Goal: Use online tool/utility: Utilize a website feature to perform a specific function

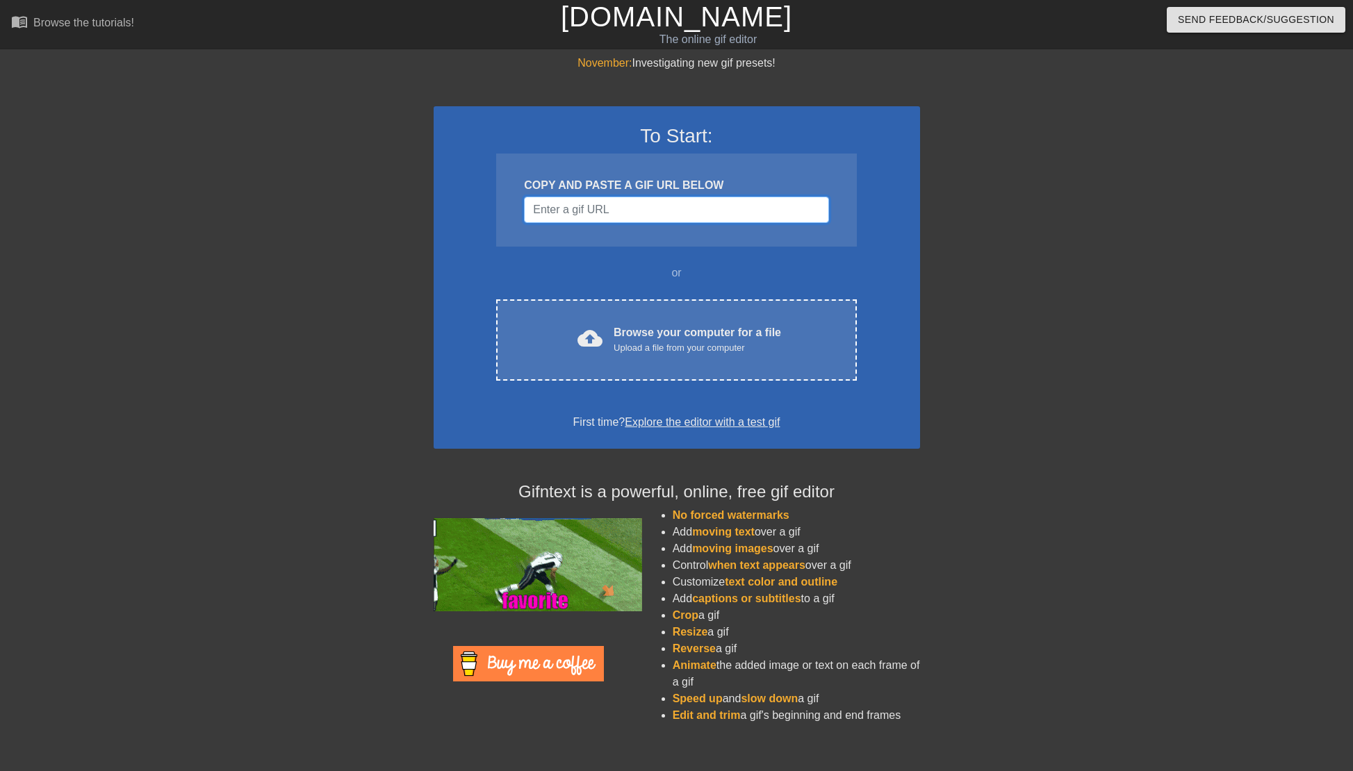
click at [552, 209] on input "Username" at bounding box center [676, 210] width 304 height 26
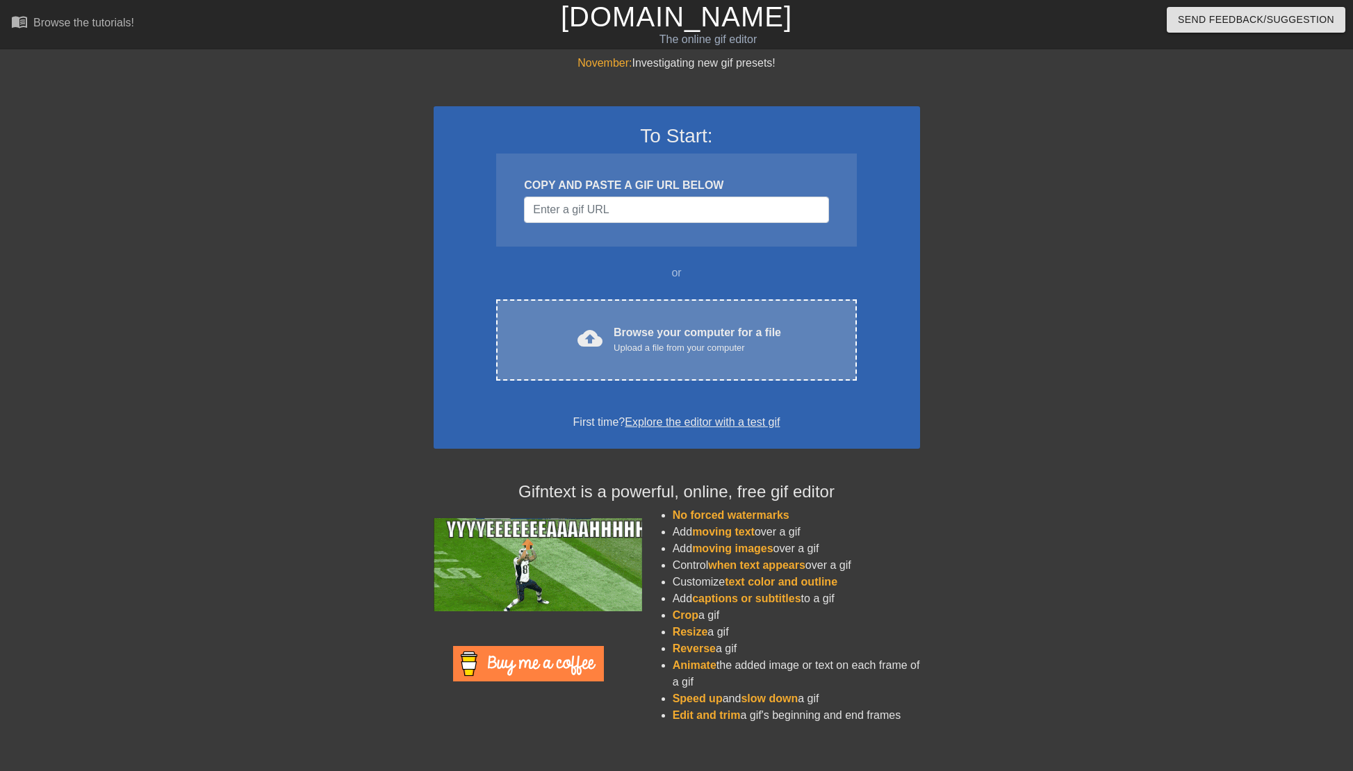
click at [736, 311] on div "cloud_upload Browse your computer for a file Upload a file from your computer C…" at bounding box center [676, 339] width 360 height 81
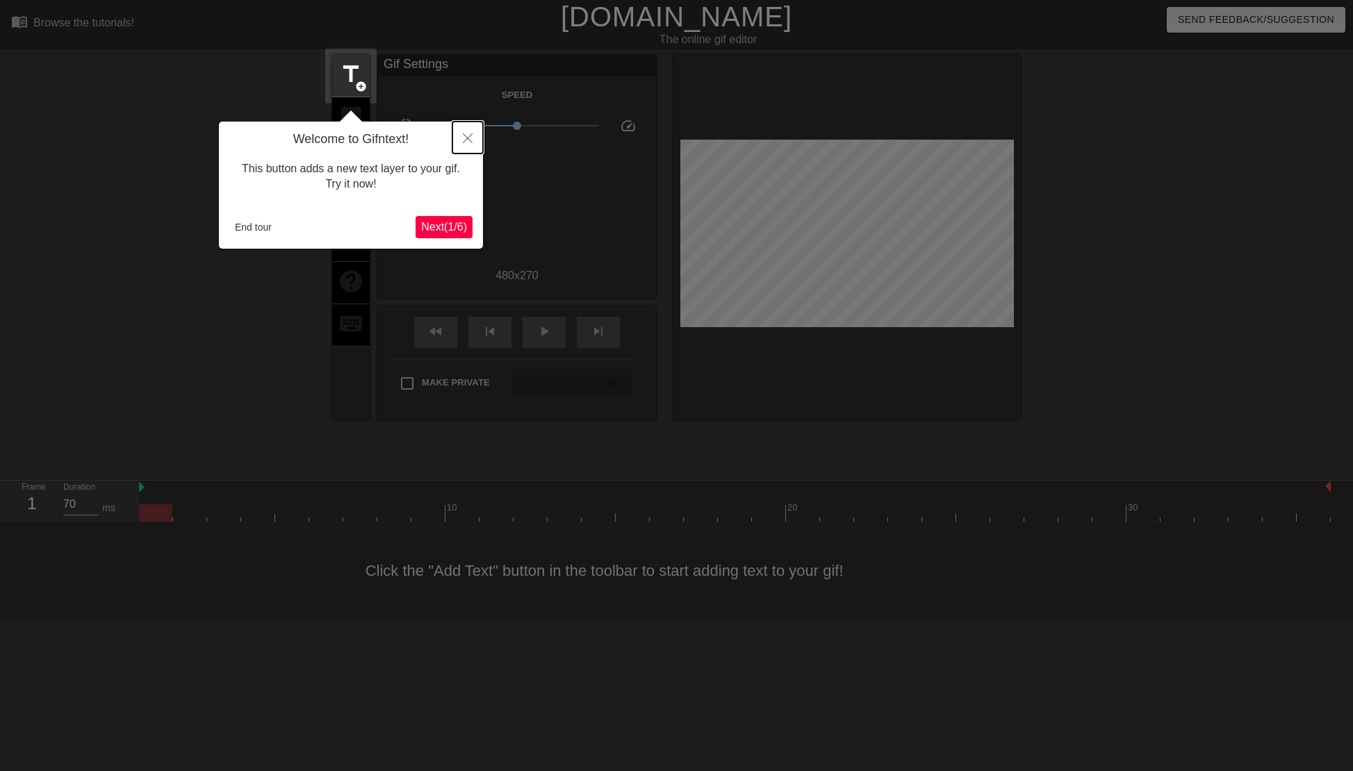
click at [468, 142] on icon "Close" at bounding box center [468, 138] width 10 height 10
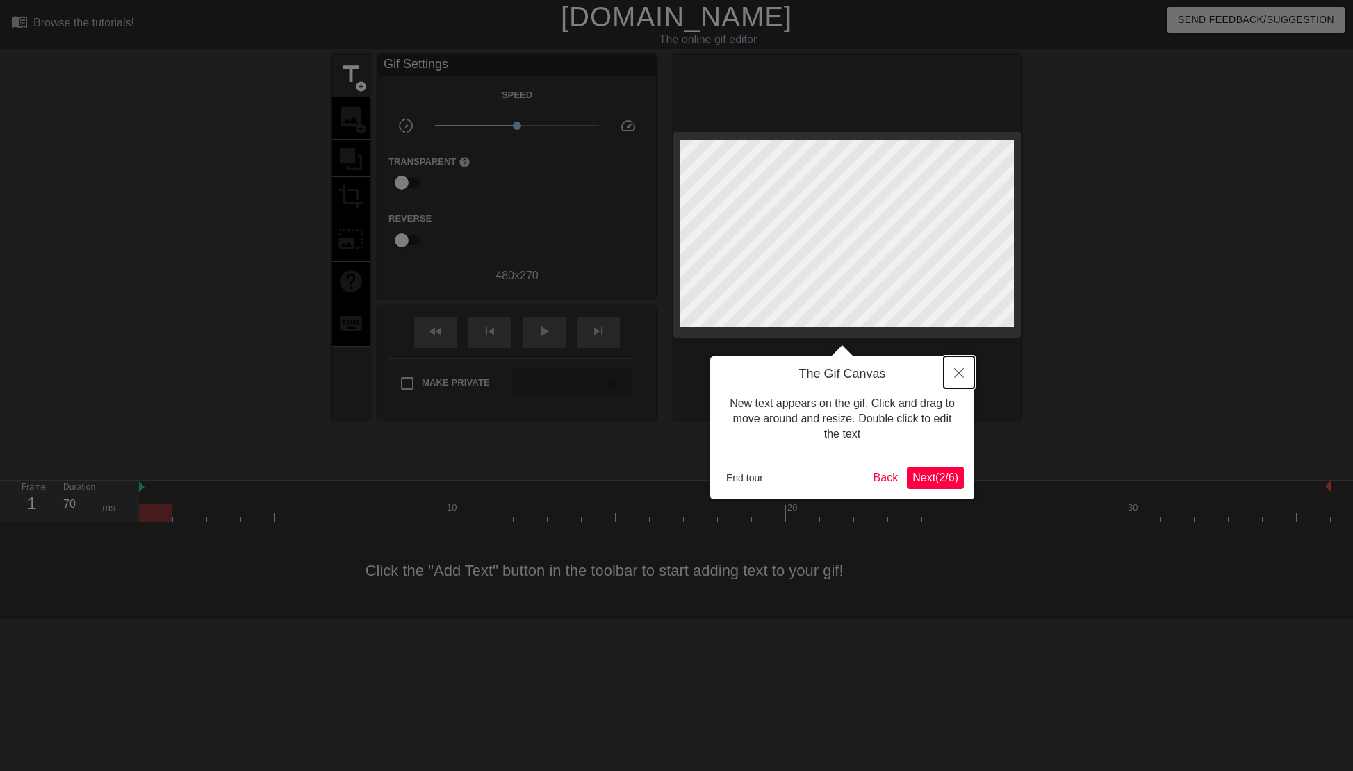
click at [953, 377] on button "Close" at bounding box center [959, 372] width 31 height 32
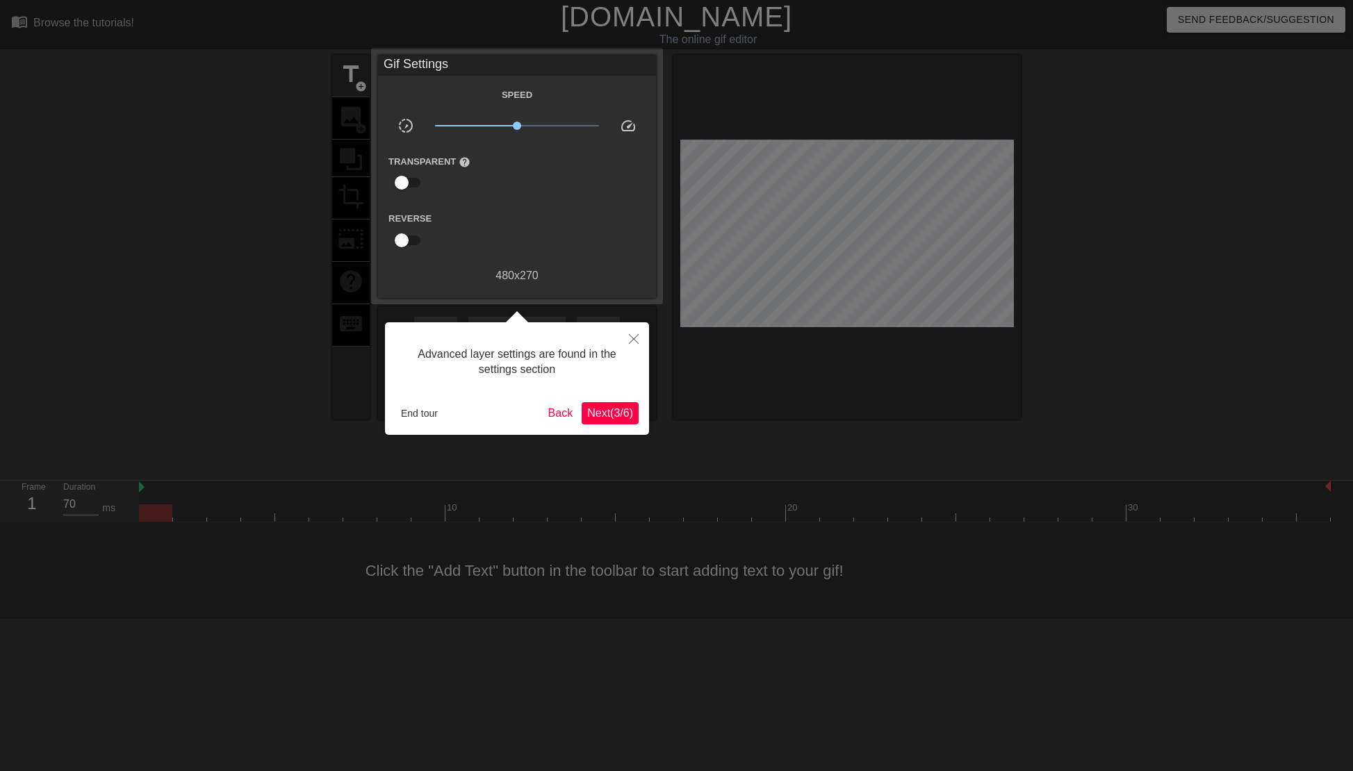
click at [619, 415] on span "Next ( 3 / 6 )" at bounding box center [610, 413] width 46 height 12
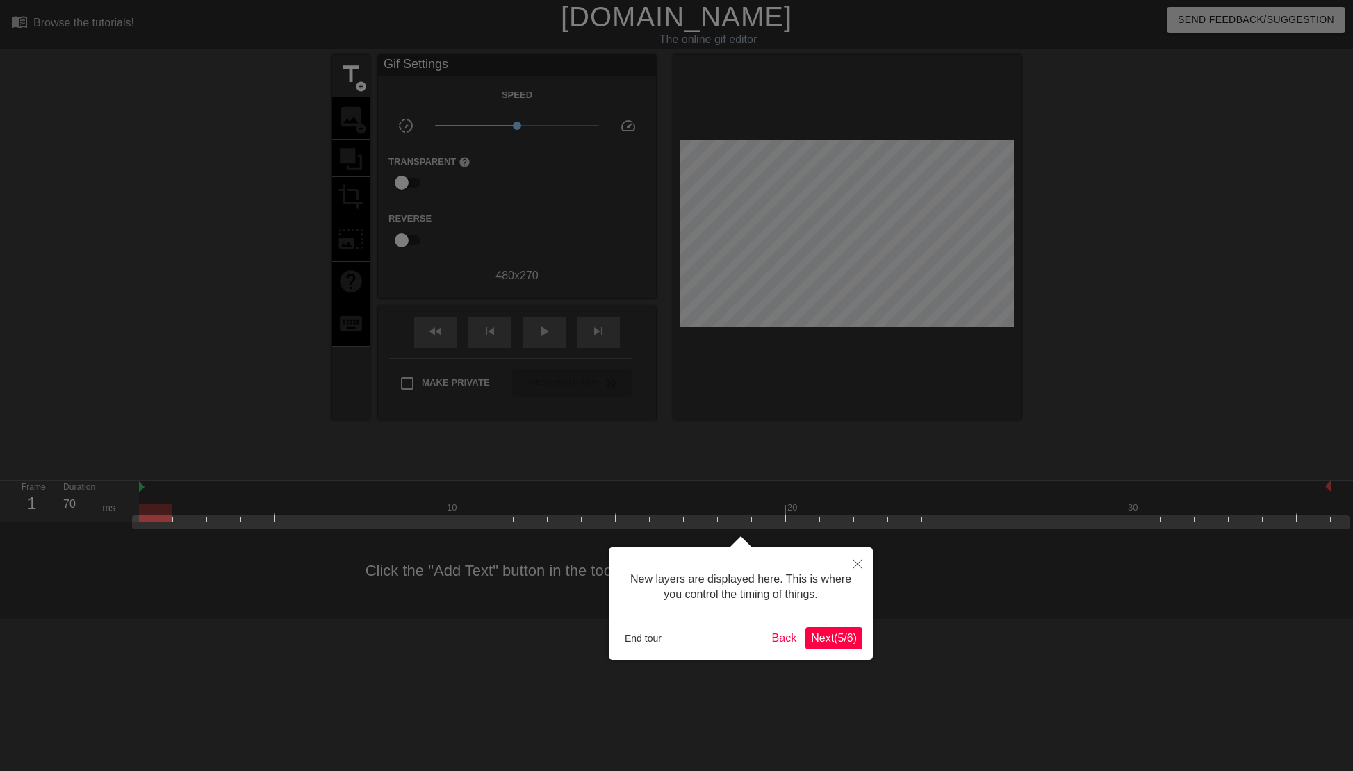
scroll to position [12, 0]
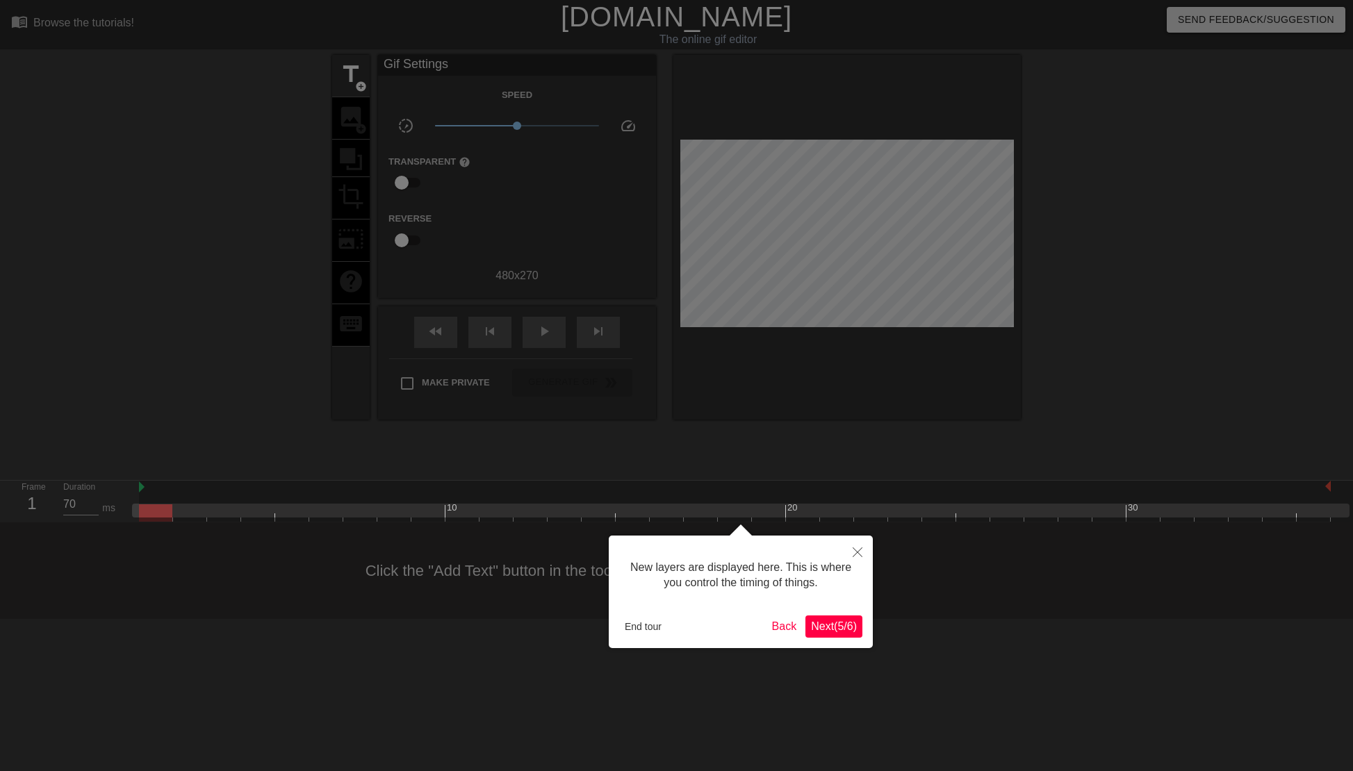
click at [834, 639] on div "New layers are displayed here. This is where you control the timing of things. …" at bounding box center [741, 592] width 264 height 113
click at [834, 631] on span "Next ( 5 / 6 )" at bounding box center [834, 626] width 46 height 12
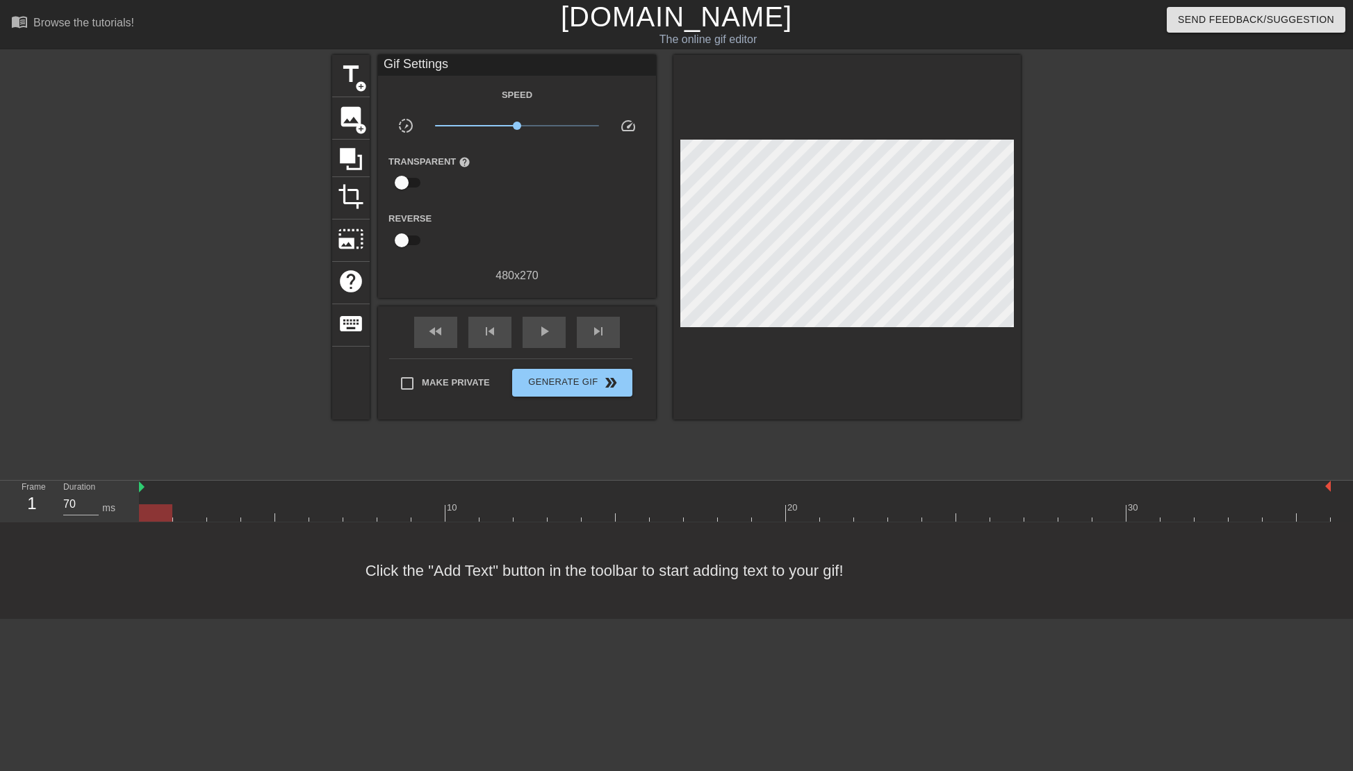
click at [515, 271] on div "480 x 270" at bounding box center [517, 276] width 278 height 17
click at [554, 274] on div "480 x 270" at bounding box center [517, 276] width 278 height 17
click at [350, 76] on span "title" at bounding box center [351, 74] width 26 height 26
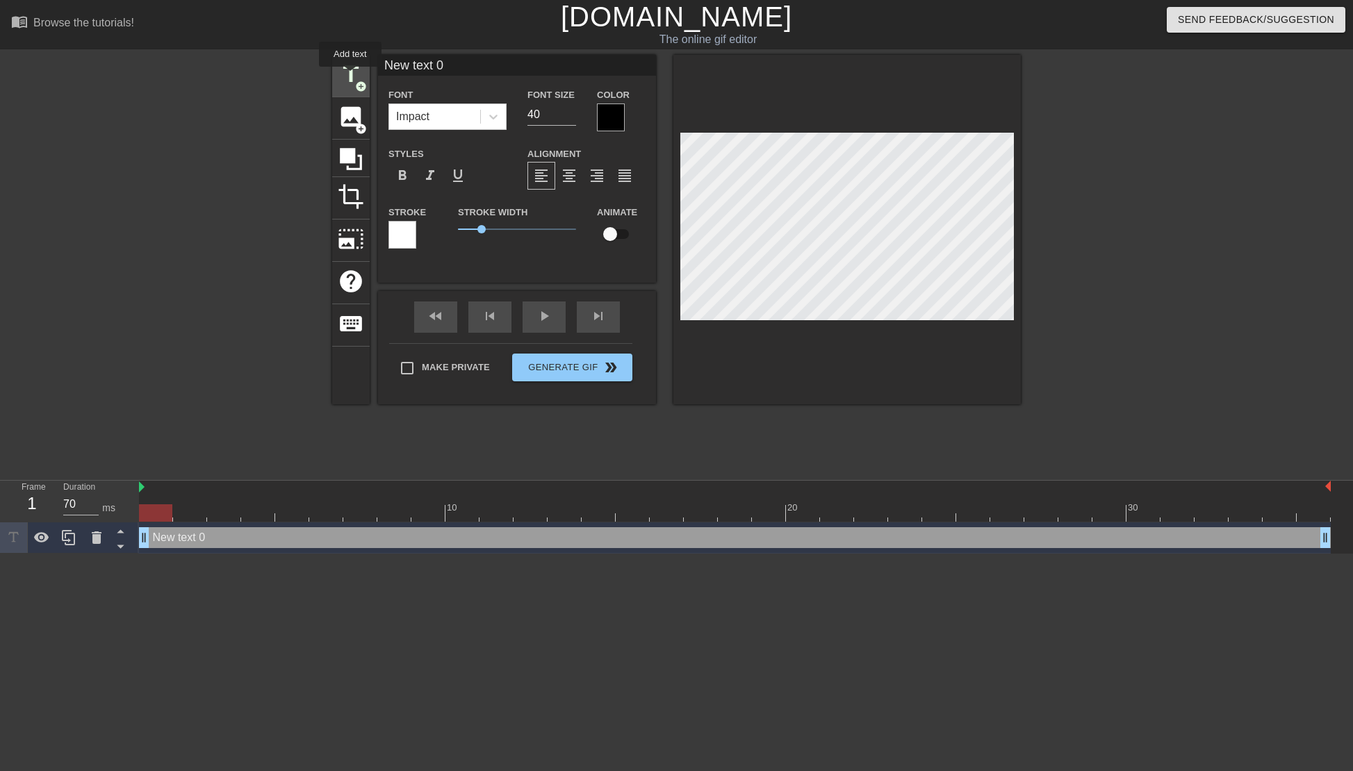
scroll to position [0, 0]
click at [621, 112] on div at bounding box center [611, 118] width 28 height 28
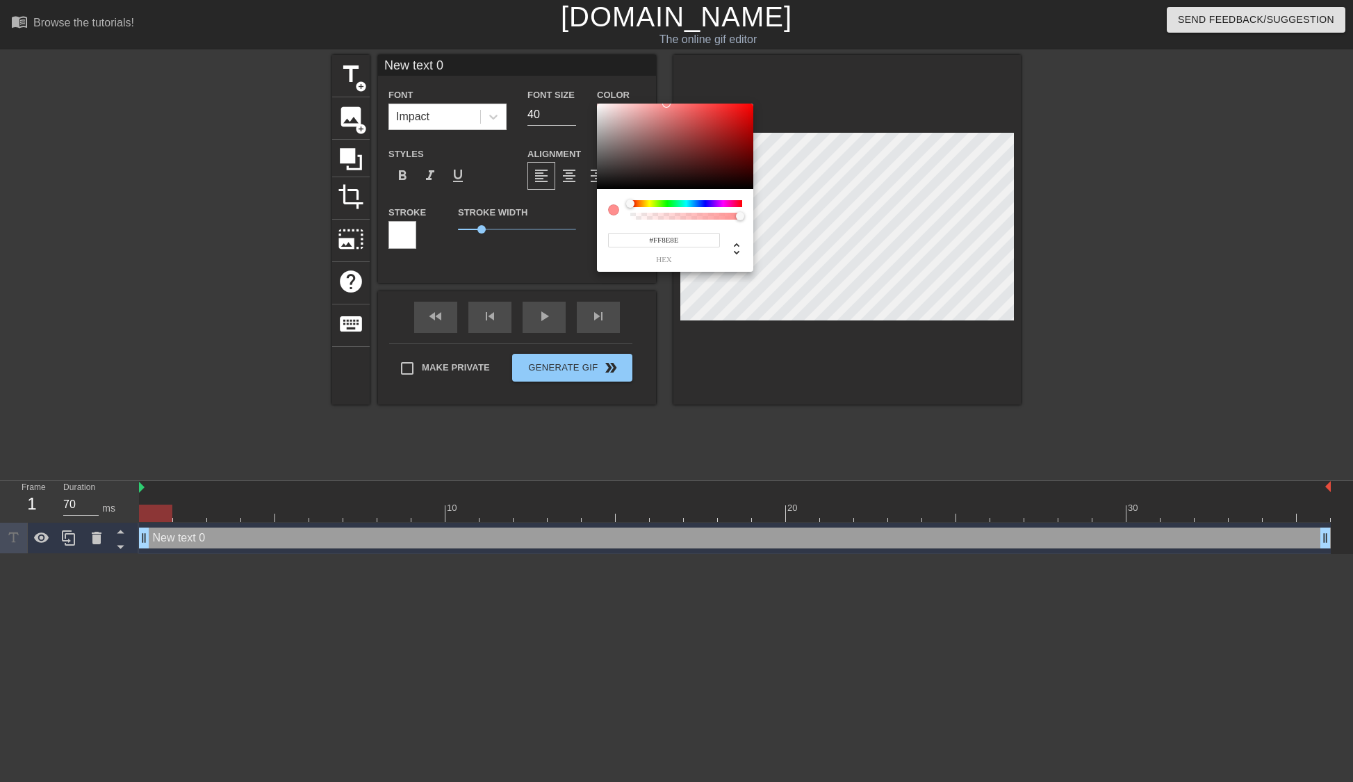
type input "#FFFFFF"
drag, startPoint x: 602, startPoint y: 122, endPoint x: 586, endPoint y: 92, distance: 34.8
click at [586, 92] on div "#FFFFFF hex" at bounding box center [676, 391] width 1353 height 782
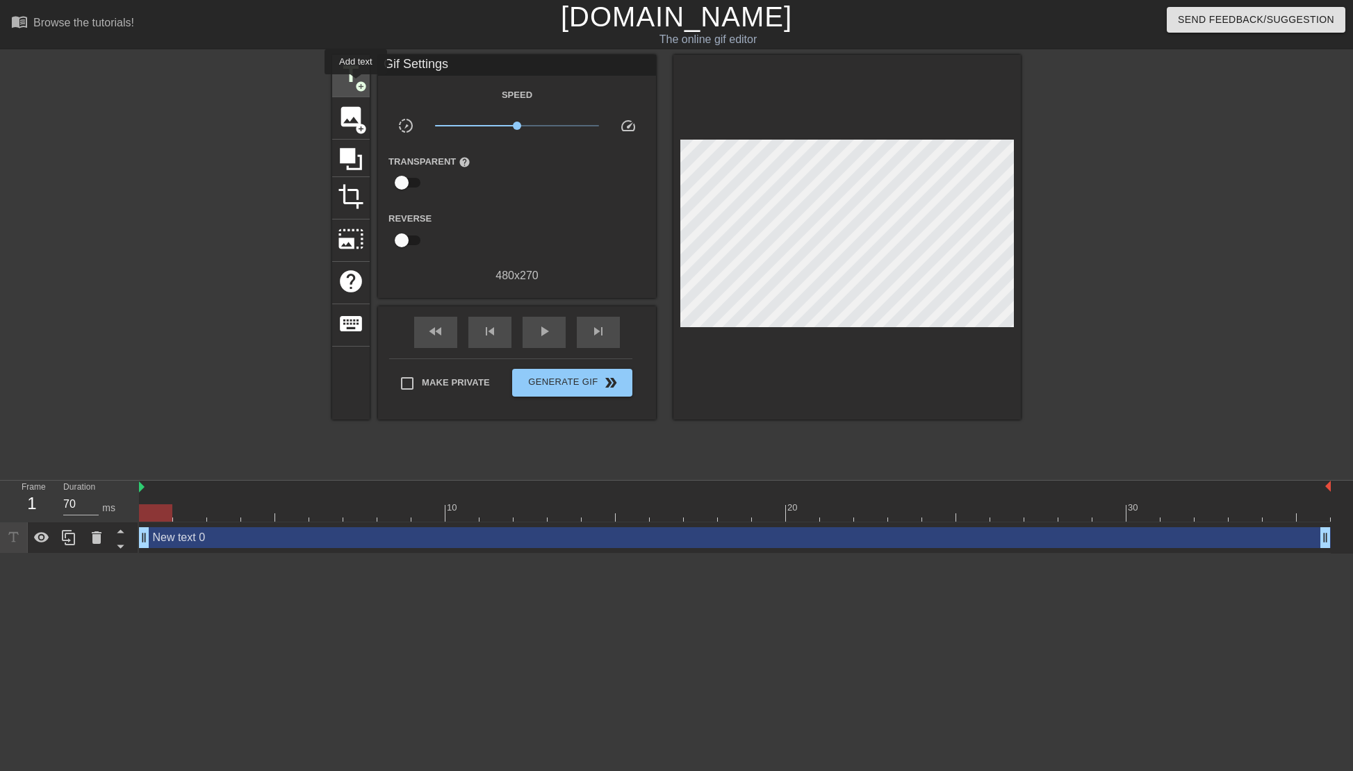
click at [349, 82] on span "title" at bounding box center [351, 74] width 26 height 26
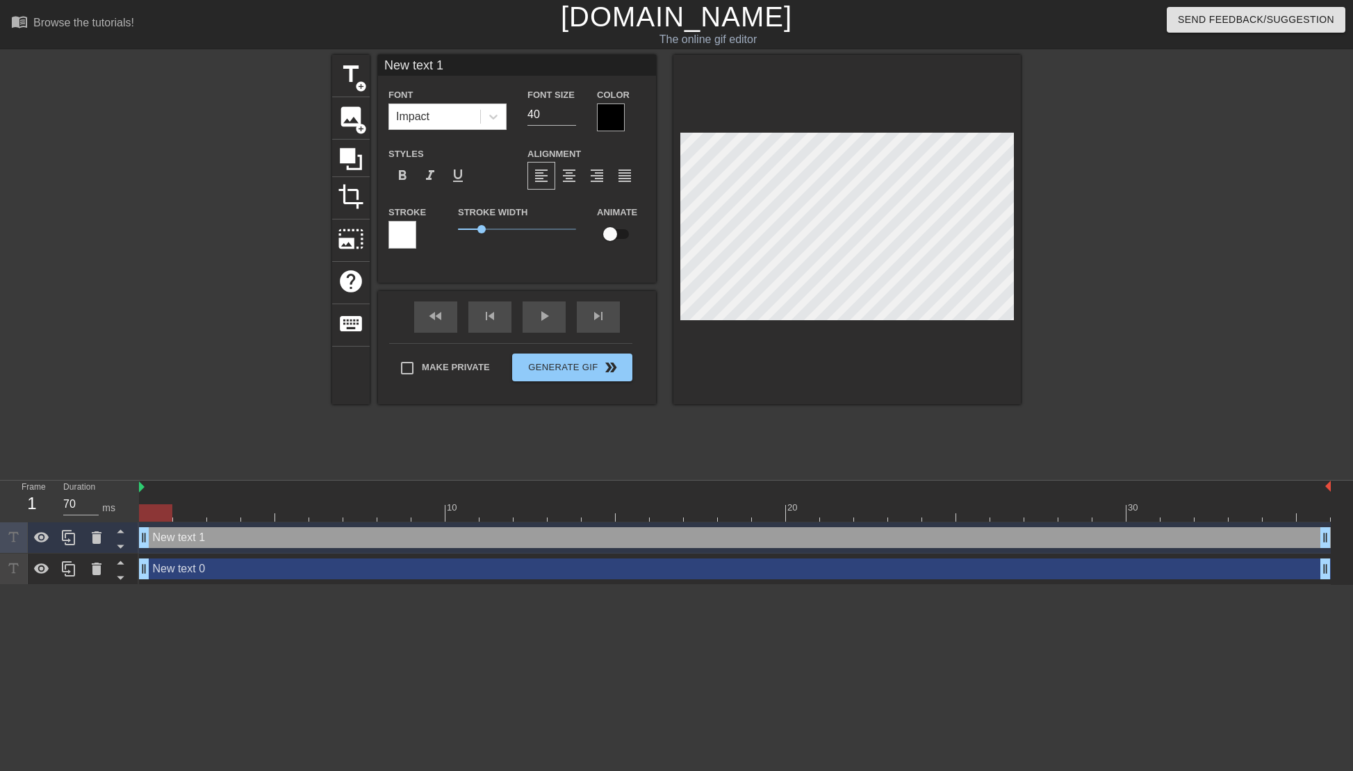
drag, startPoint x: 587, startPoint y: 180, endPoint x: 202, endPoint y: 124, distance: 389.0
click at [202, 124] on div at bounding box center [211, 263] width 208 height 417
click at [104, 541] on icon at bounding box center [96, 537] width 17 height 17
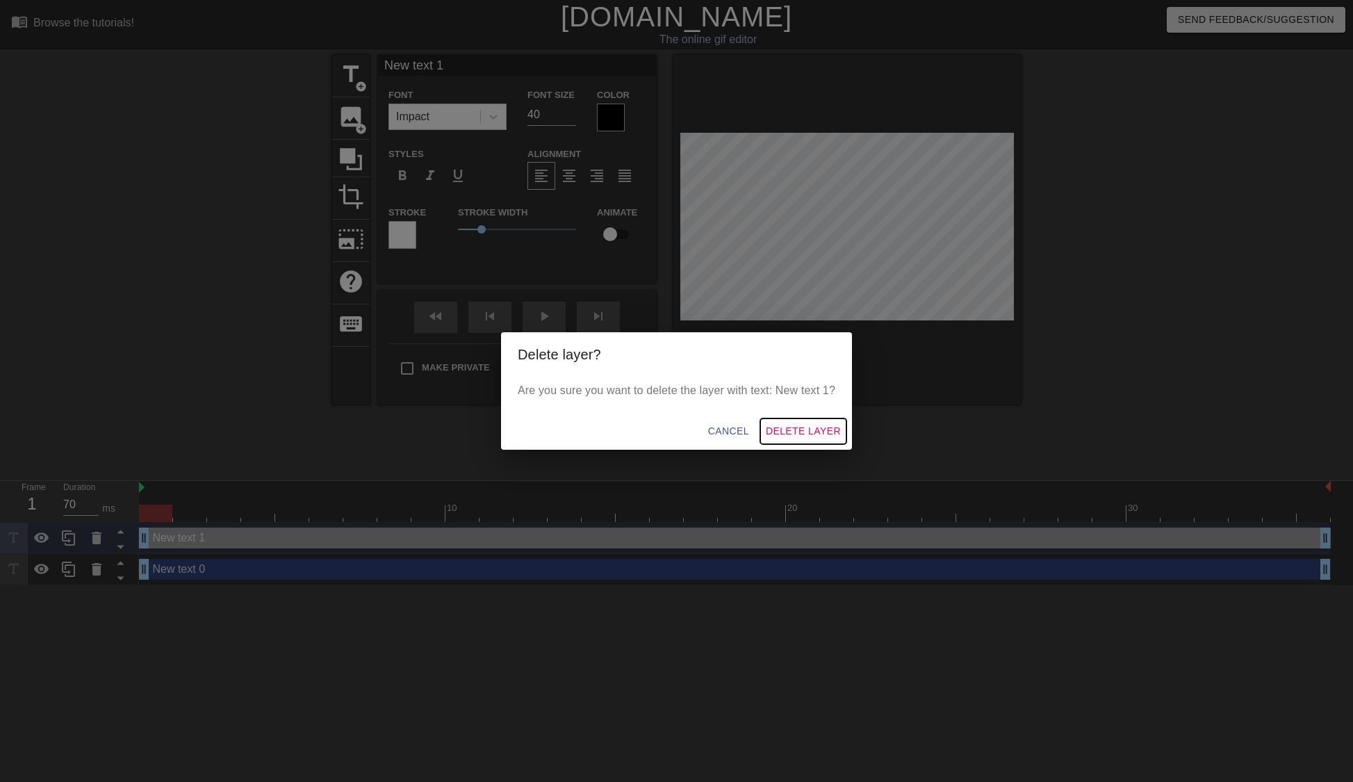
click at [787, 433] on span "Delete Layer" at bounding box center [803, 430] width 75 height 17
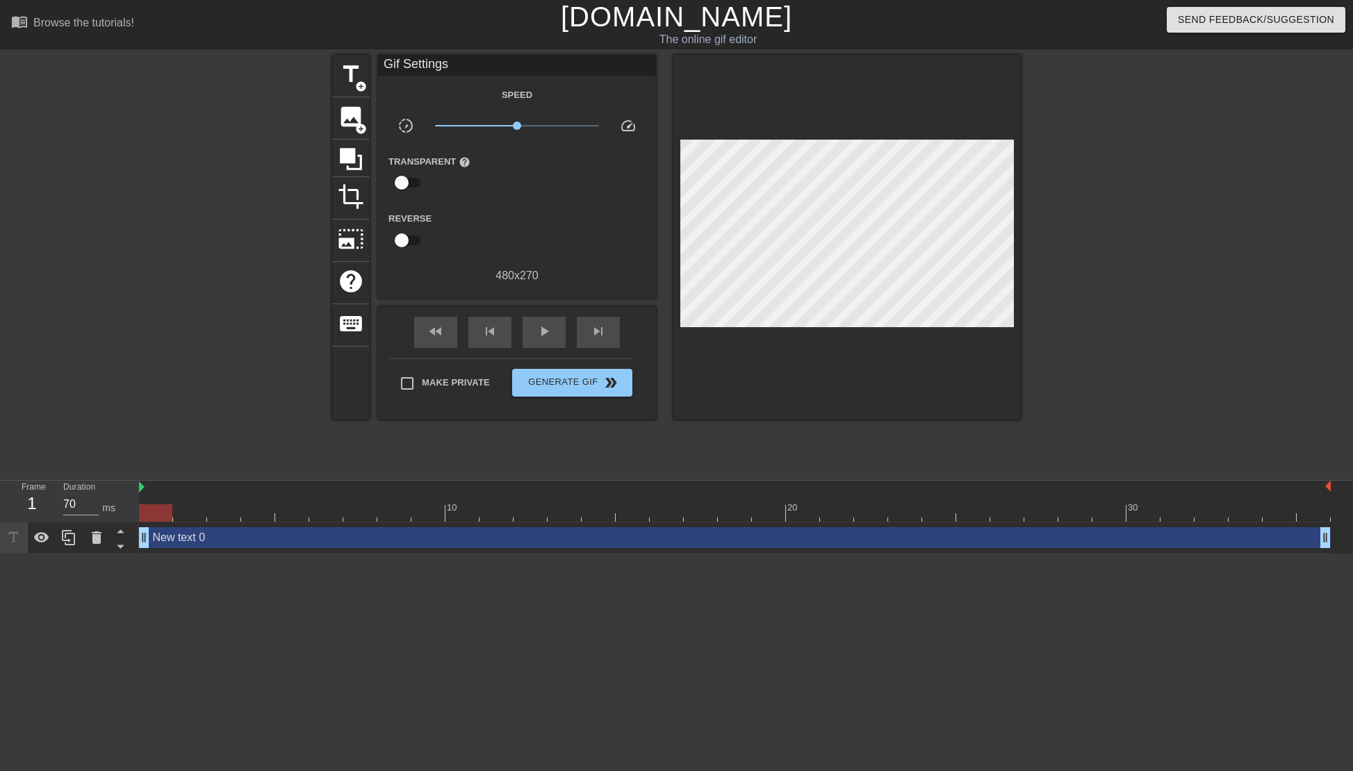
click at [198, 540] on div "New text 0 drag_handle drag_handle" at bounding box center [735, 537] width 1192 height 21
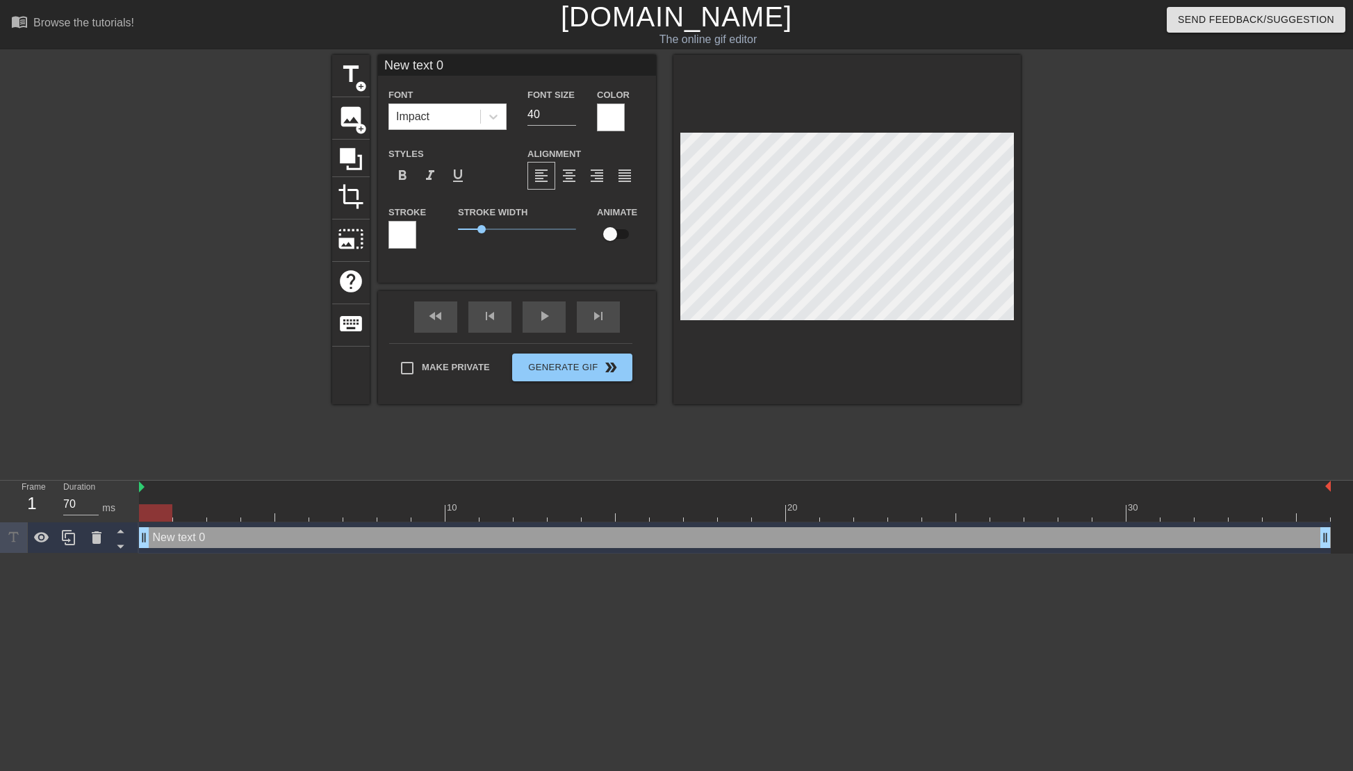
click at [408, 238] on div at bounding box center [402, 235] width 28 height 28
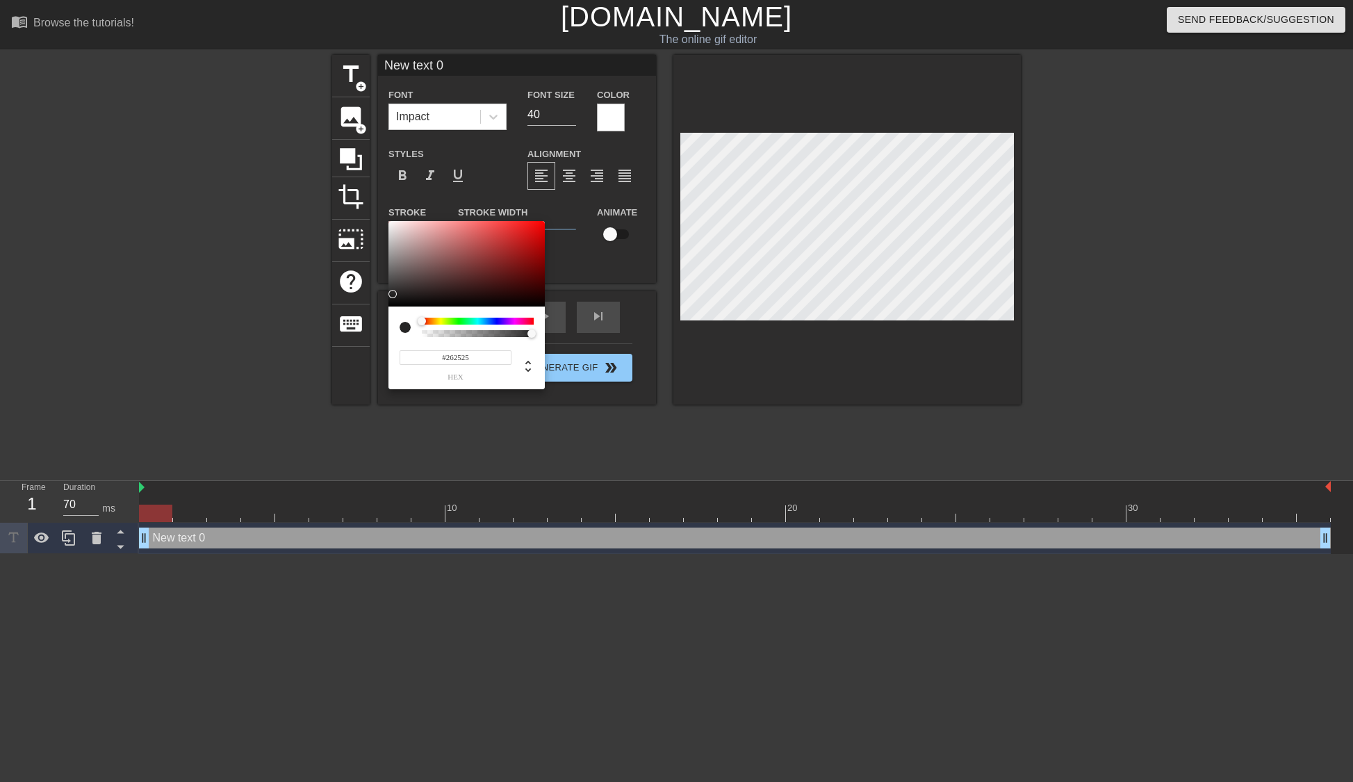
drag, startPoint x: 406, startPoint y: 274, endPoint x: 391, endPoint y: 294, distance: 24.7
click at [391, 294] on div at bounding box center [466, 264] width 156 height 86
type input "#000000"
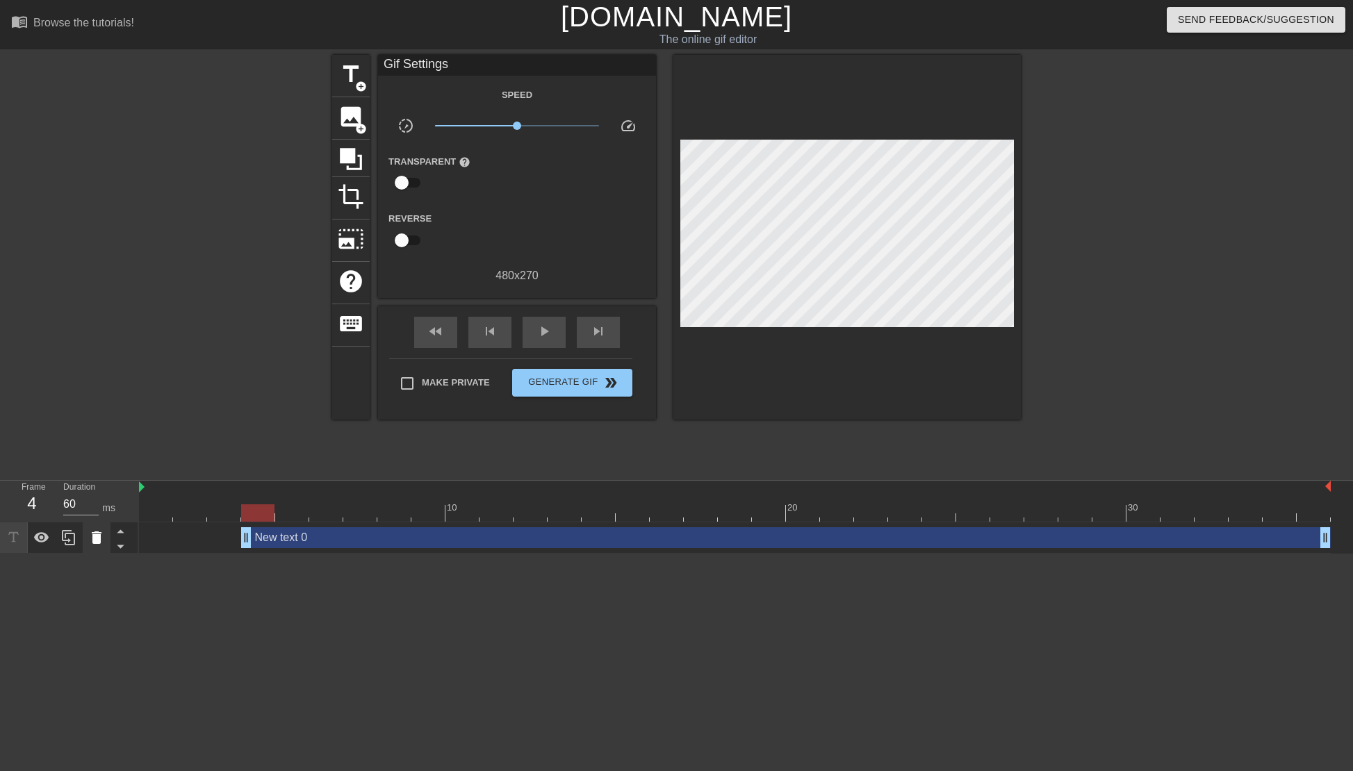
type input "70"
drag, startPoint x: 143, startPoint y: 538, endPoint x: 96, endPoint y: 549, distance: 48.5
click at [97, 550] on div "Frame 1 Duration 70 ms 10 20 30 New text 0 drag_handle drag_handle" at bounding box center [676, 517] width 1353 height 73
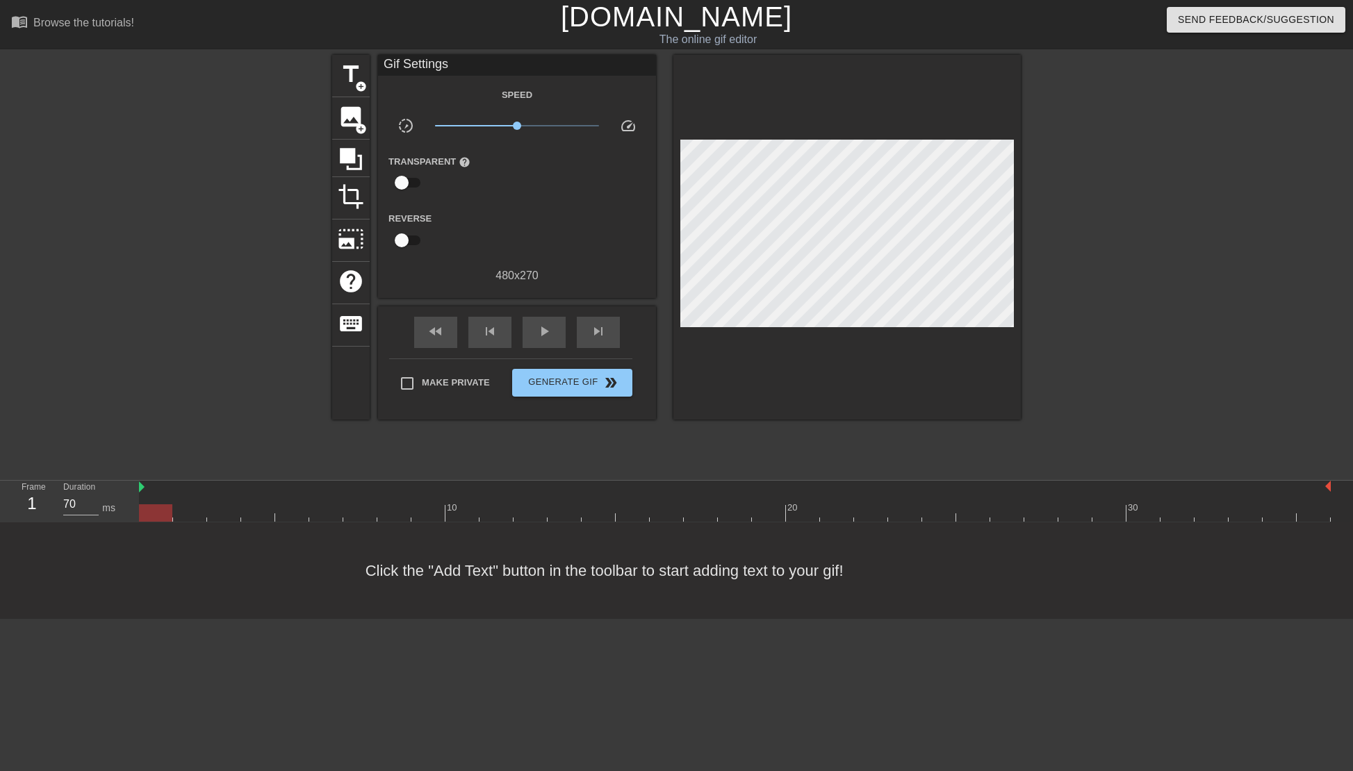
click at [693, 573] on div "Click the "Add Text" button in the toolbar to start adding text to your gif!" at bounding box center [676, 571] width 1353 height 97
click at [352, 80] on span "title" at bounding box center [351, 74] width 26 height 26
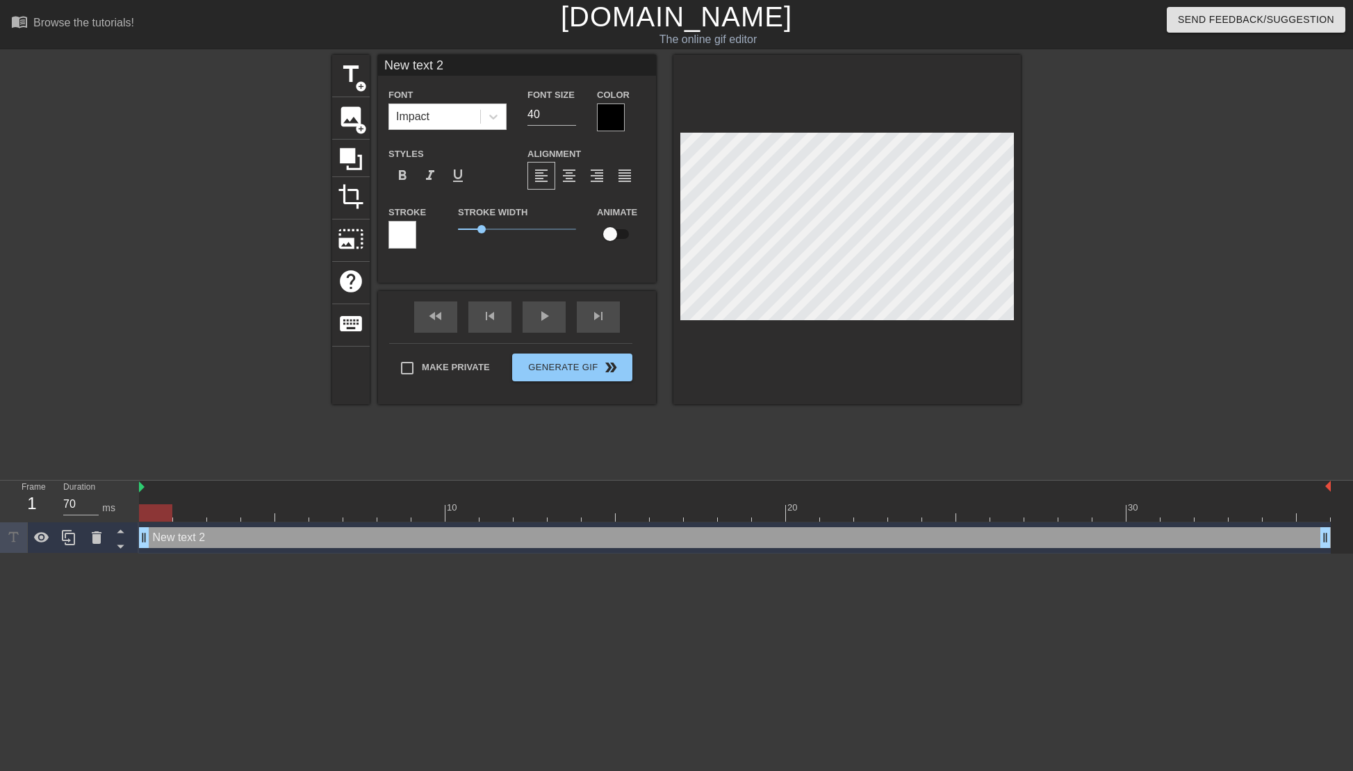
click at [405, 232] on div at bounding box center [402, 235] width 28 height 28
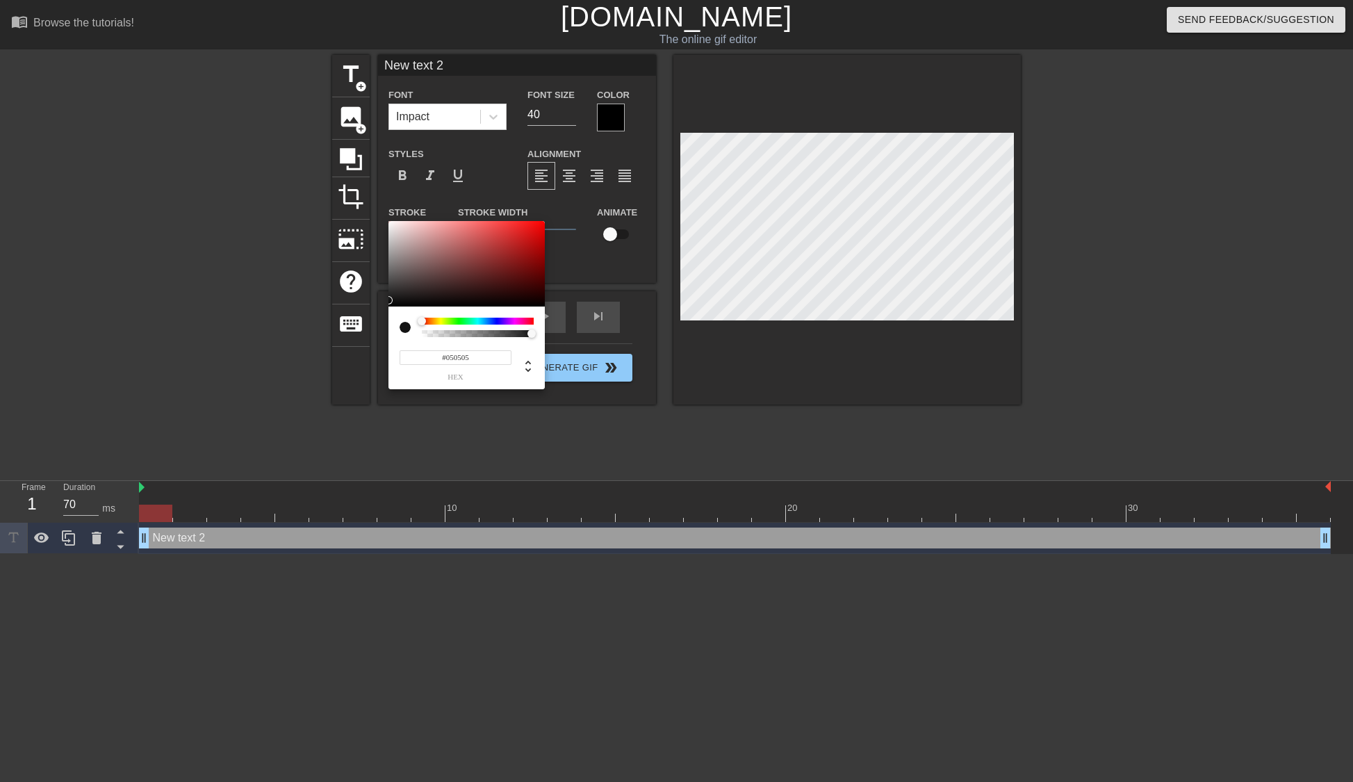
type input "#000000"
drag, startPoint x: 397, startPoint y: 295, endPoint x: 384, endPoint y: 309, distance: 18.7
click at [384, 309] on div "#000000 hex" at bounding box center [676, 391] width 1353 height 782
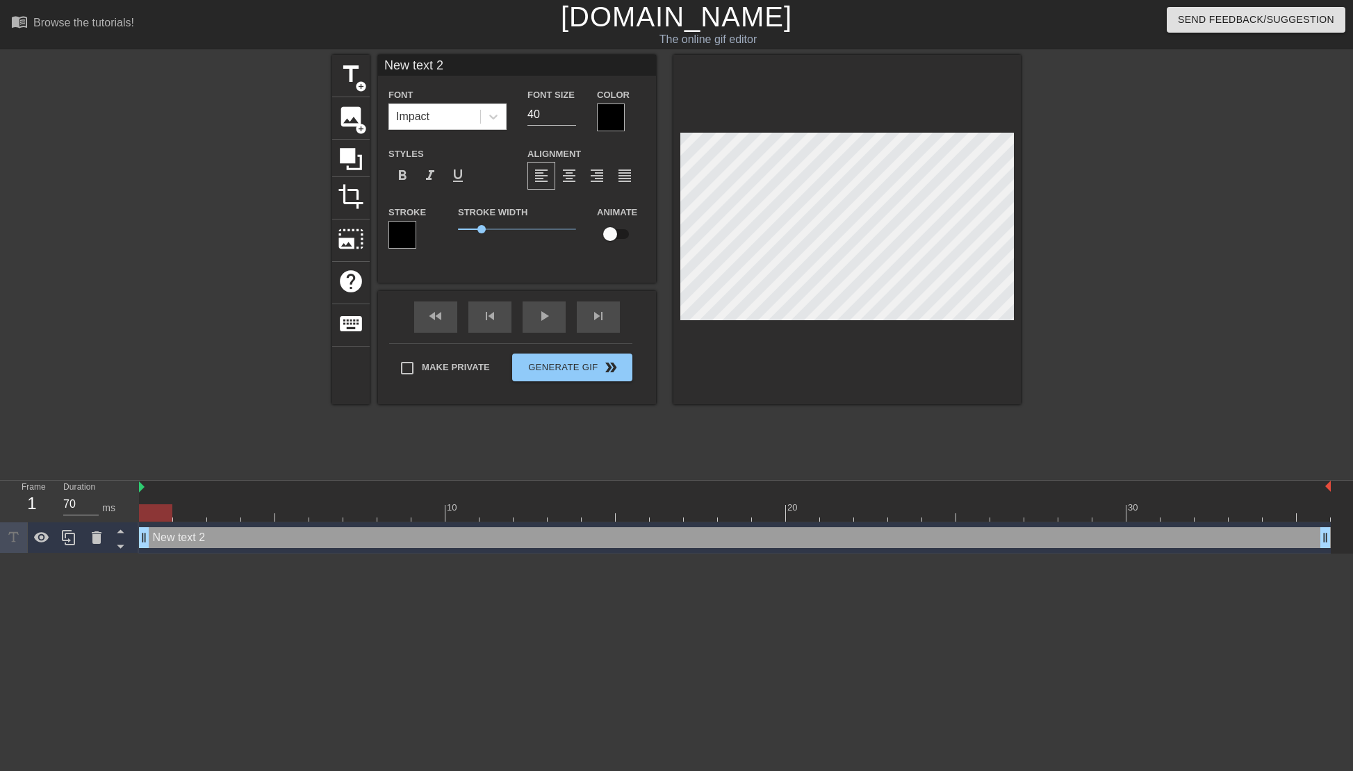
click at [600, 115] on div at bounding box center [611, 118] width 28 height 28
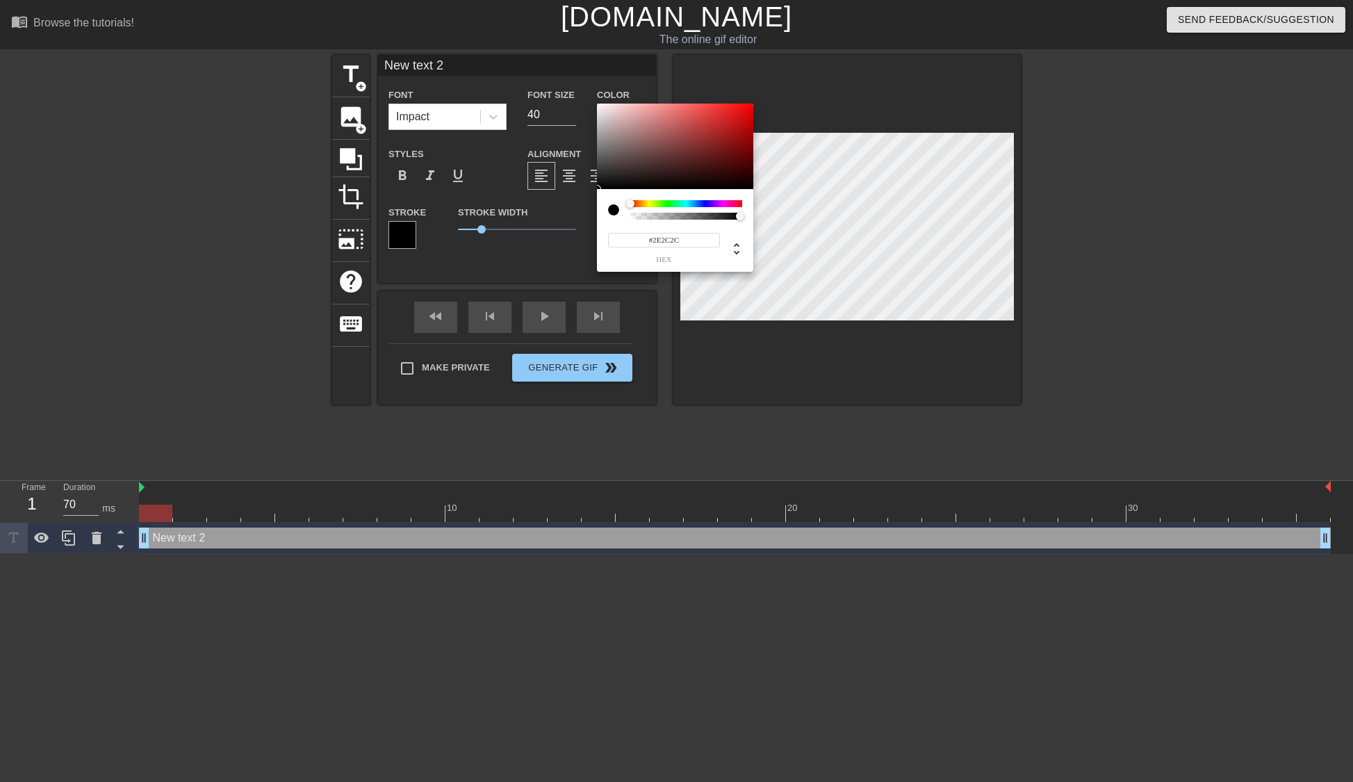
click at [604, 174] on div at bounding box center [675, 147] width 156 height 86
type input "#FFFFFF"
drag, startPoint x: 601, startPoint y: 174, endPoint x: 406, endPoint y: 92, distance: 210.9
click at [582, 69] on div "#FFFFFF hex" at bounding box center [676, 391] width 1353 height 782
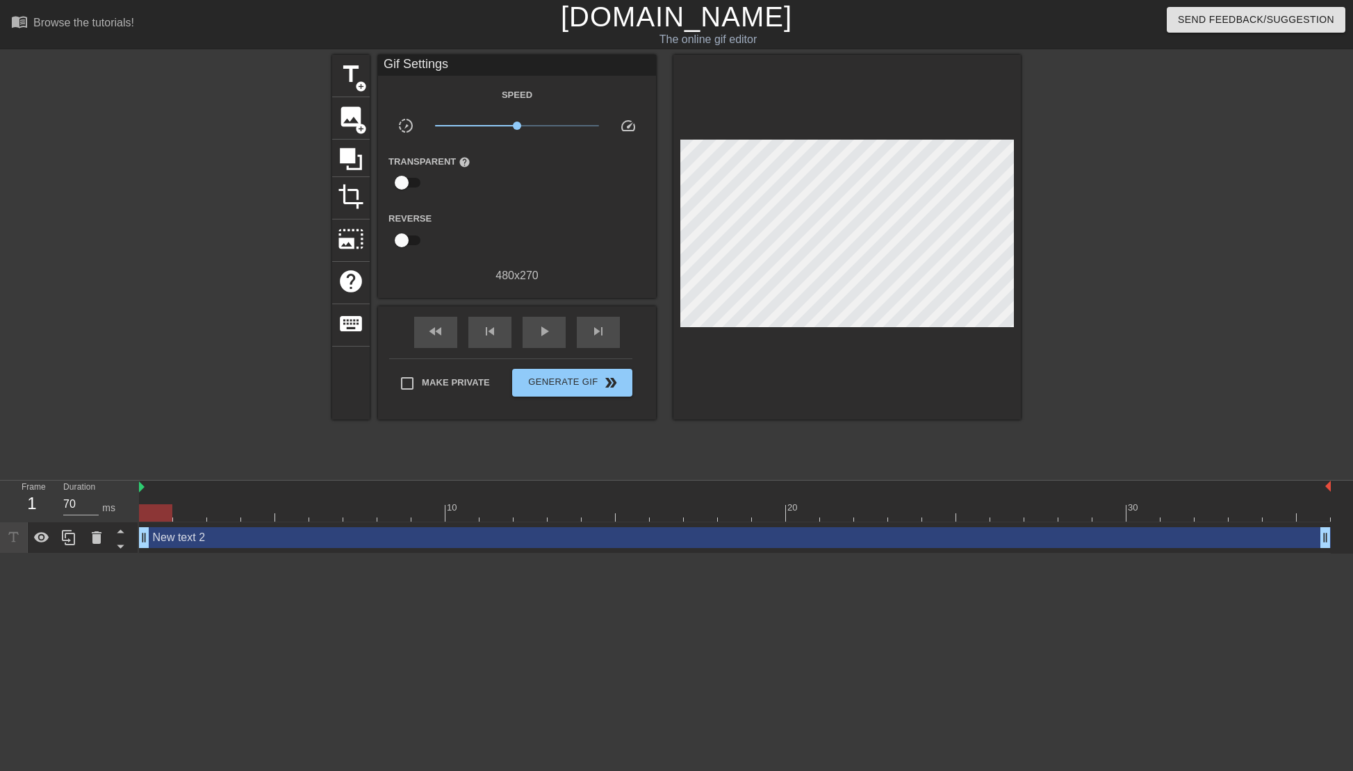
drag, startPoint x: 235, startPoint y: 542, endPoint x: 568, endPoint y: 456, distance: 343.6
click at [568, 456] on div "title add_circle image add_circle crop photo_size_select_large help keyboard Gi…" at bounding box center [676, 263] width 689 height 417
click at [356, 539] on div "New text 2 drag_handle drag_handle" at bounding box center [735, 537] width 1192 height 21
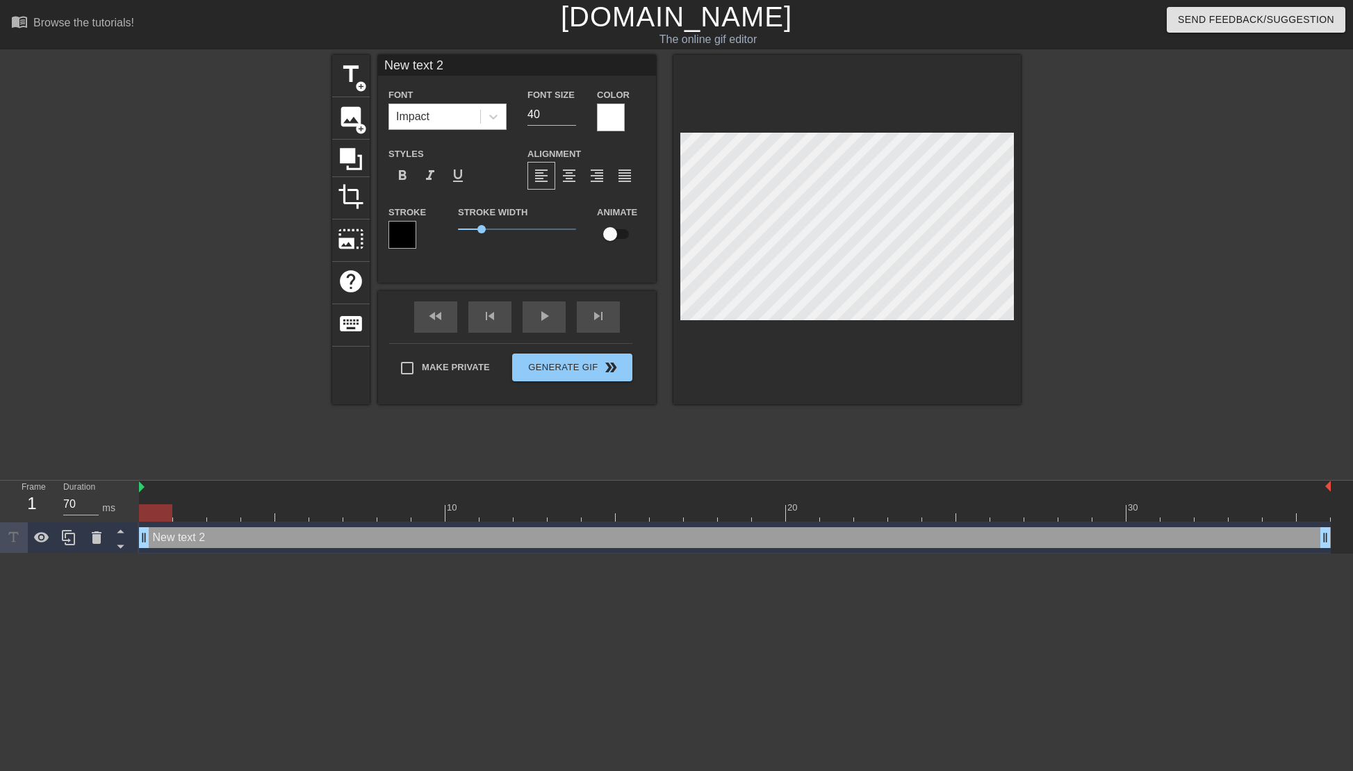
click at [441, 111] on div "Impact" at bounding box center [434, 116] width 91 height 25
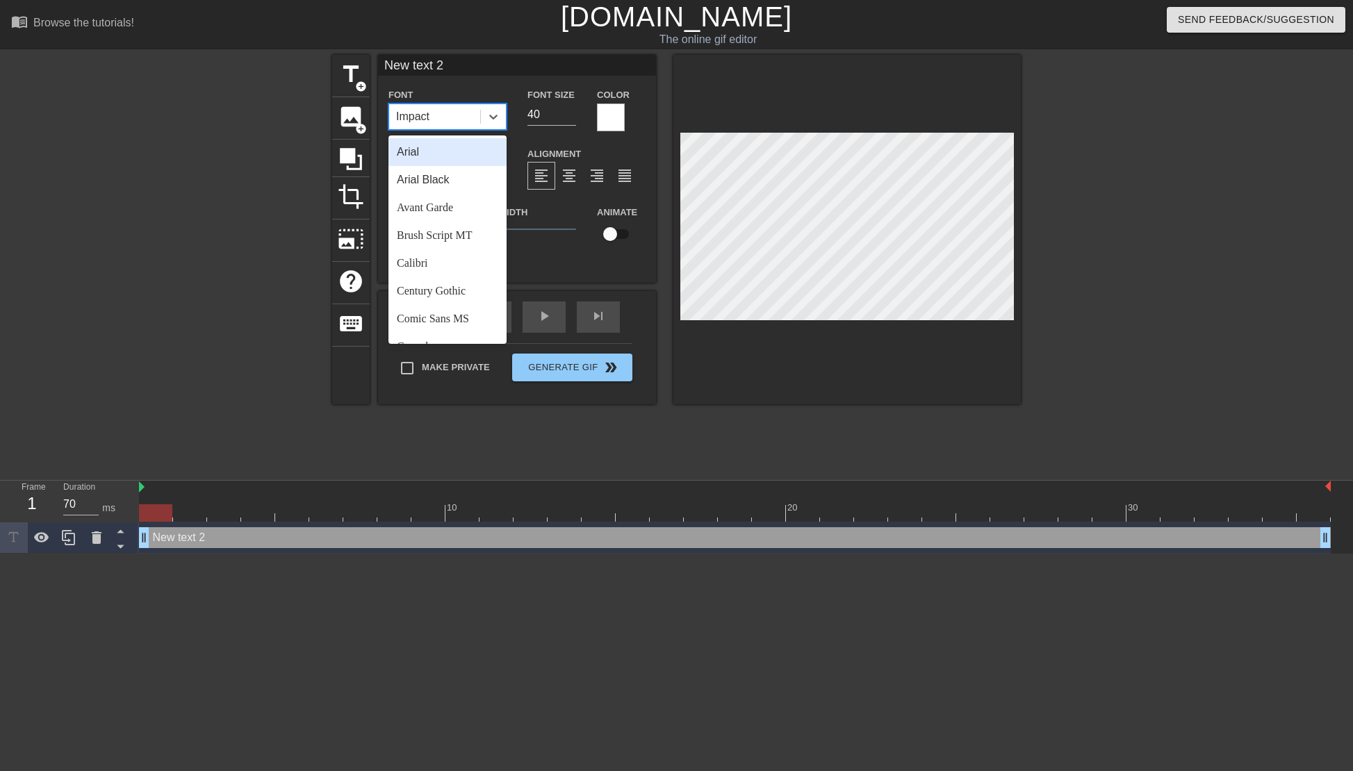
click at [441, 111] on div "Impact" at bounding box center [434, 116] width 91 height 25
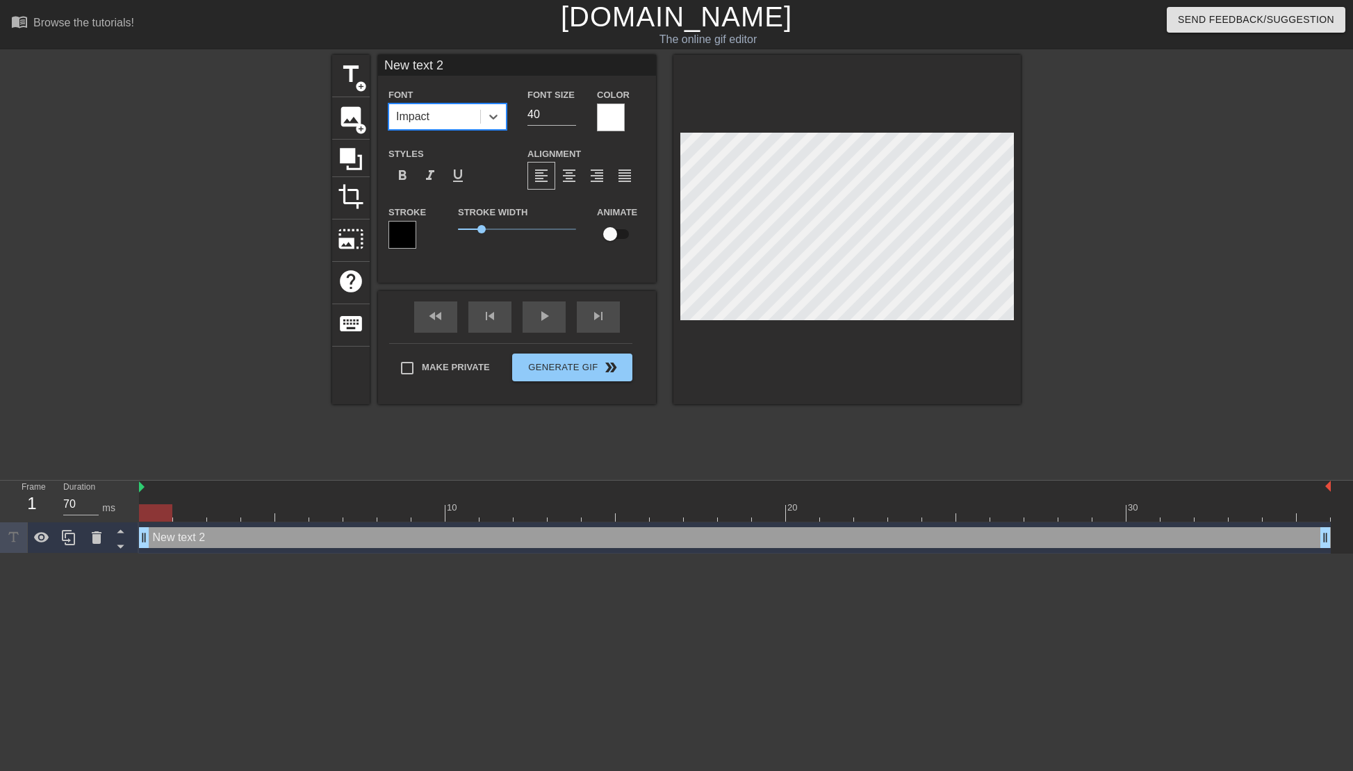
click at [451, 114] on div "Impact" at bounding box center [434, 116] width 91 height 25
type input "2"
drag, startPoint x: 709, startPoint y: 322, endPoint x: 265, endPoint y: 536, distance: 492.2
click at [265, 536] on div "New text 2 drag_handle drag_handle" at bounding box center [735, 537] width 1192 height 21
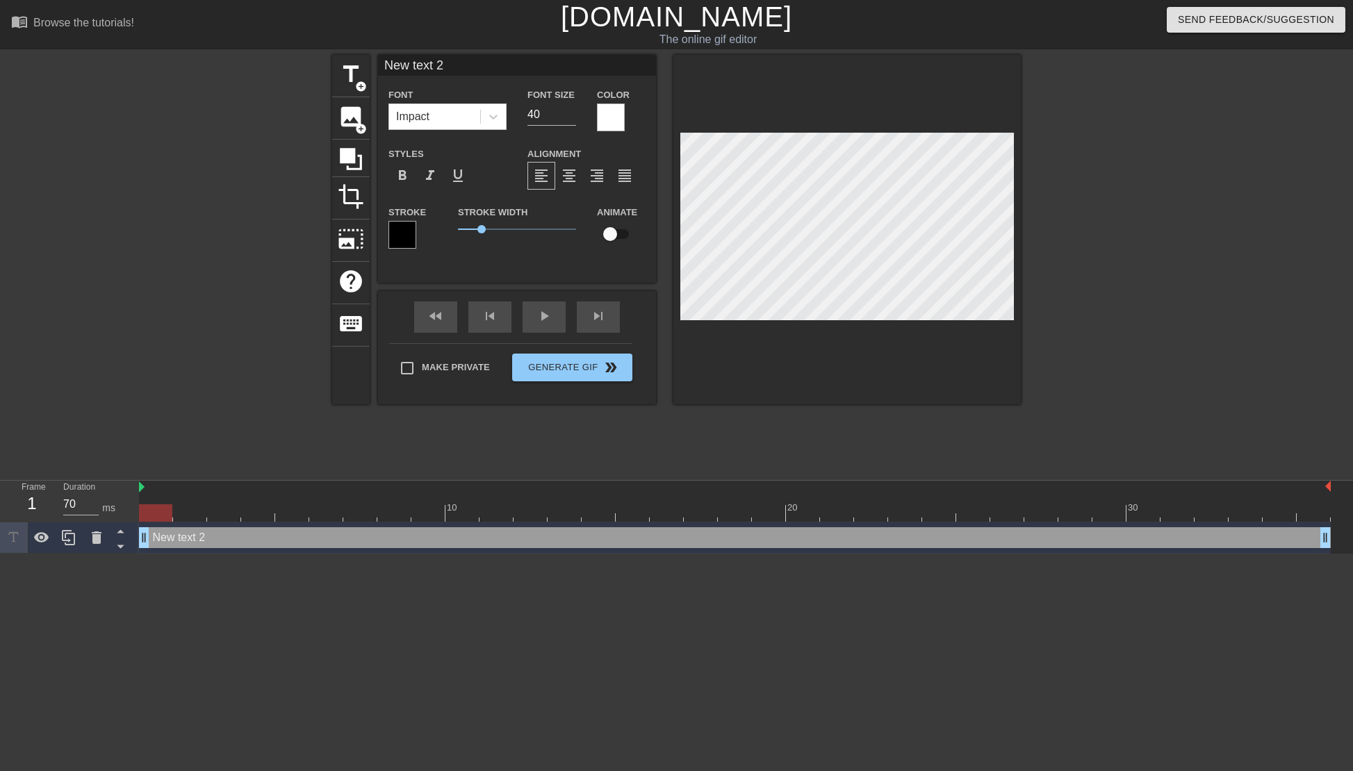
scroll to position [2, 3]
type input "Next 2"
type textarea "Next 2"
type input "ext 2"
type textarea "ext 2"
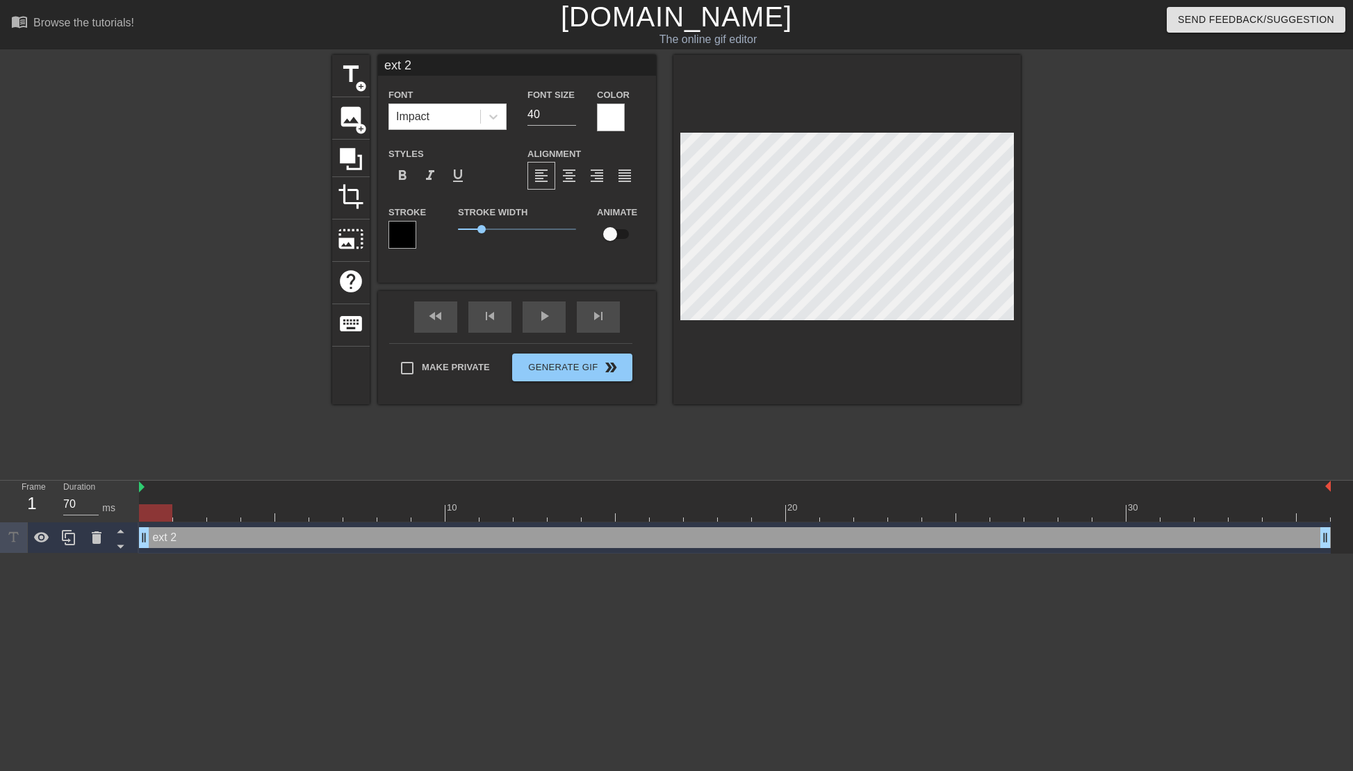
type input "xt 2"
type textarea "xt 2"
type input "t 2"
type textarea "t 2"
type input "2"
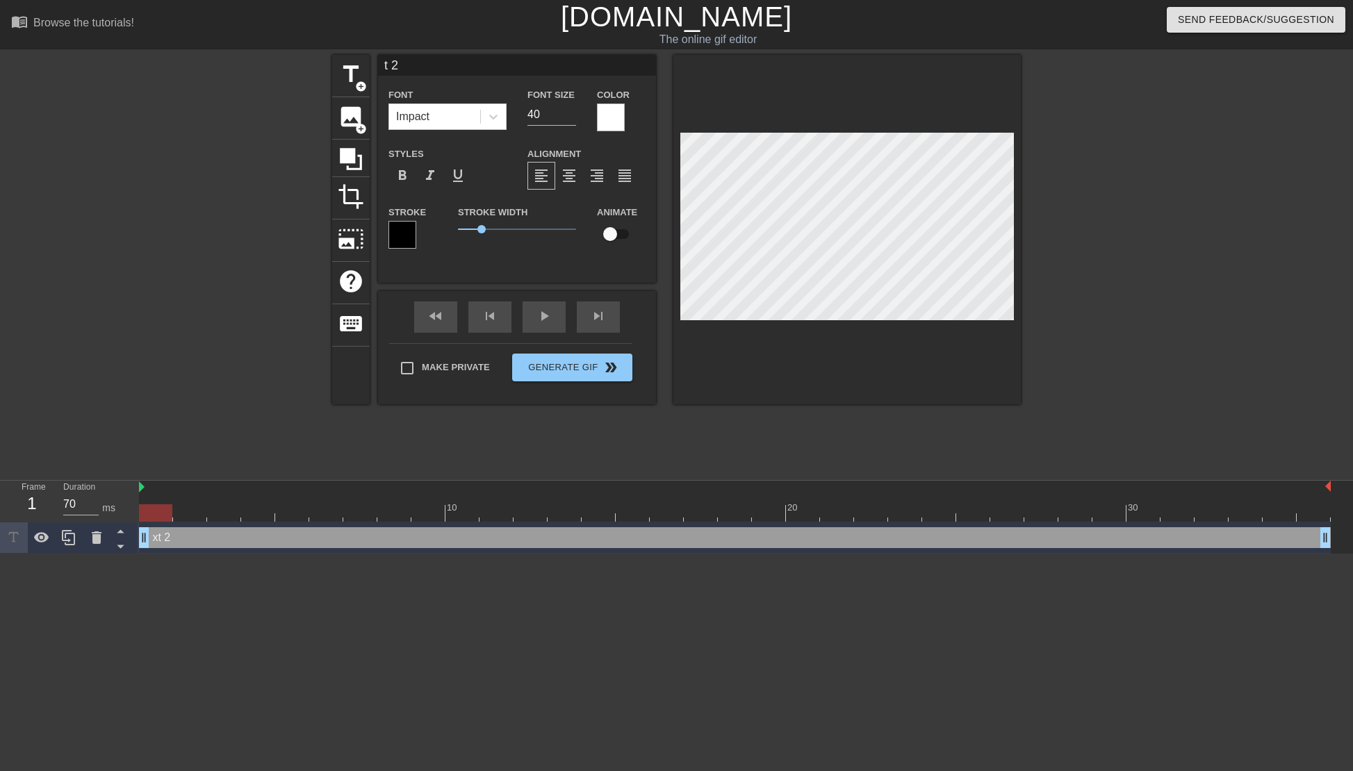
type textarea "2"
type input "2"
type textarea "2"
type input "h"
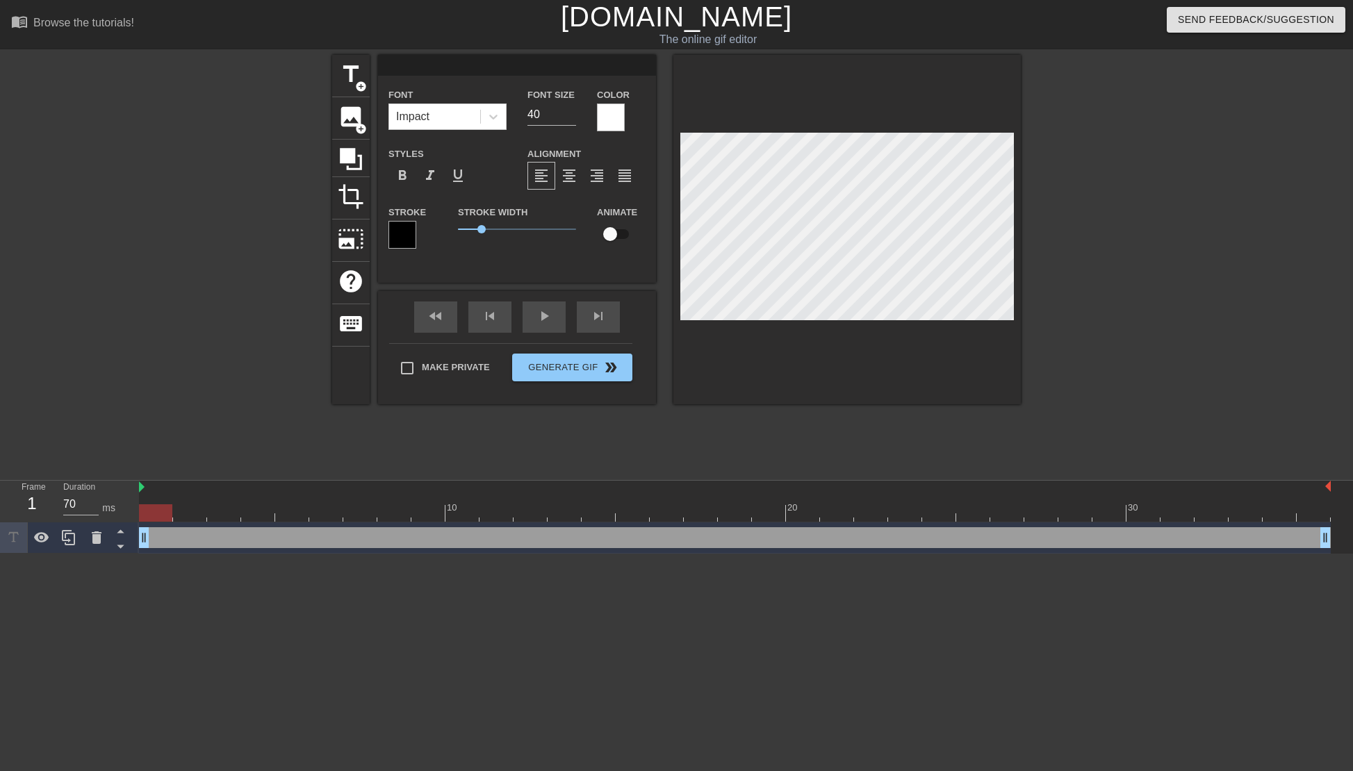
type textarea "h"
type input "hk"
type textarea "hk"
type input "h"
type textarea "h"
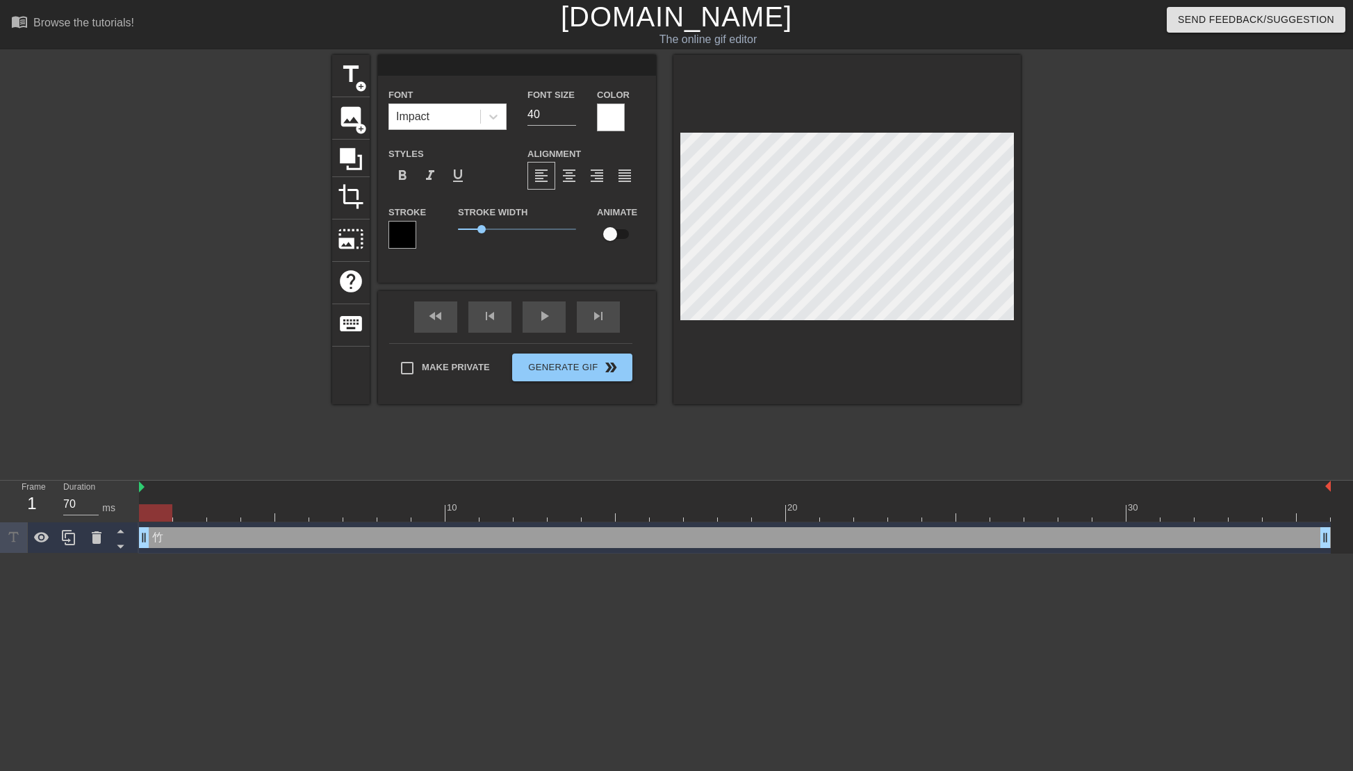
type input "竹"
type textarea "竹"
type input "夭"
type textarea "夭"
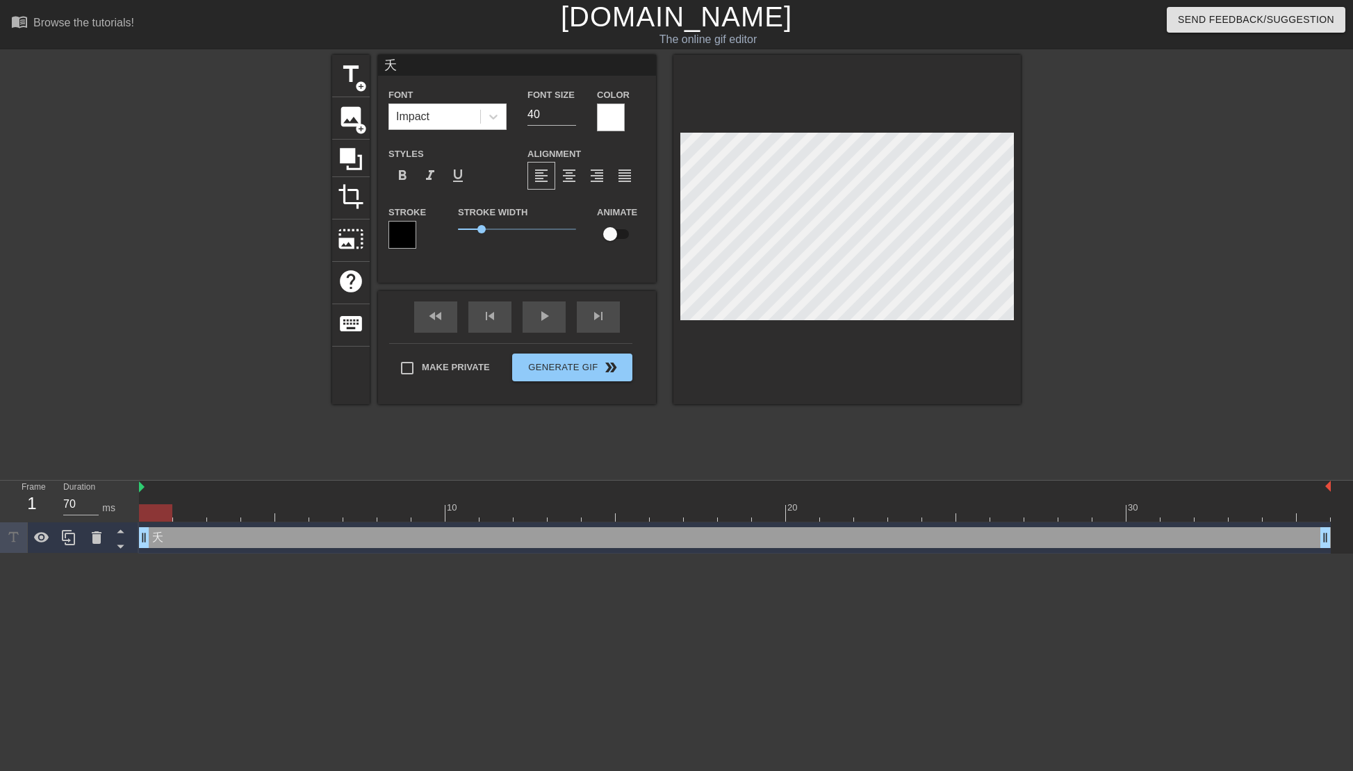
type input "臭"
type textarea "臭"
type input "臭月"
type textarea "臭月"
type input "臭肚"
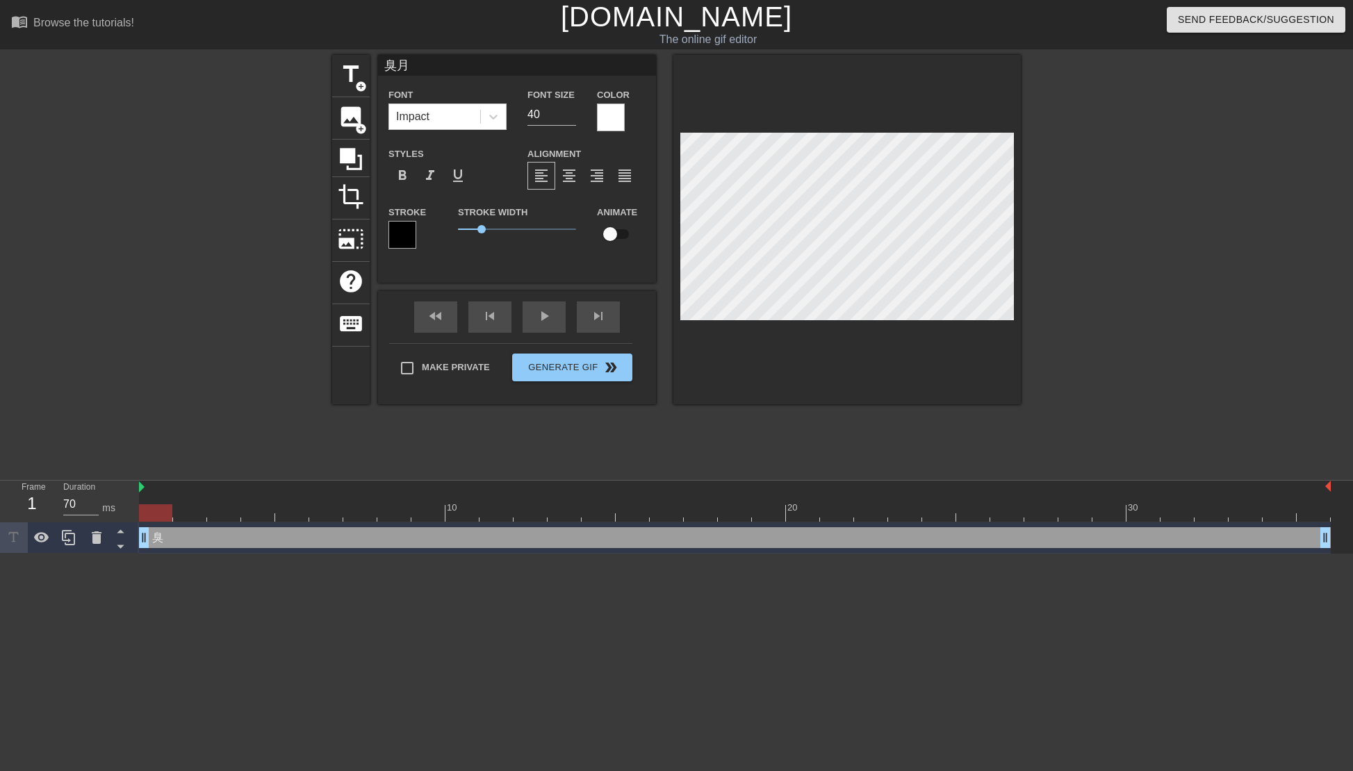
type textarea "臭肚"
type input "臭雞"
type textarea "臭雞"
type input "臭雞"
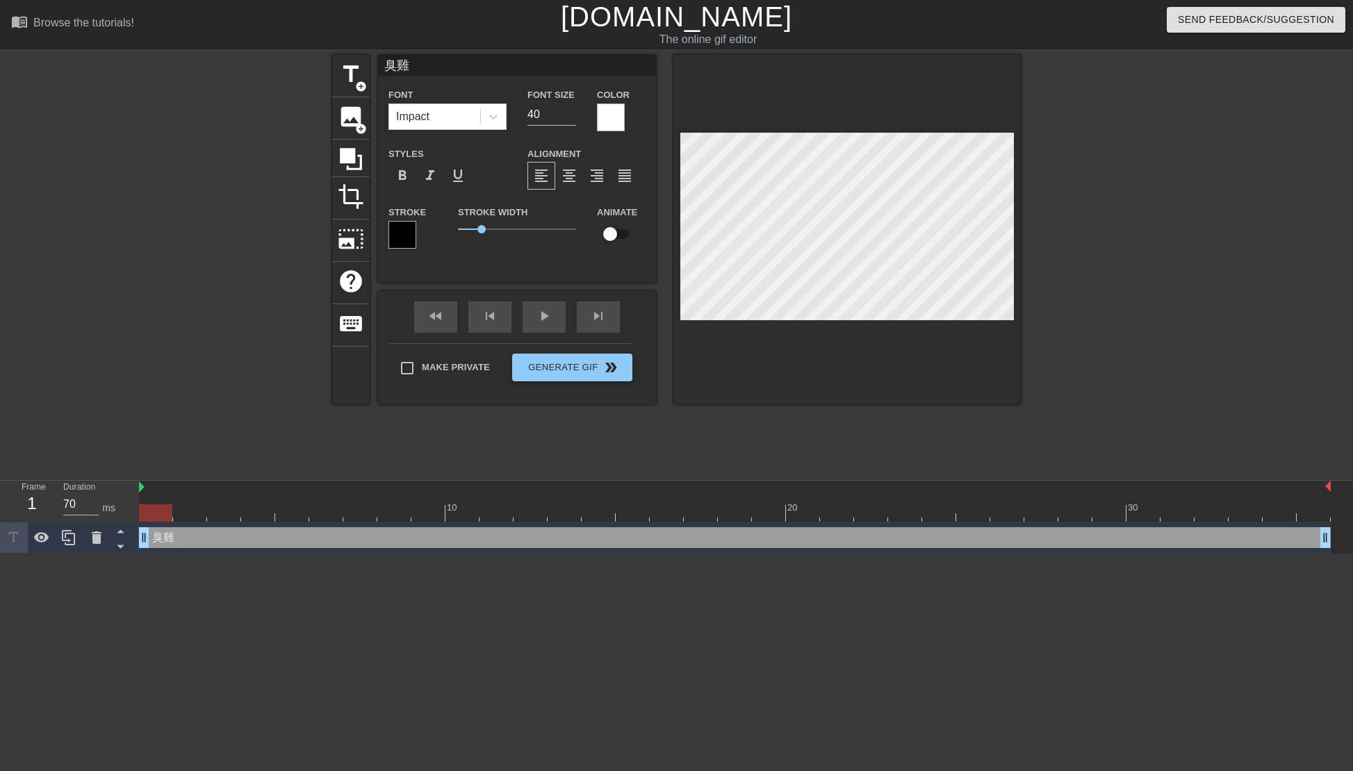
type textarea "臭雞"
type input "臭雞 竹"
type textarea "臭雞 凡"
type input "臭雞 射"
type textarea "臭雞 射"
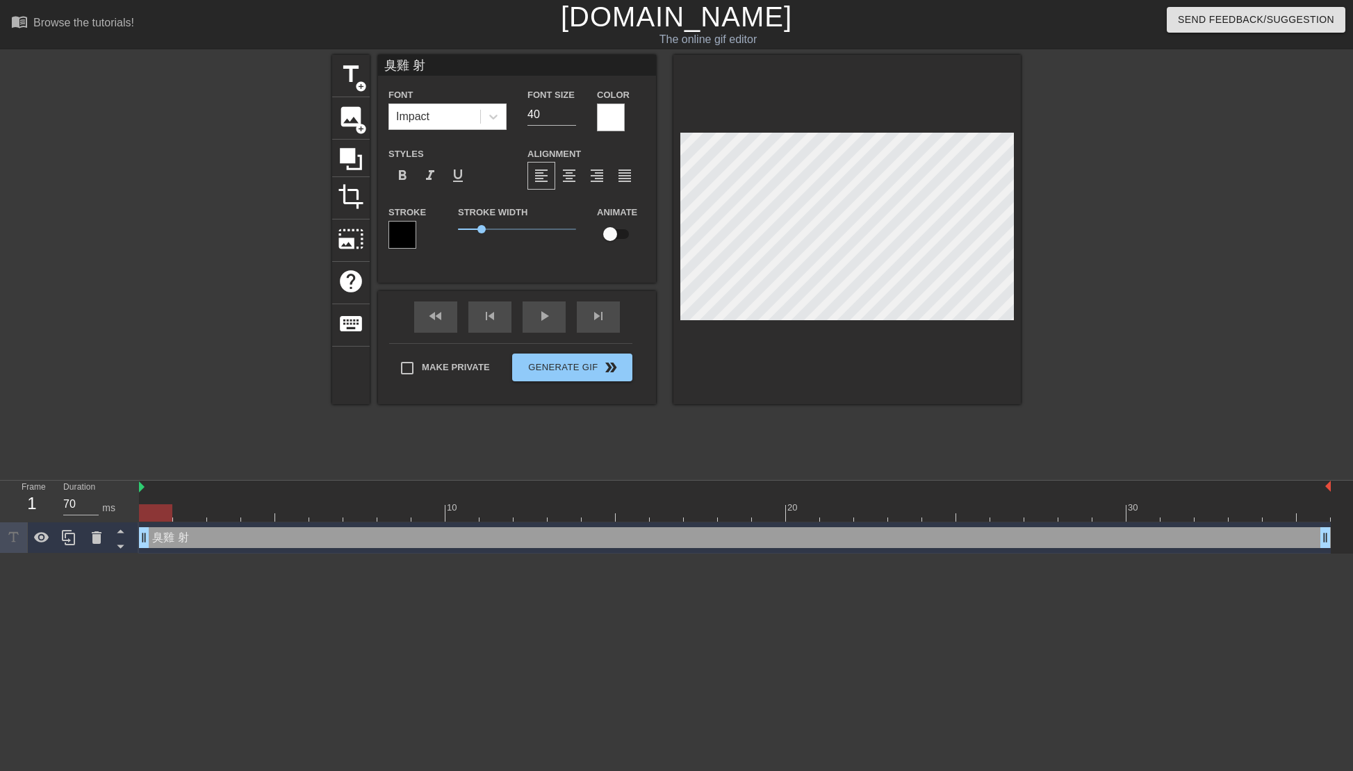
type input "臭雞 射手"
type textarea "臭雞 射手"
type input "臭雞 射素"
type textarea "臭雞 射素"
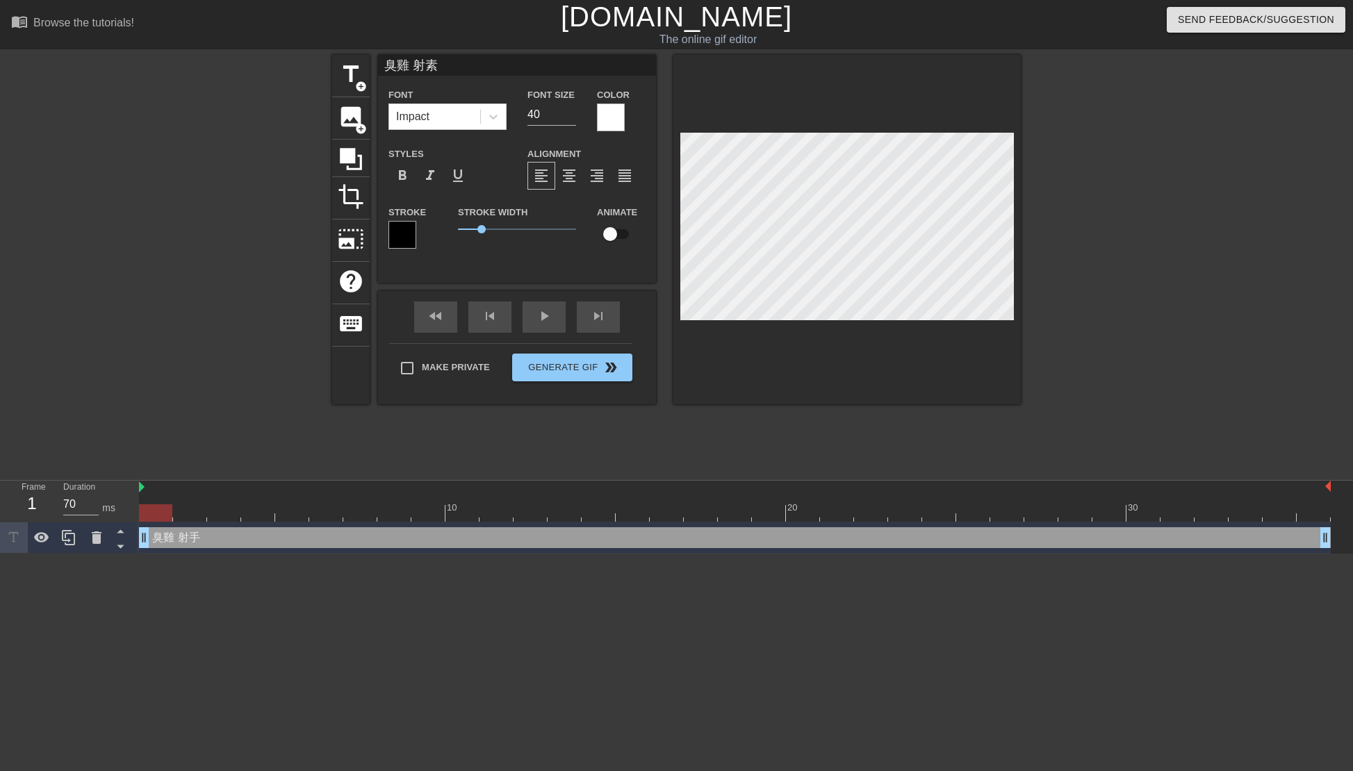
type input "臭雞 射撚"
type textarea "臭雞 射撚"
type input "臭雞 射撚一"
type textarea "臭雞 射撚一"
type input "臭雞 射撚死"
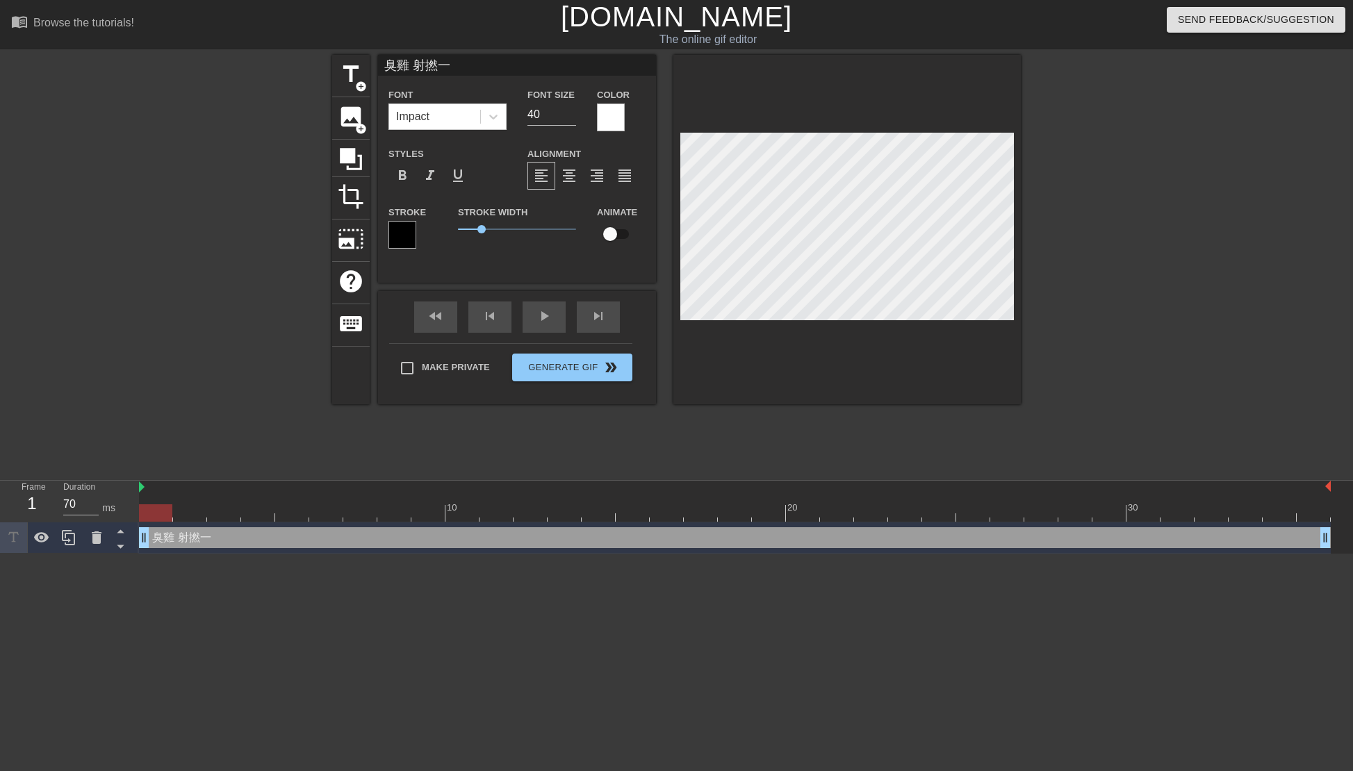
type textarea "臭雞 射撚死"
type input "臭雞 射撚死人"
type textarea "臭雞 射撚死人"
type input "臭雞 射撚死人火"
type textarea "臭雞 射撚死人火"
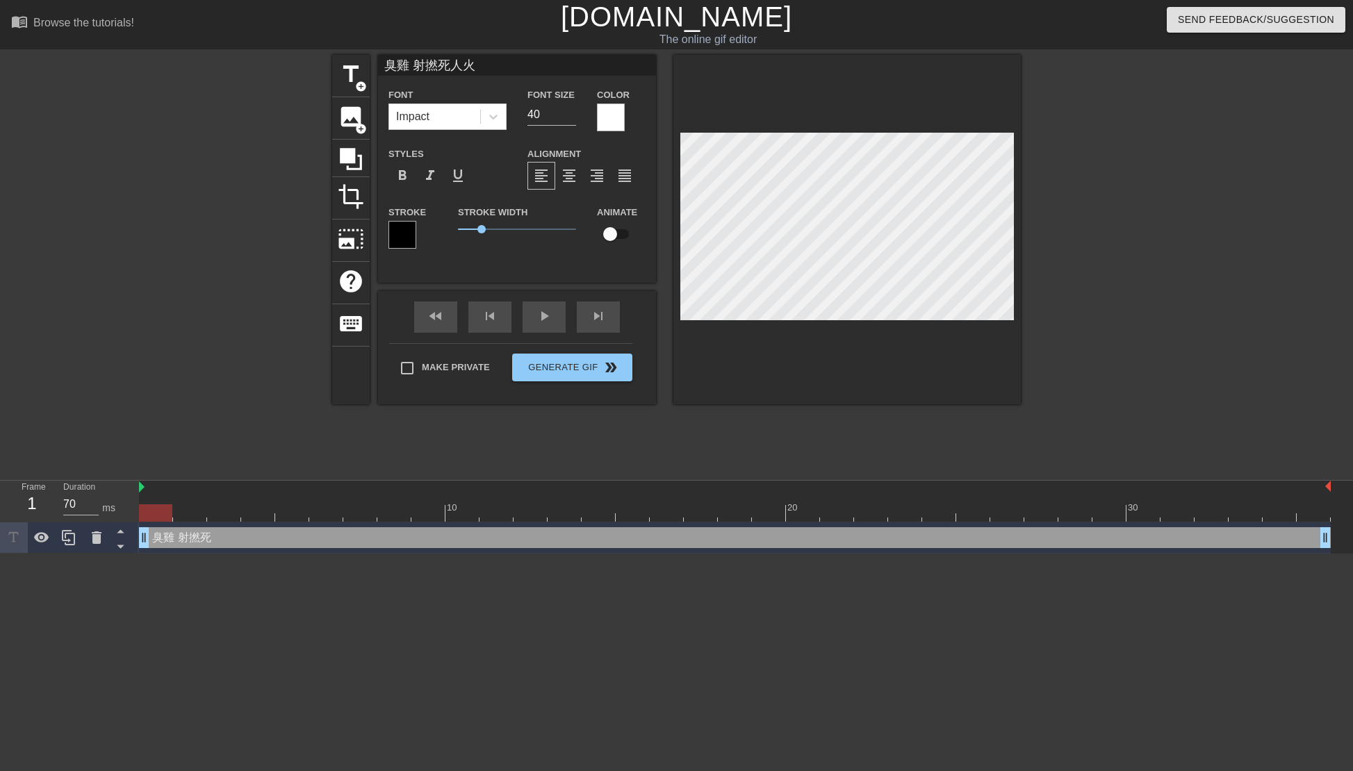
type input "臭雞 射撚死伙"
type textarea "臭雞 射撚死伙"
type input "臭雞 射撚死你"
type textarea "臭雞 射撚死你"
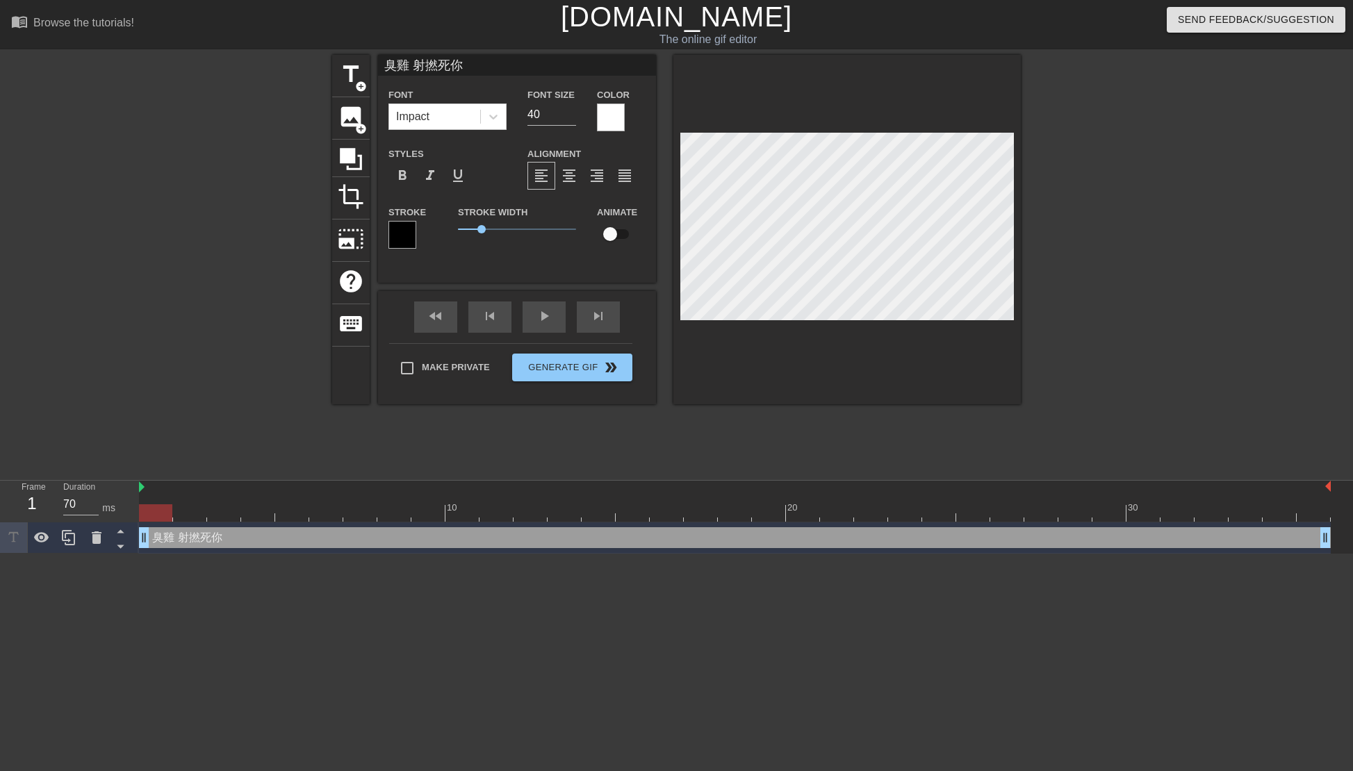
scroll to position [1, 3]
type input "臭雞射撚死你"
type textarea "臭雞射撚死你"
type input "臭雞,射撚死你"
type textarea "臭雞,射撚死你"
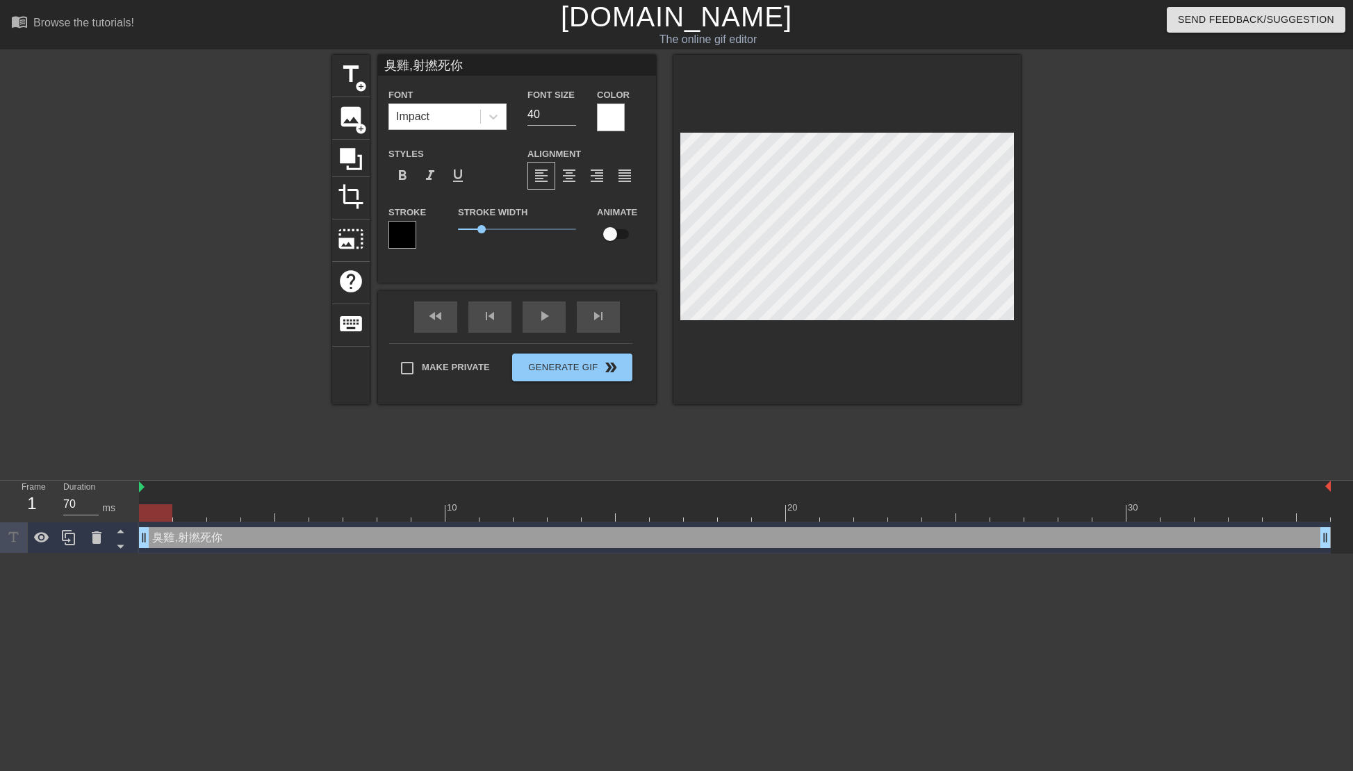
type input "臭雞,,射撚死你"
type textarea "臭雞,,射撚死你"
type input "臭雞,射撚死你"
type textarea "臭雞,射撚死你"
type input "臭雞射撚死你"
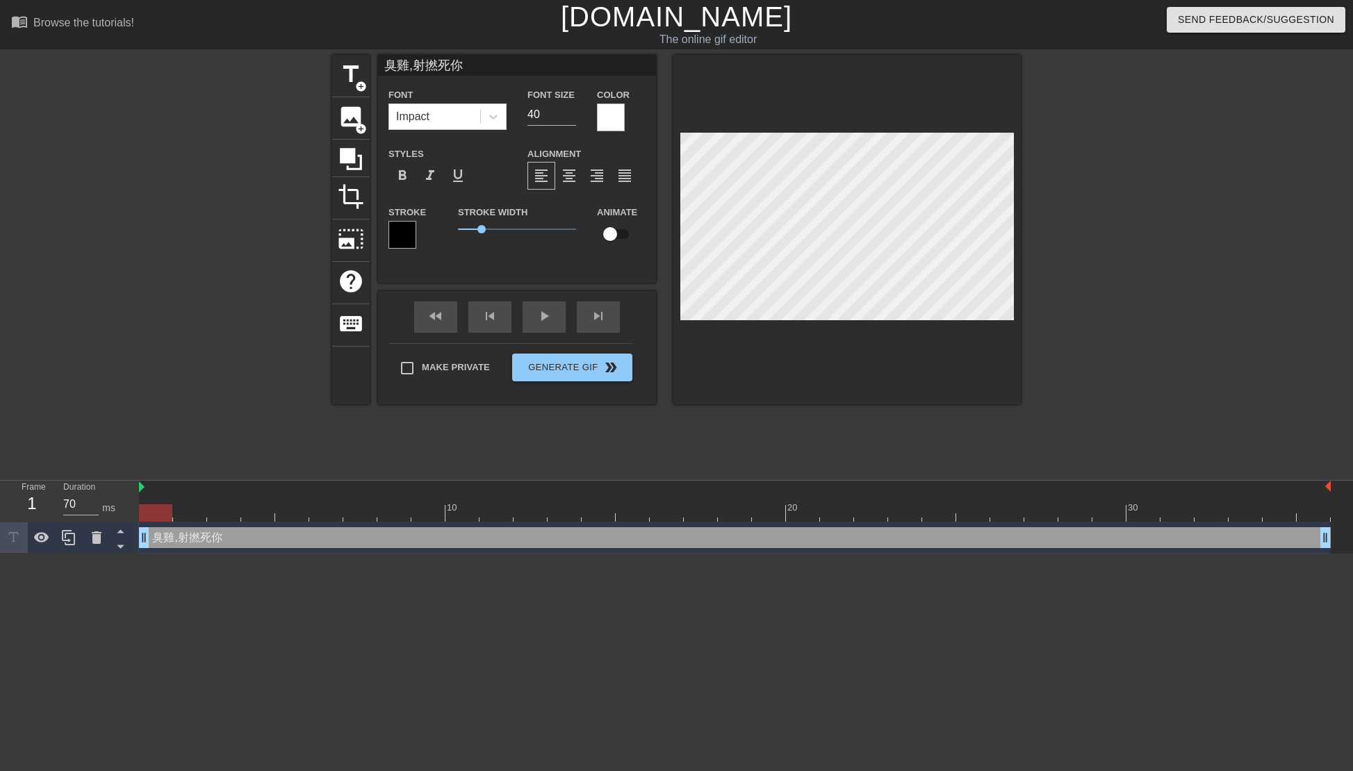
type textarea "臭雞射撚死你"
type input "臭雞.射撚死你"
type textarea "臭雞.射撚死你"
type input "臭雞..射撚死你"
type textarea "臭雞..射撚死你"
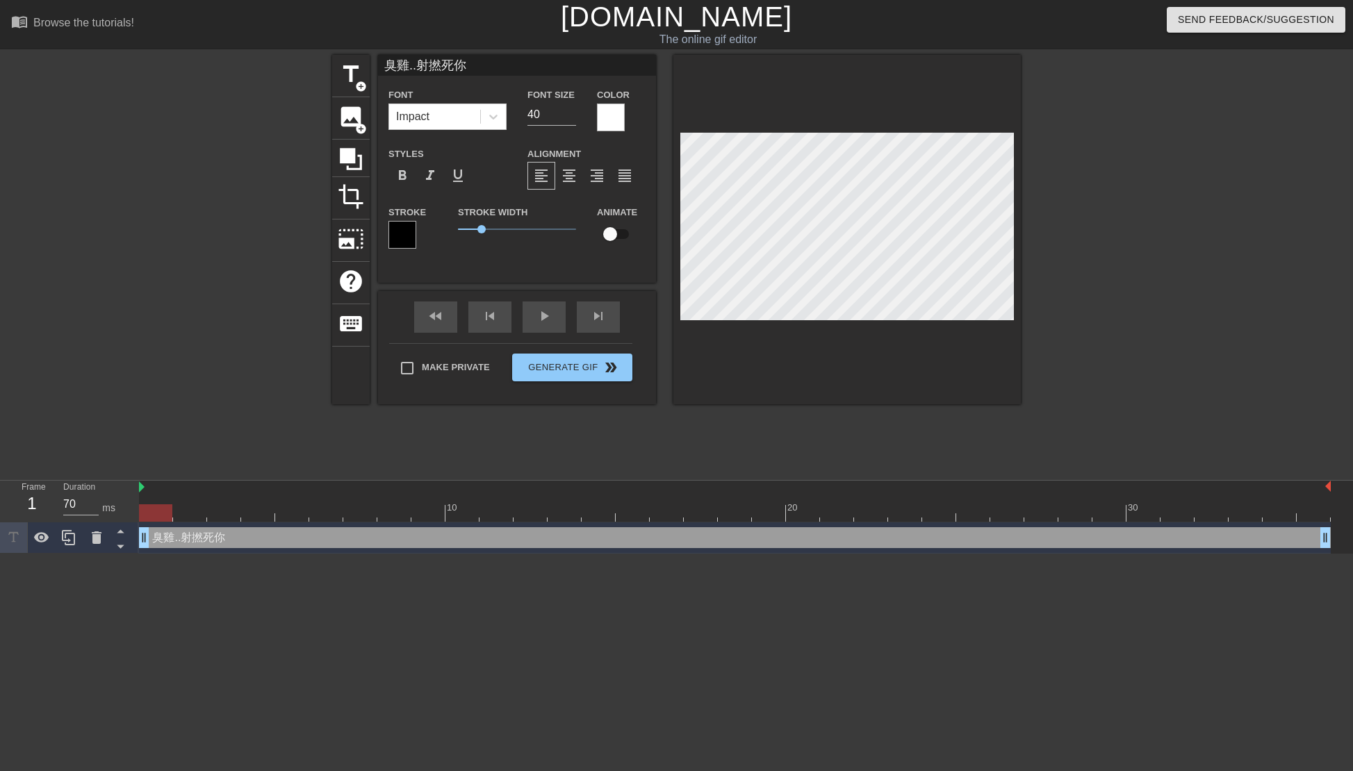
type input "臭雞...射撚死你"
type textarea "臭雞...射撚死你"
type input "臭雞....射撚死你"
type textarea "臭雞....射撚死你"
type input "臭雞.....射撚死你"
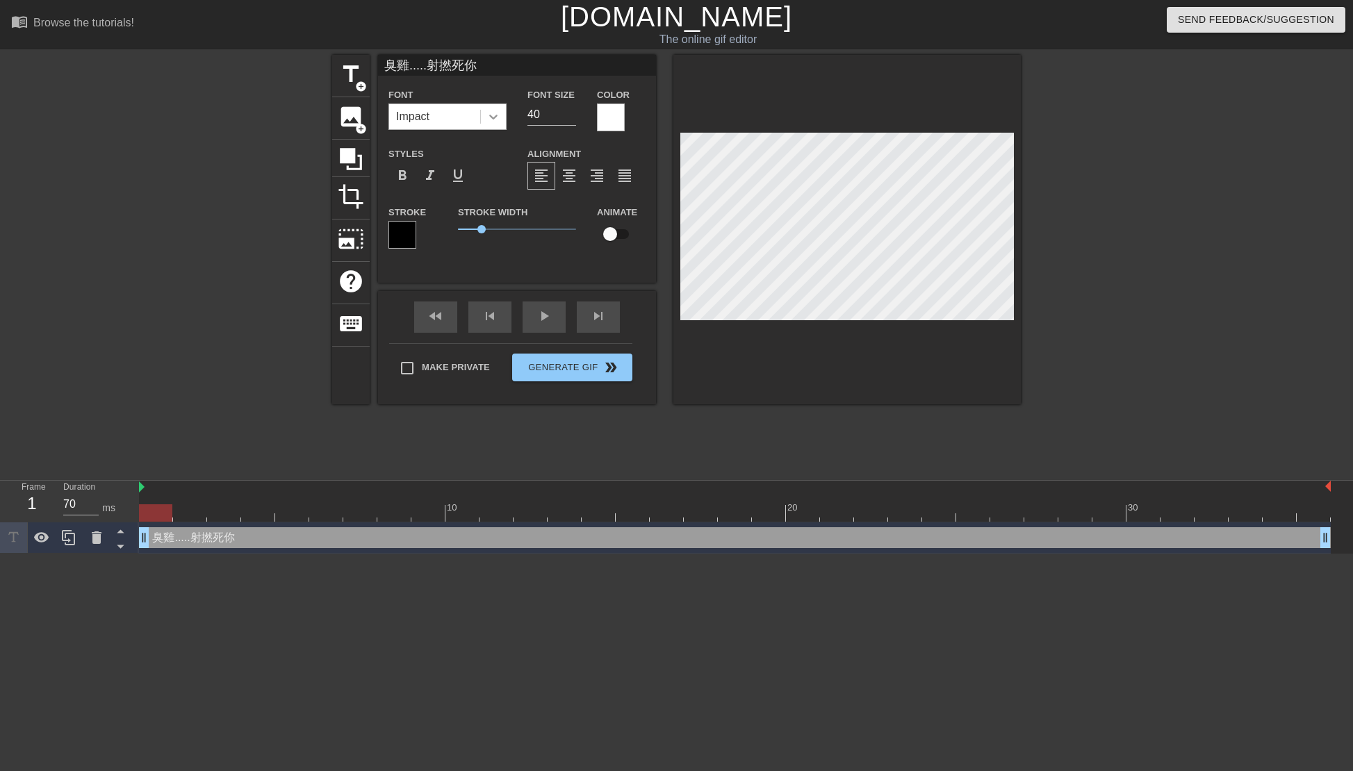
type textarea "臭雞.....射撚死你"
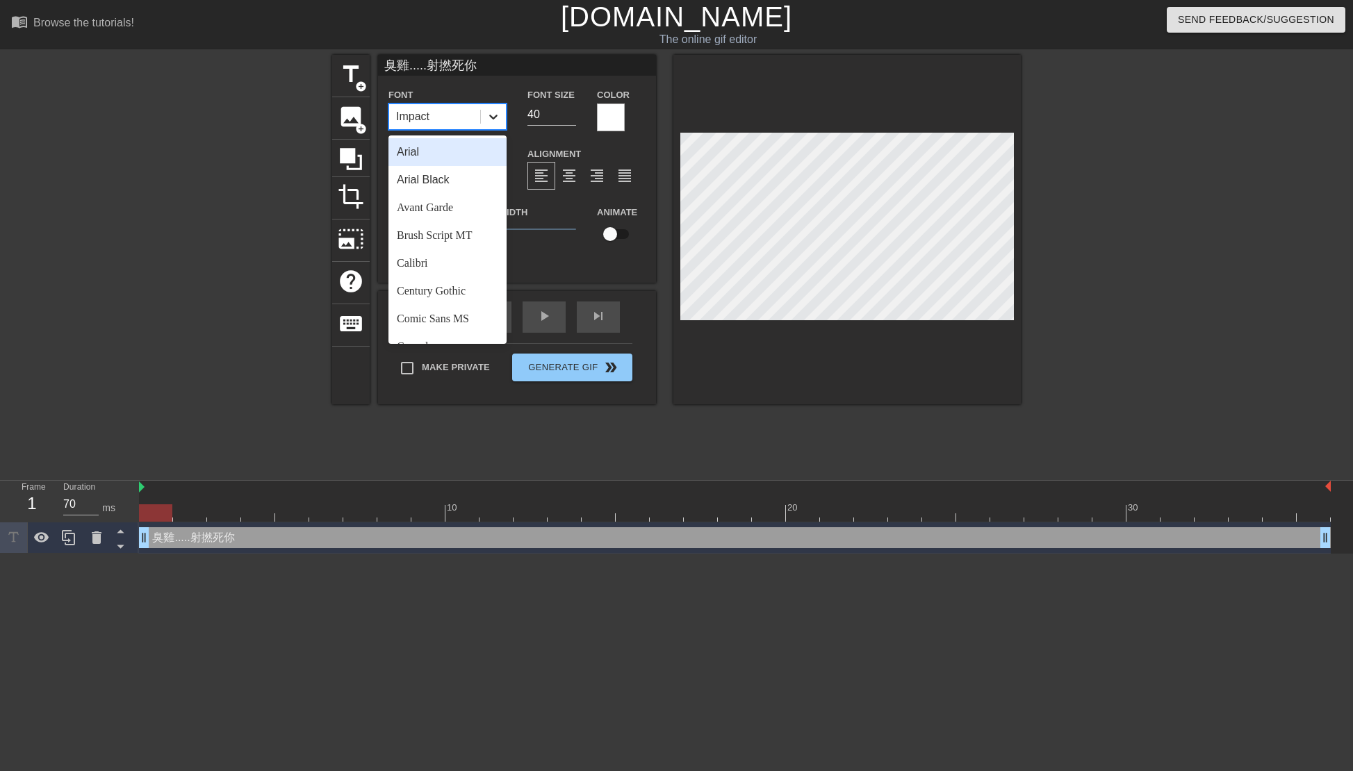
click at [495, 115] on icon at bounding box center [493, 117] width 14 height 14
click at [450, 201] on div "Avant Garde" at bounding box center [447, 208] width 118 height 28
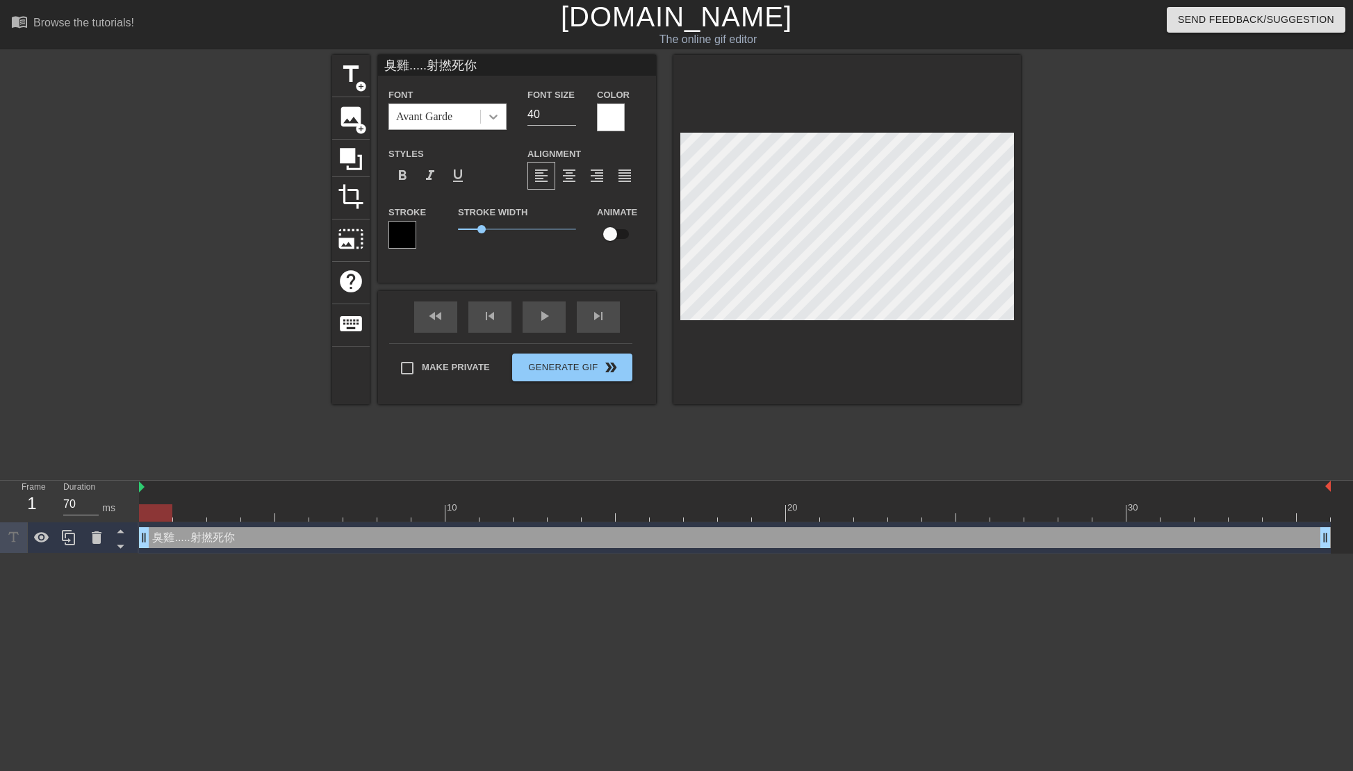
click at [502, 114] on div at bounding box center [493, 116] width 25 height 25
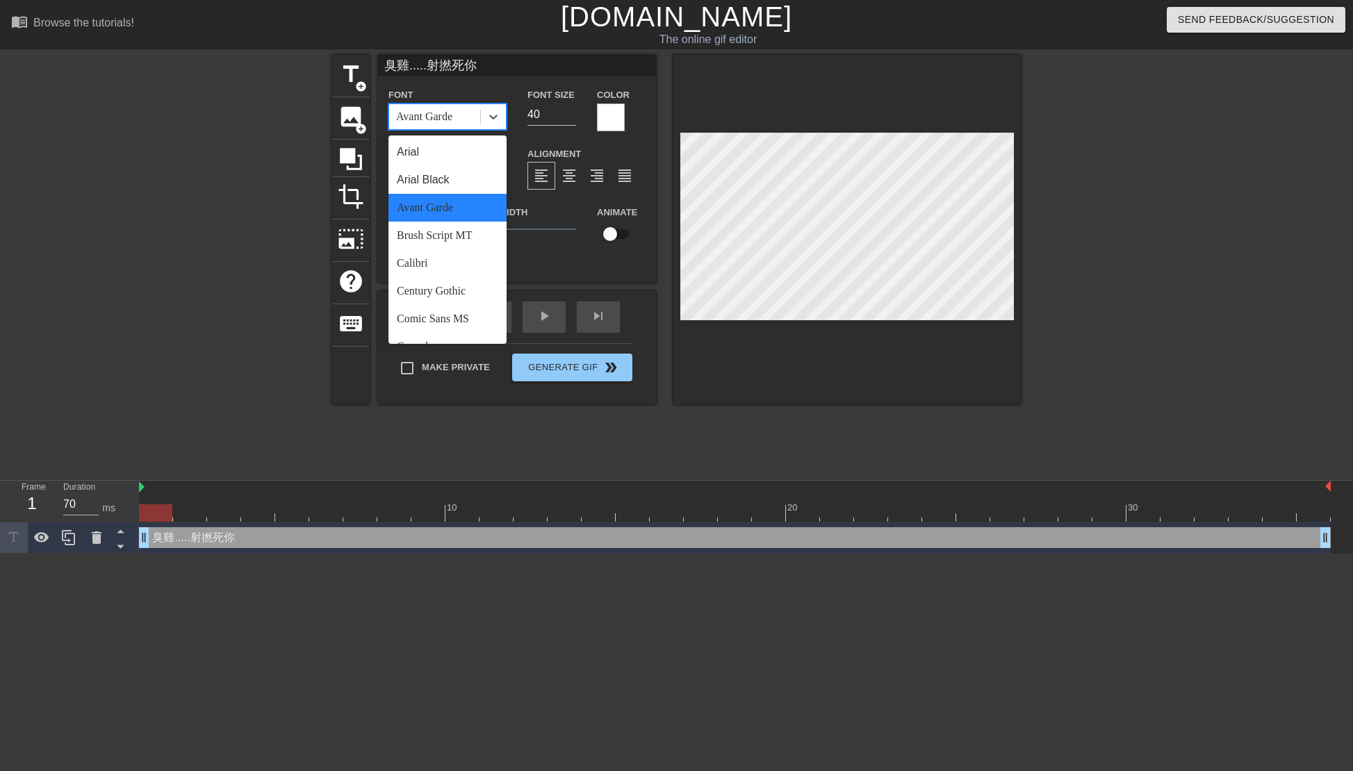
click at [466, 217] on div "Avant Garde" at bounding box center [447, 208] width 118 height 28
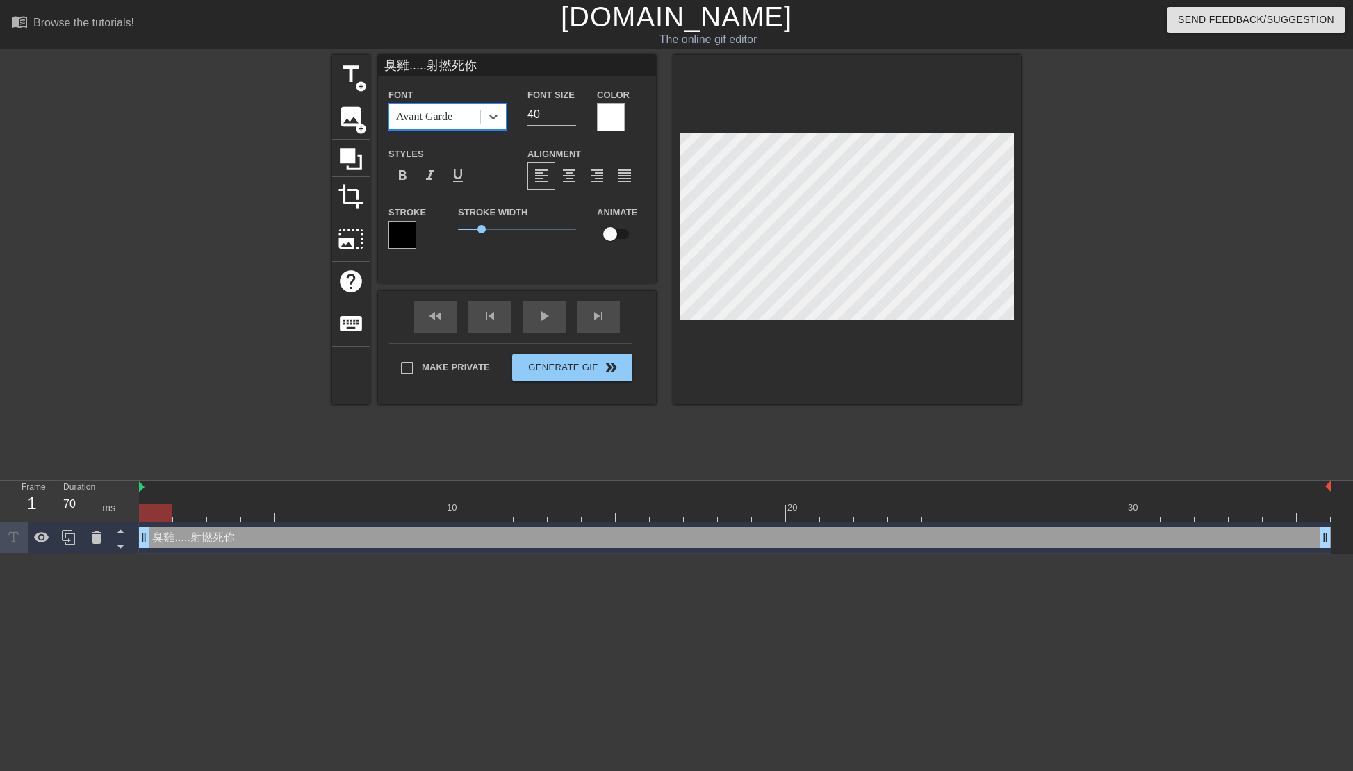
click at [475, 123] on div "Avant Garde" at bounding box center [434, 116] width 91 height 25
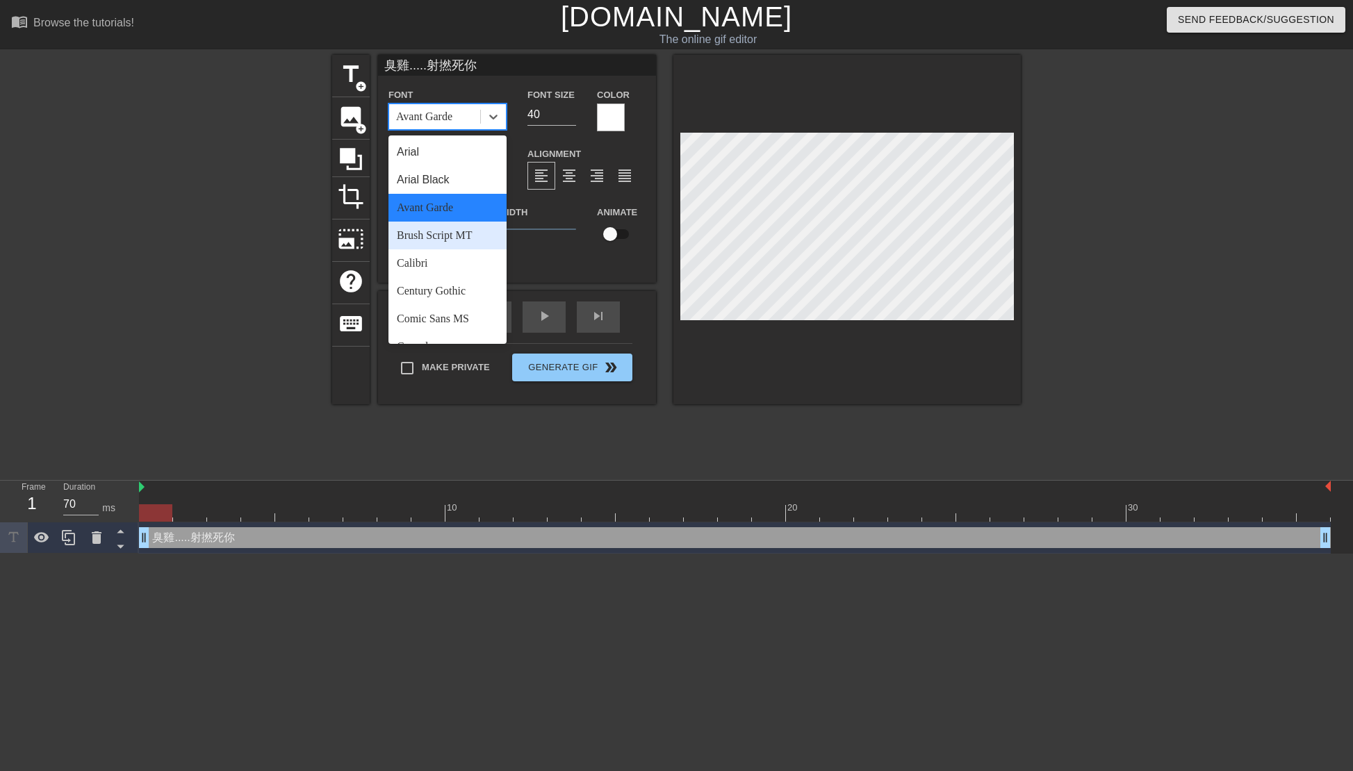
click at [457, 236] on div "Brush Script MT" at bounding box center [447, 236] width 118 height 28
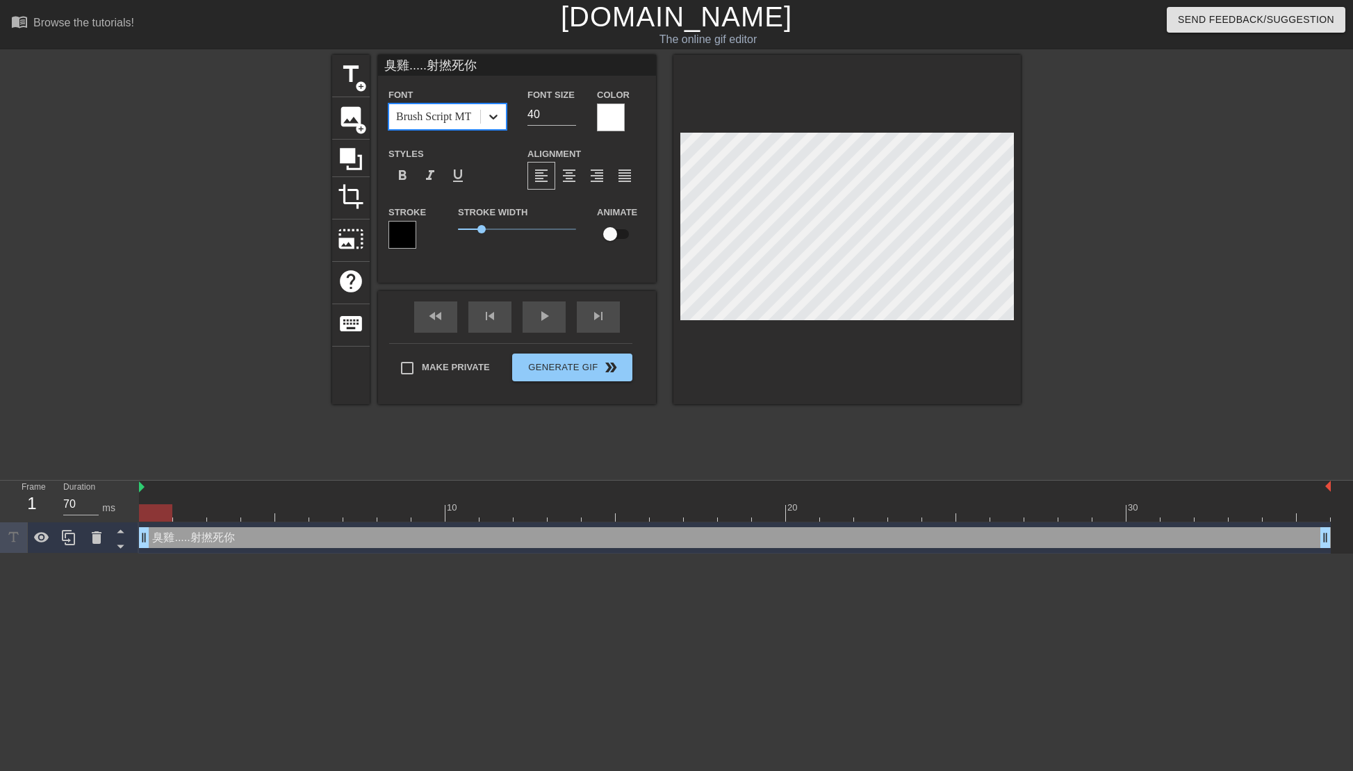
click at [485, 125] on div at bounding box center [493, 116] width 25 height 25
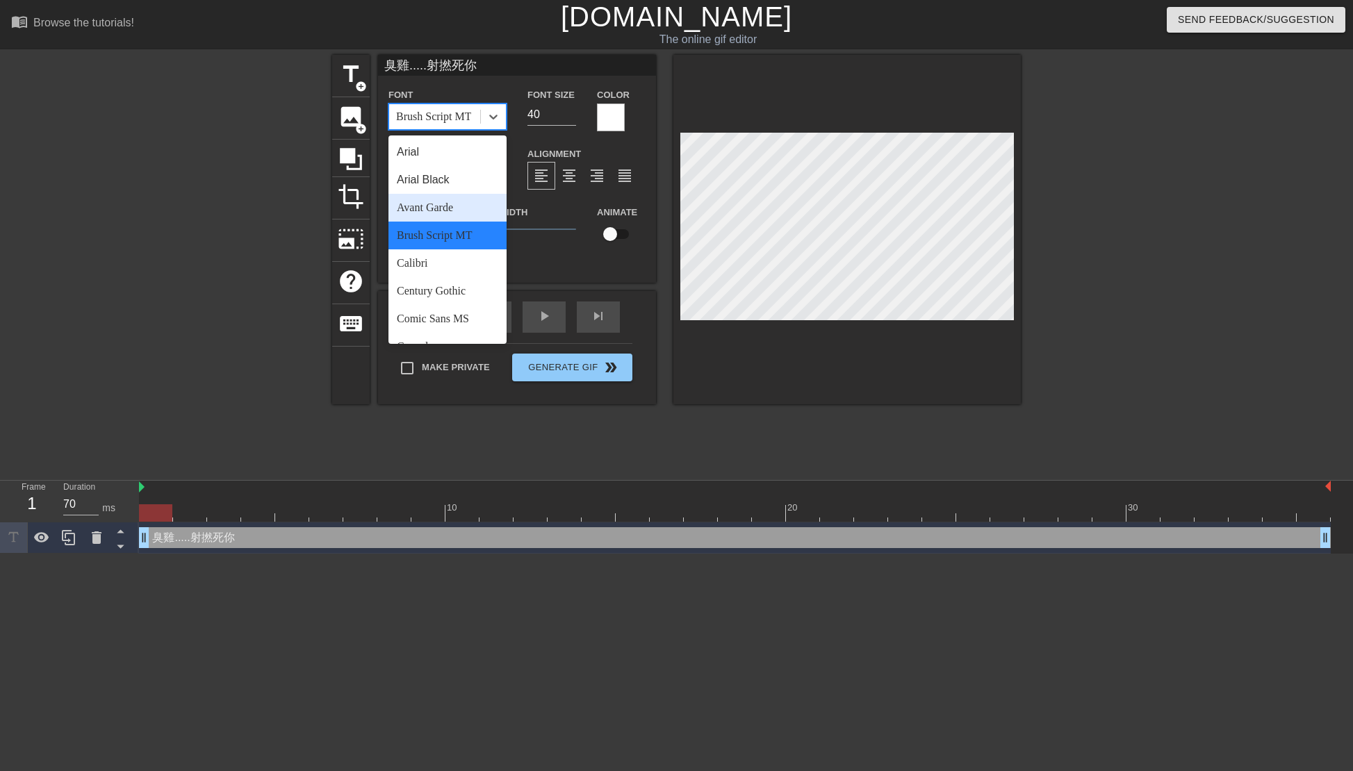
click at [451, 211] on div "Avant Garde" at bounding box center [447, 208] width 118 height 28
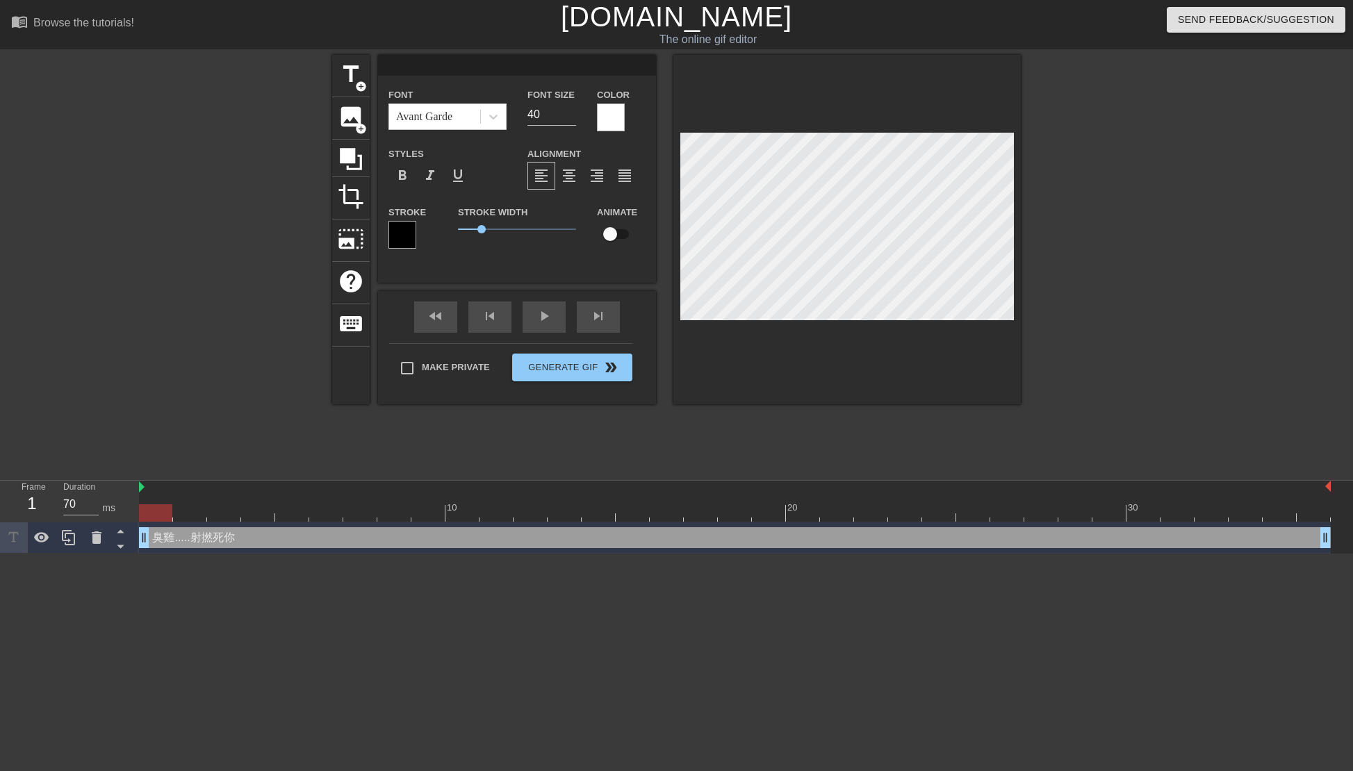
scroll to position [1, 1]
click at [480, 122] on span at bounding box center [480, 117] width 1 height 14
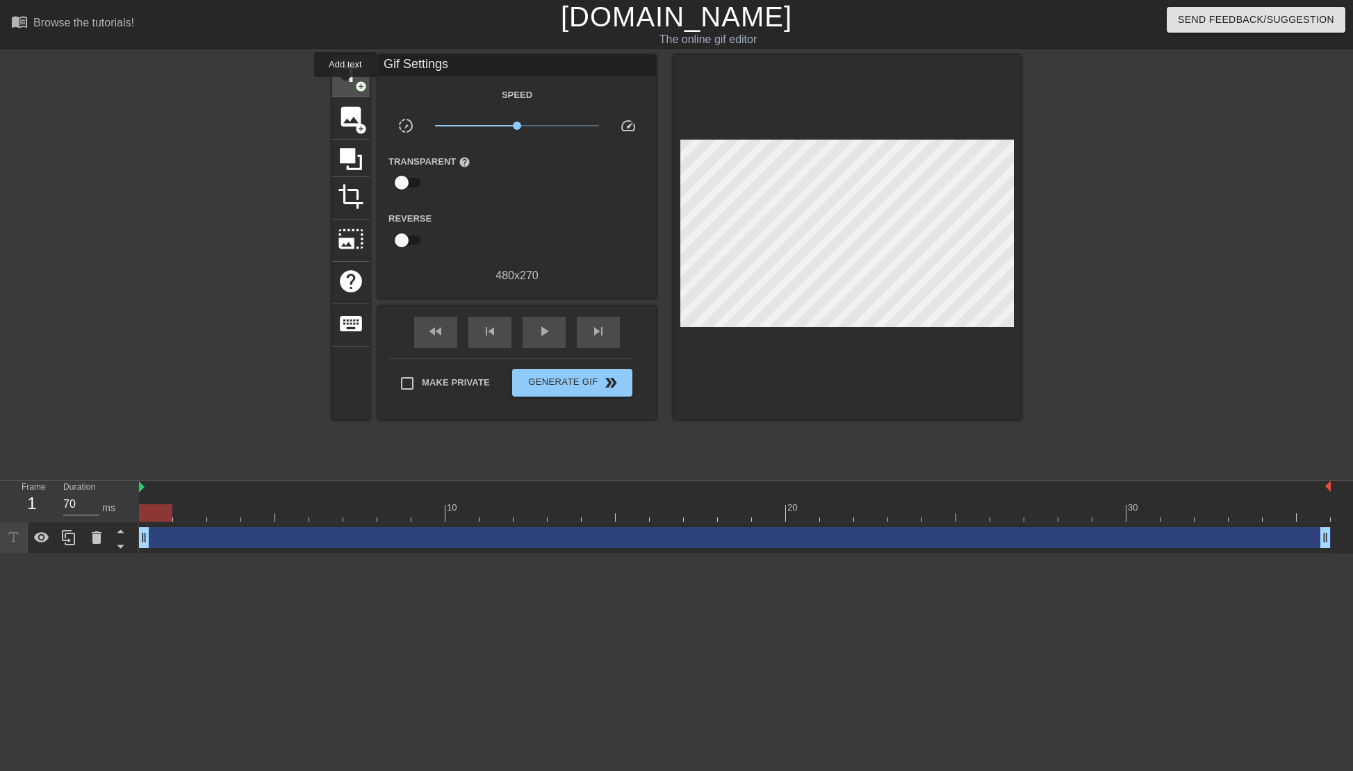
click at [345, 87] on span "title" at bounding box center [351, 74] width 26 height 26
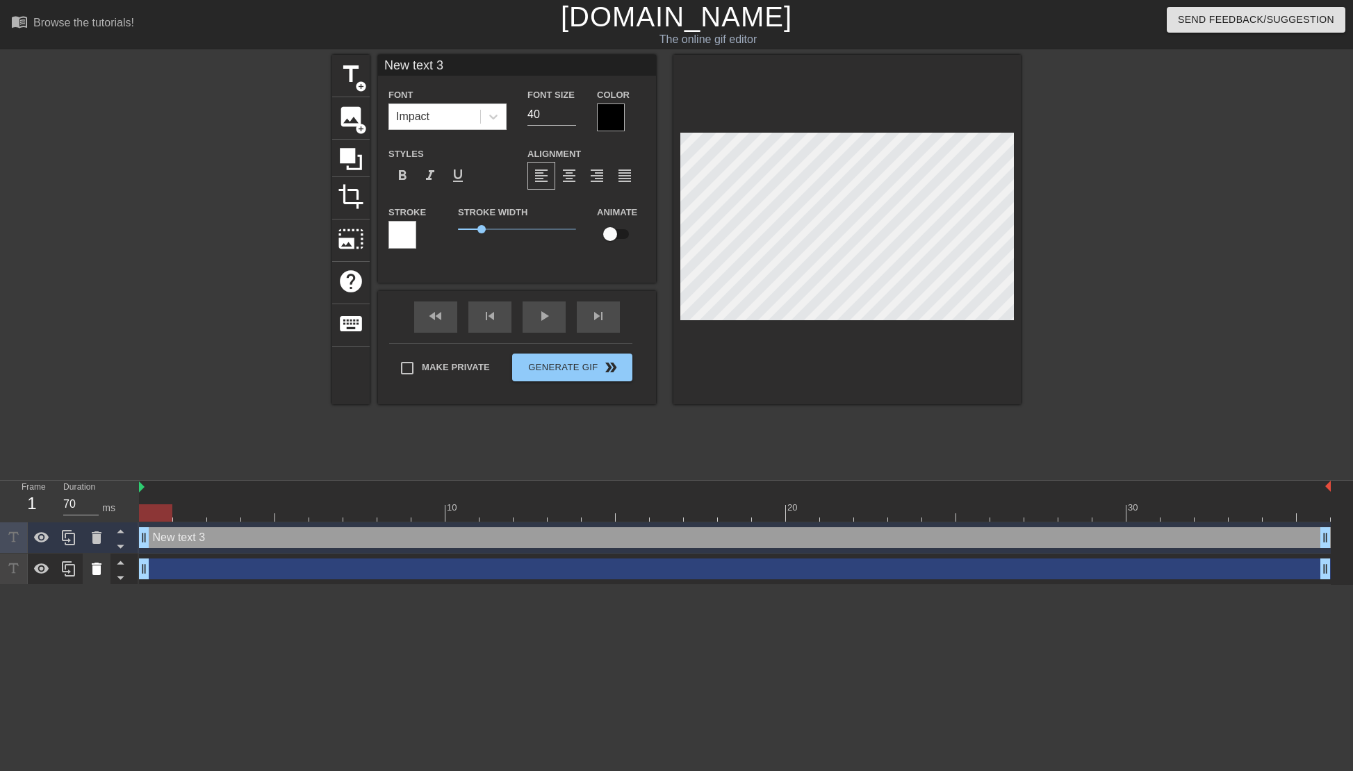
click at [100, 566] on icon at bounding box center [97, 569] width 10 height 13
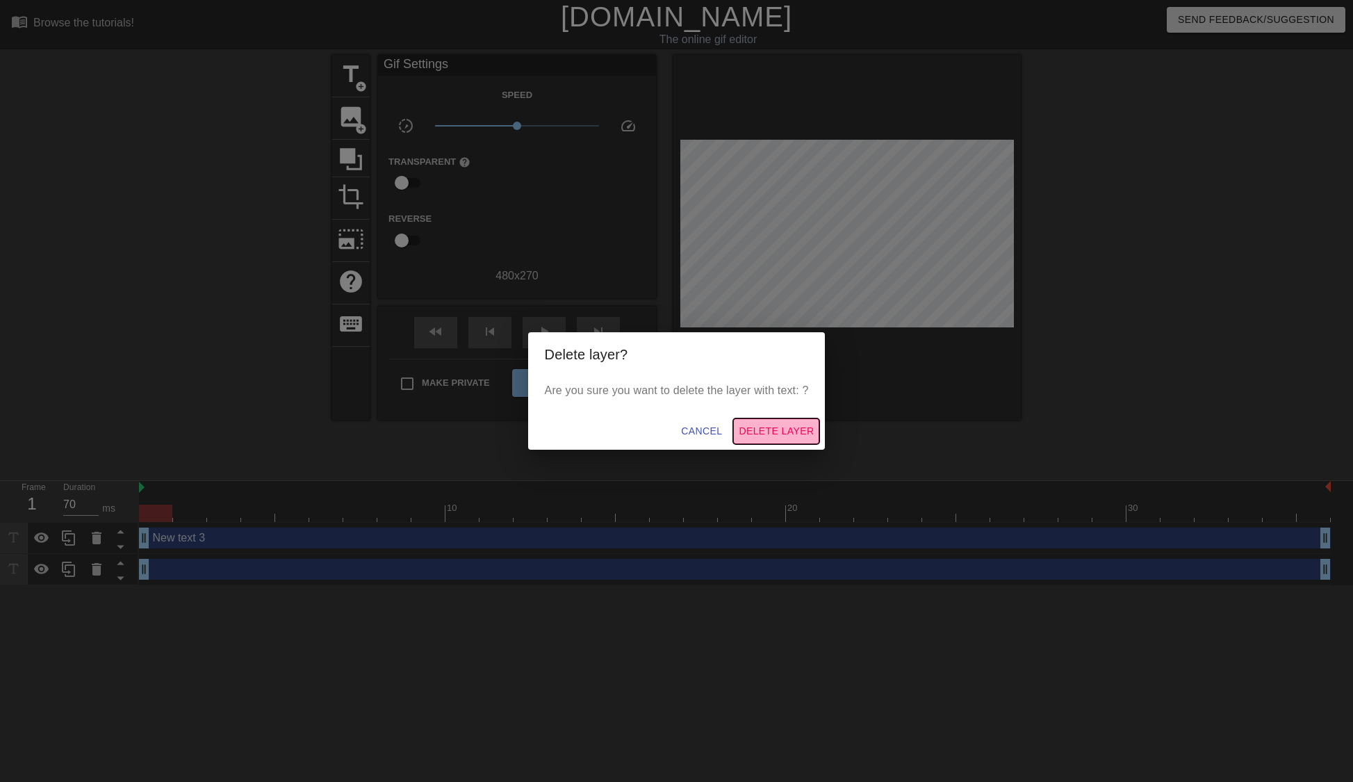
click at [748, 436] on span "Delete Layer" at bounding box center [776, 430] width 75 height 17
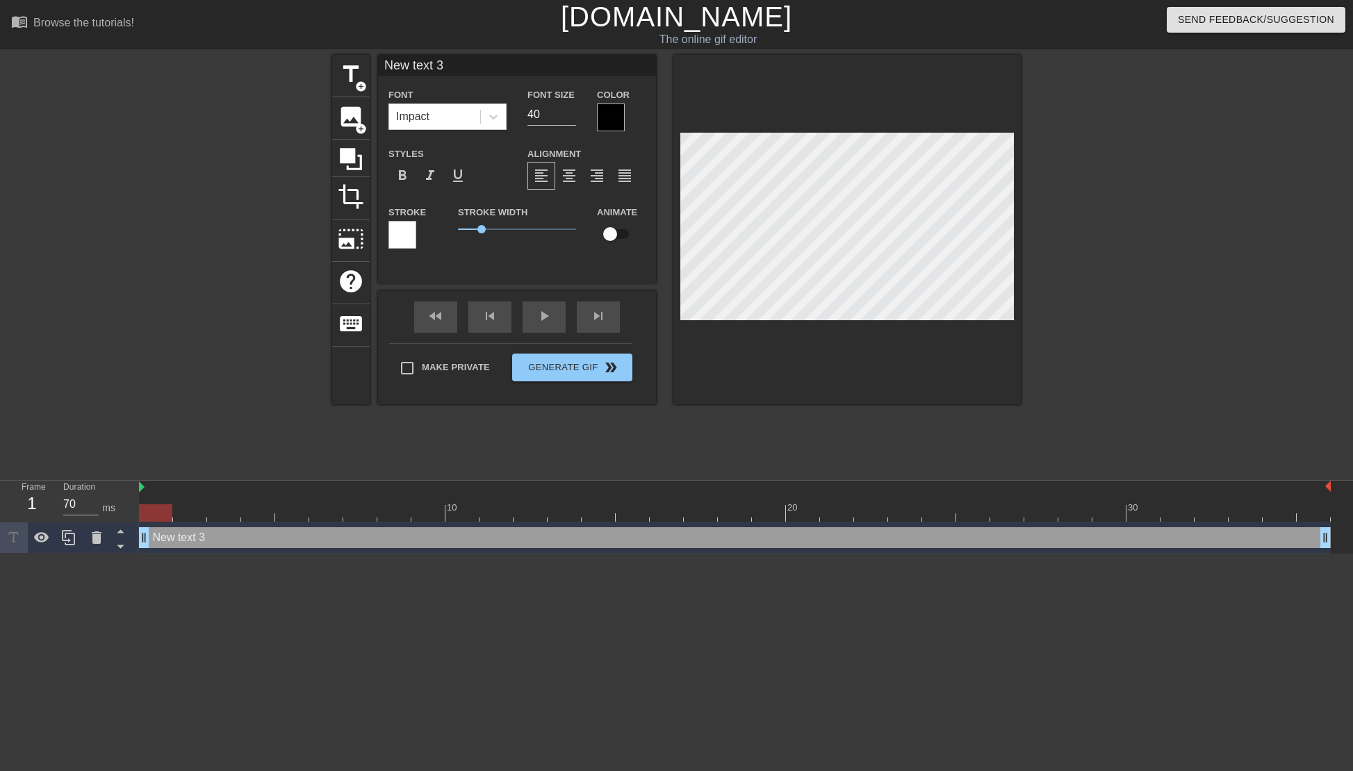
type input "臭雞.....射撚死你"
type textarea "臭雞.....射撚死你"
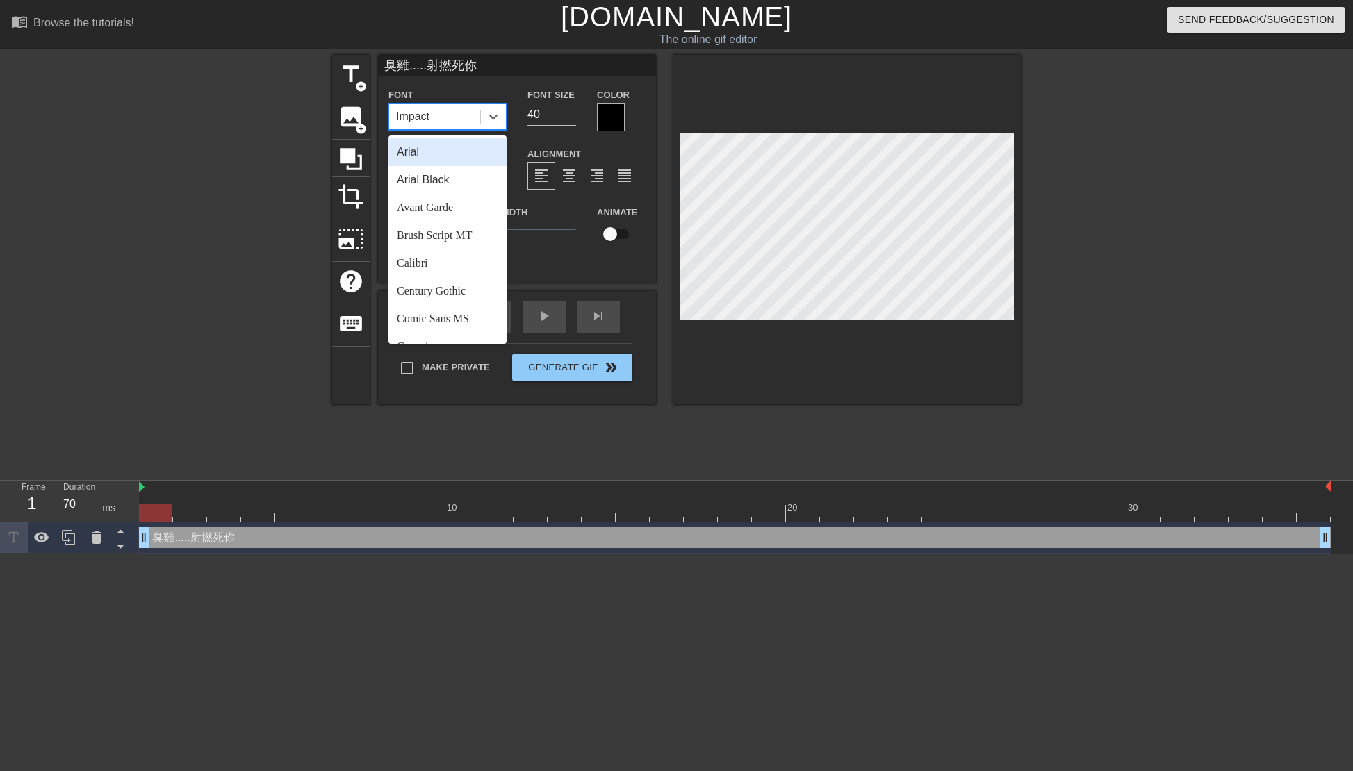
click at [480, 117] on div "Impact" at bounding box center [447, 117] width 118 height 26
click at [471, 156] on div "Arial" at bounding box center [447, 152] width 118 height 28
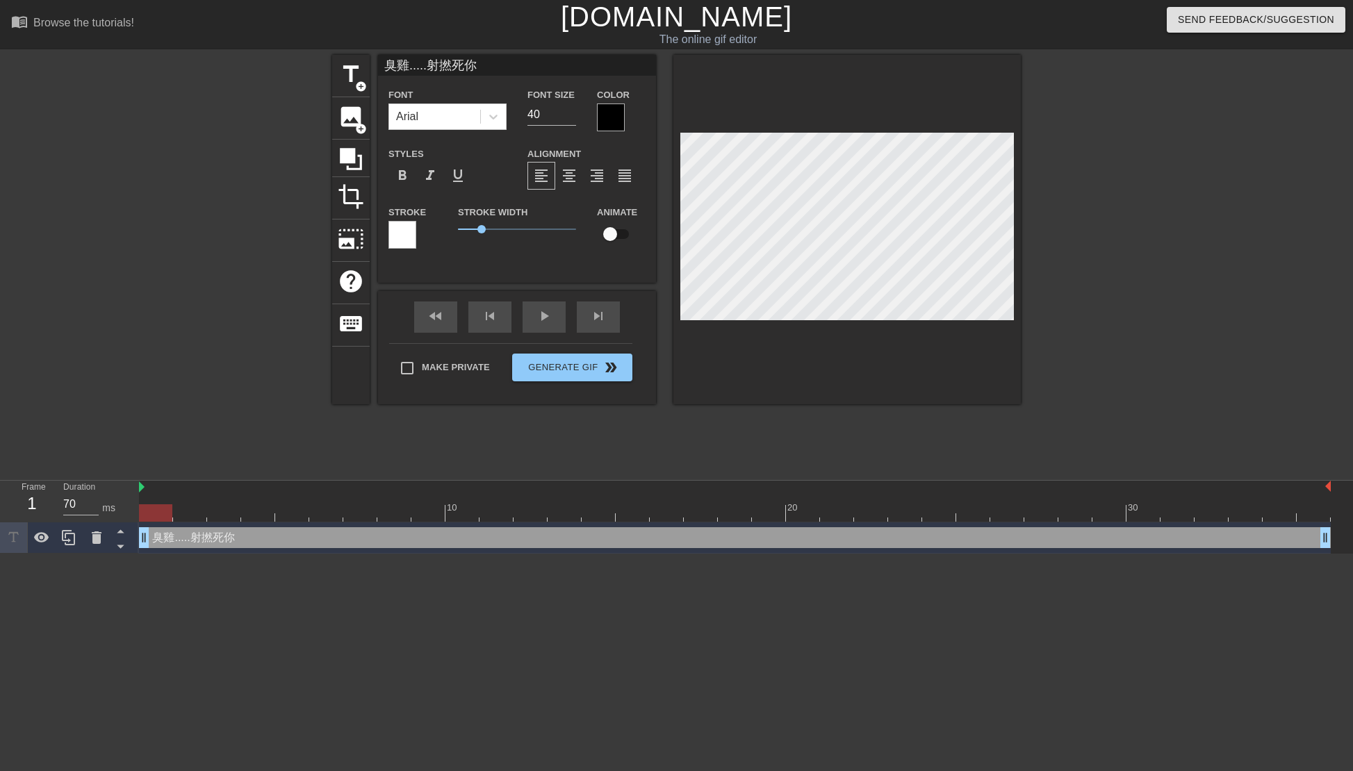
type input "你"
type textarea "你"
paste textarea "臭雞.....射撚死你"
type input "臭雞.....射撚死你"
type textarea "臭雞.....射撚死你"
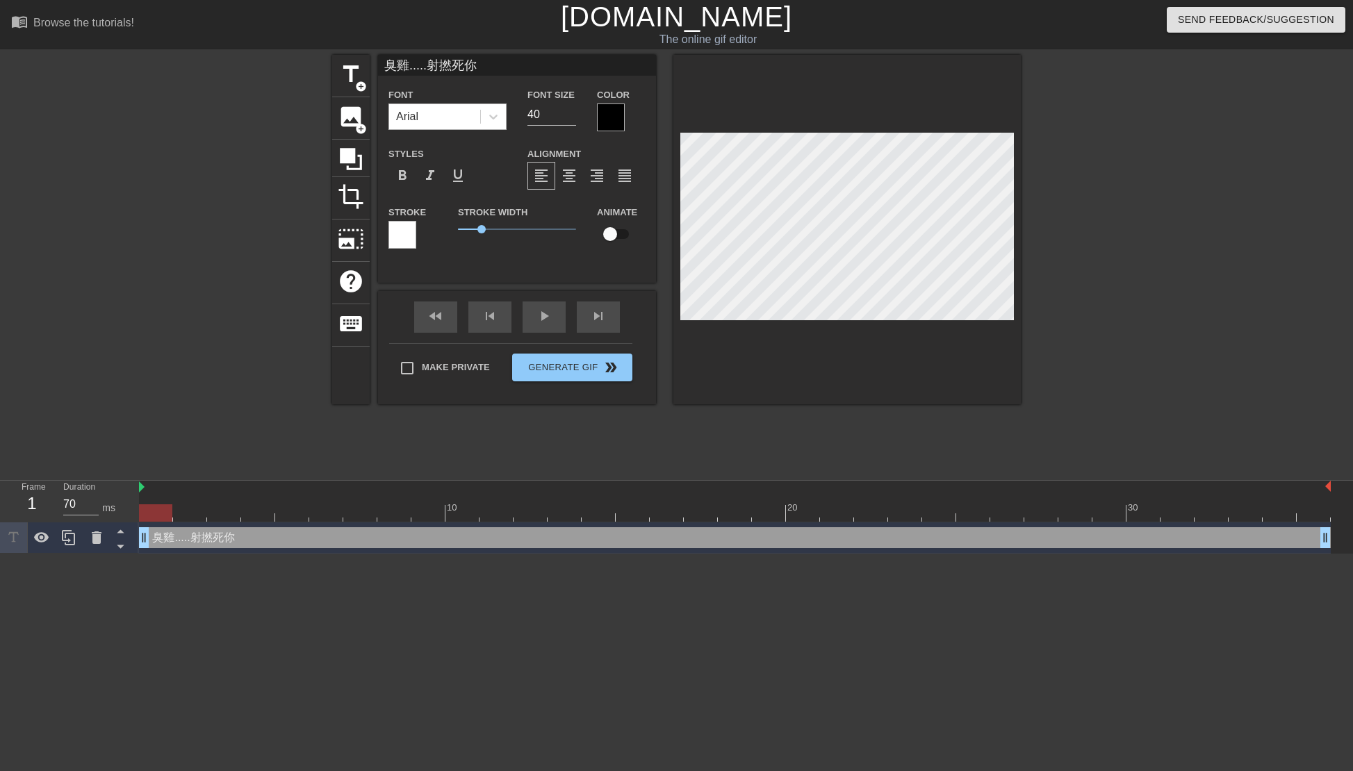
click at [477, 106] on div "Arial" at bounding box center [434, 116] width 91 height 25
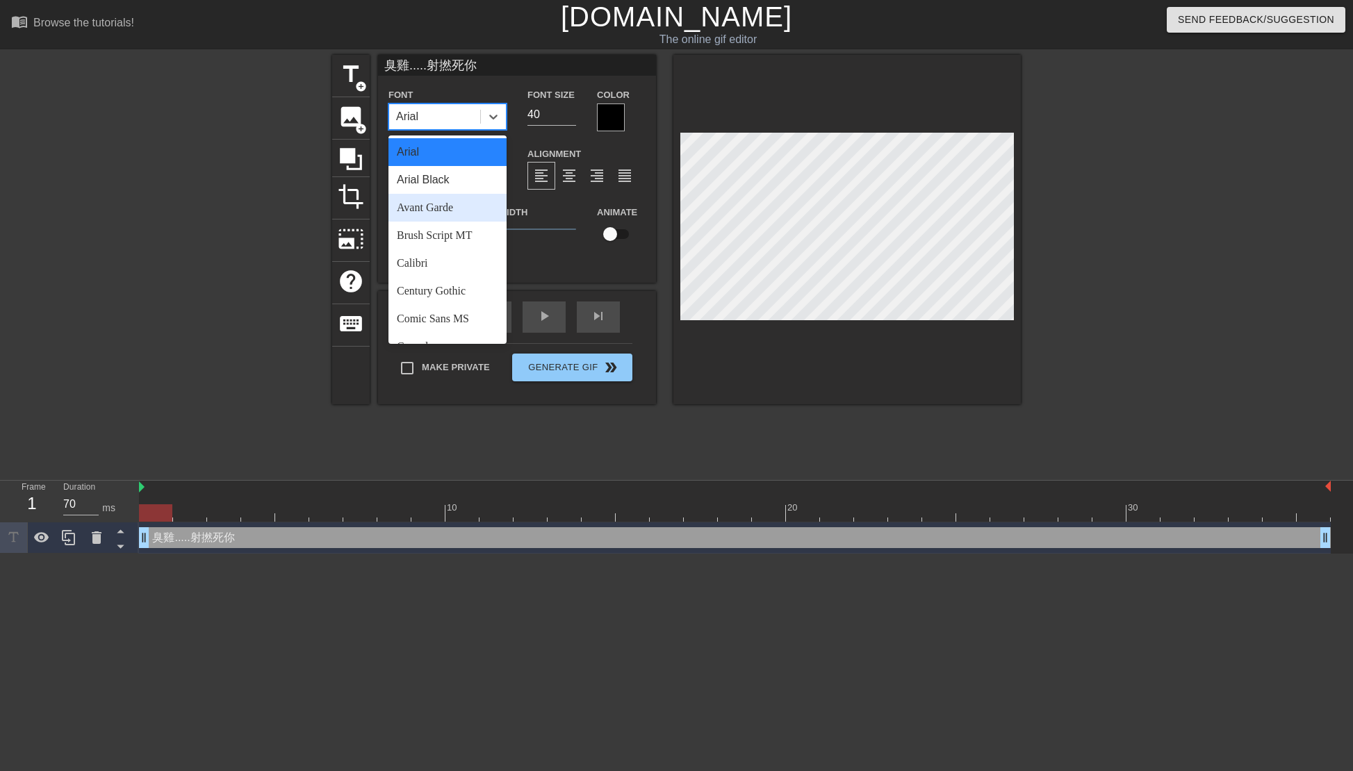
click at [459, 201] on div "Avant Garde" at bounding box center [447, 208] width 118 height 28
click at [488, 108] on div at bounding box center [493, 116] width 25 height 25
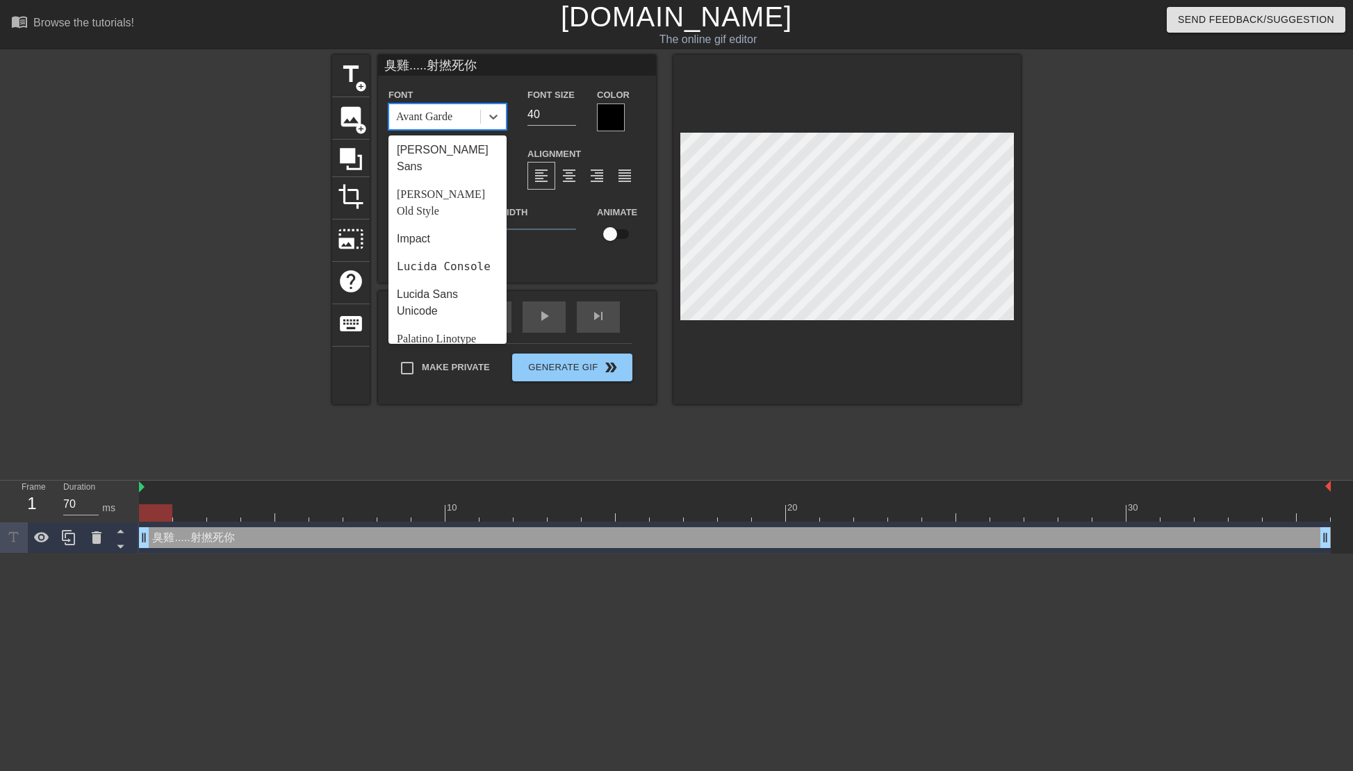
scroll to position [347, 0]
click at [452, 286] on div "Palatino Linotype" at bounding box center [447, 300] width 118 height 28
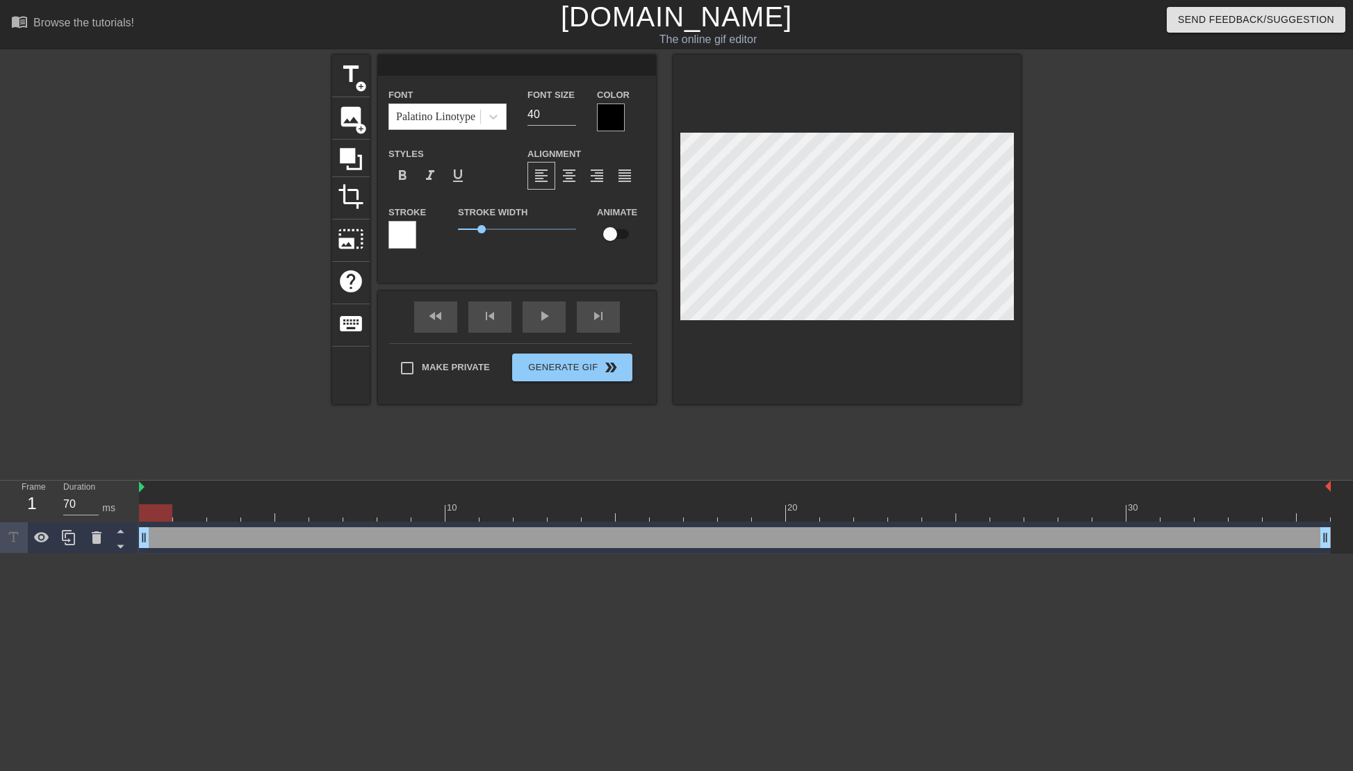
paste textarea "臭雞.....射撚死你"
type input "臭雞.....射撚死你"
type textarea "臭雞.....射撚死你"
click at [614, 110] on div at bounding box center [611, 118] width 28 height 28
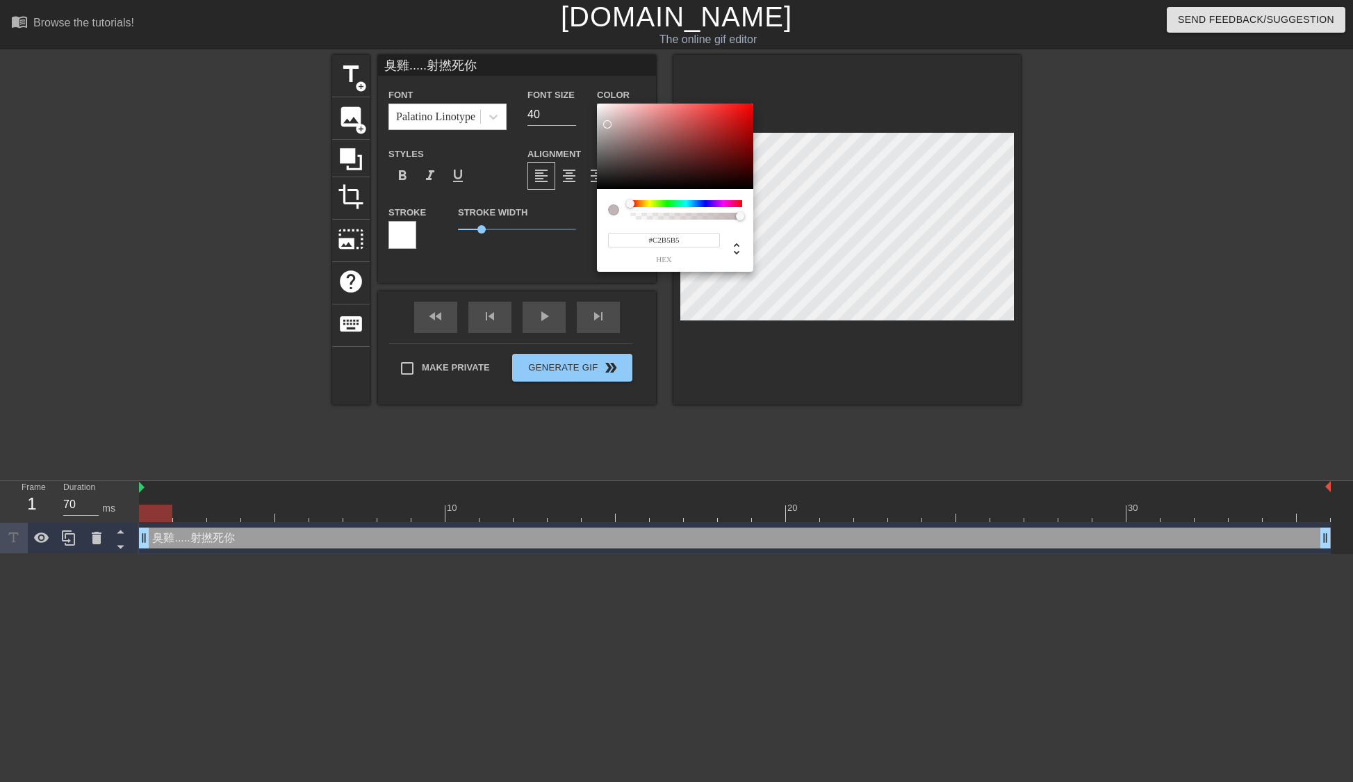
drag, startPoint x: 617, startPoint y: 165, endPoint x: 611, endPoint y: 125, distance: 40.0
click at [609, 124] on div at bounding box center [675, 147] width 156 height 86
drag, startPoint x: 614, startPoint y: 128, endPoint x: 613, endPoint y: 121, distance: 7.1
click at [611, 110] on div at bounding box center [614, 110] width 8 height 8
type input "#F8F3F3"
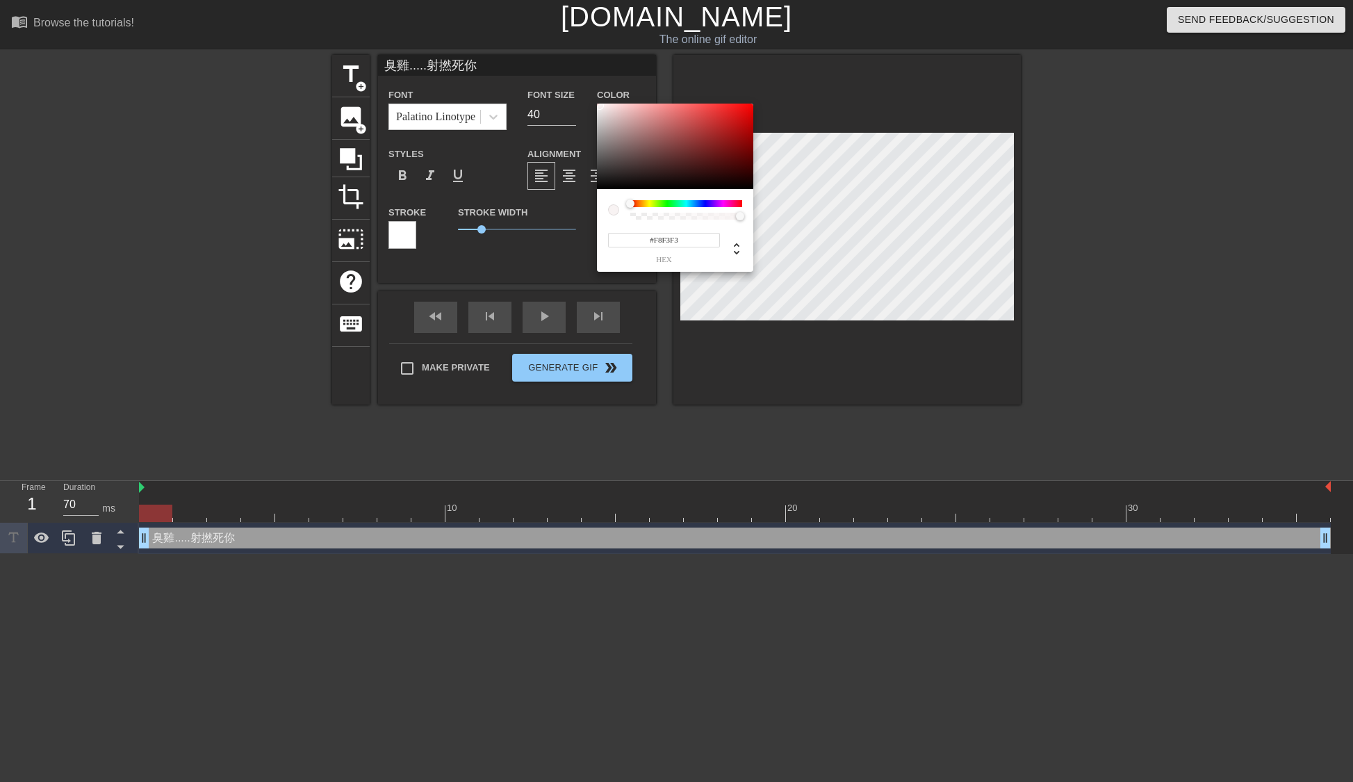
click at [600, 106] on div at bounding box center [599, 105] width 8 height 8
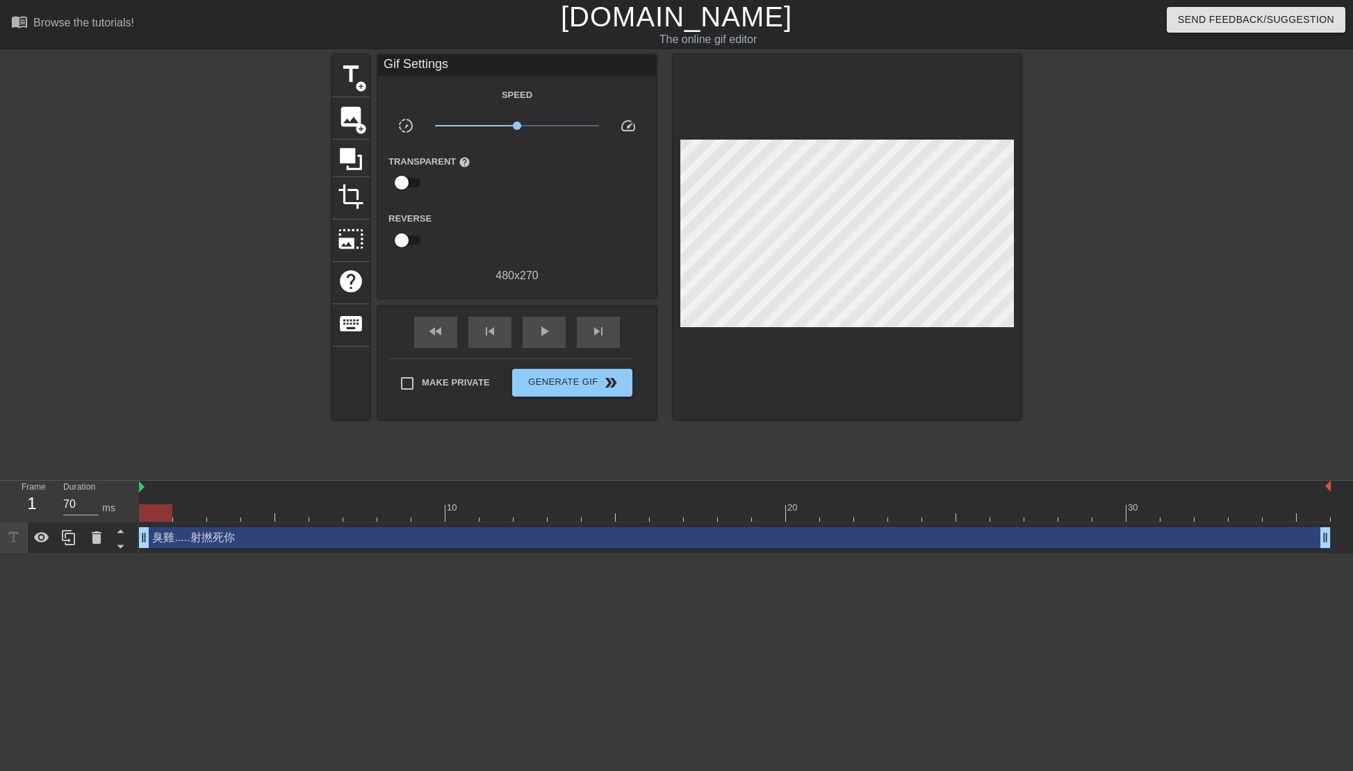
click at [223, 532] on div "臭雞.....射撚死你 drag_handle drag_handle" at bounding box center [735, 537] width 1192 height 21
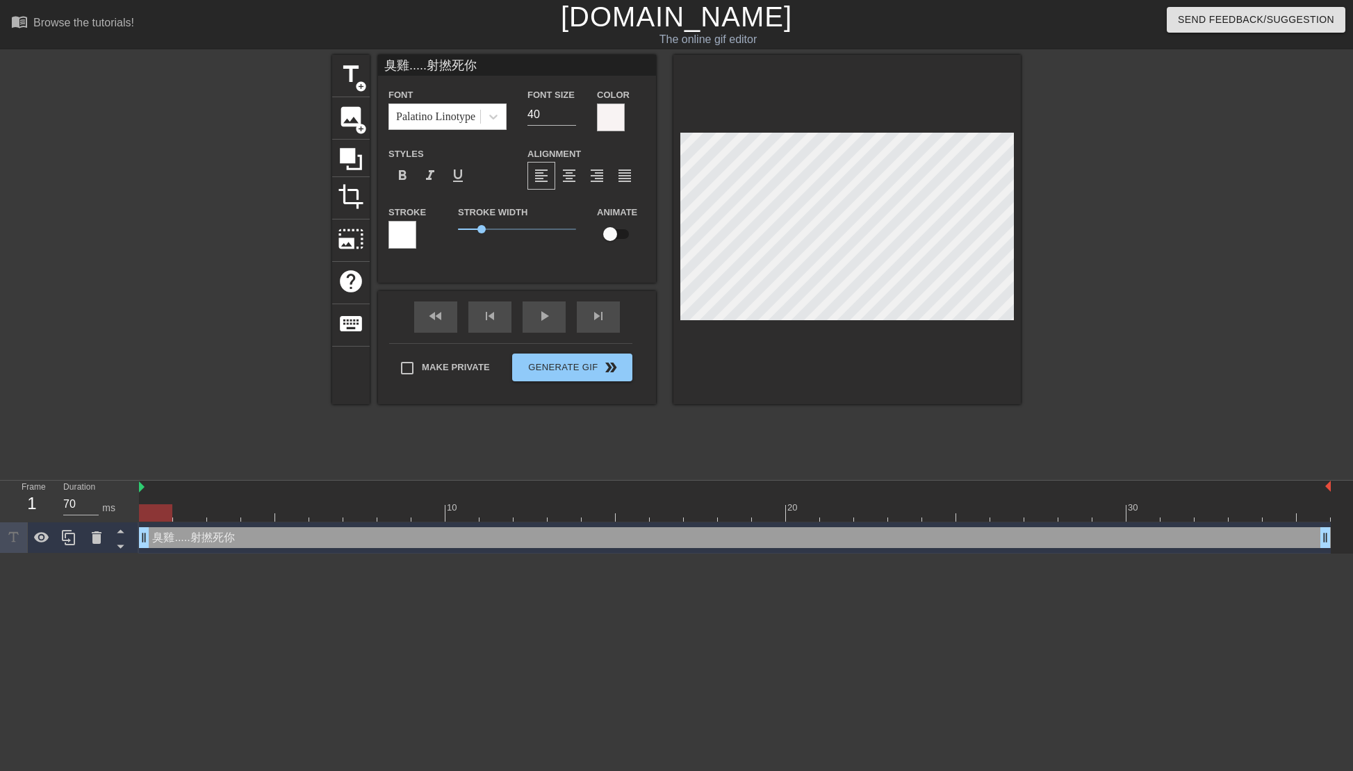
click at [604, 117] on div at bounding box center [611, 118] width 28 height 28
click at [399, 233] on div at bounding box center [402, 235] width 28 height 28
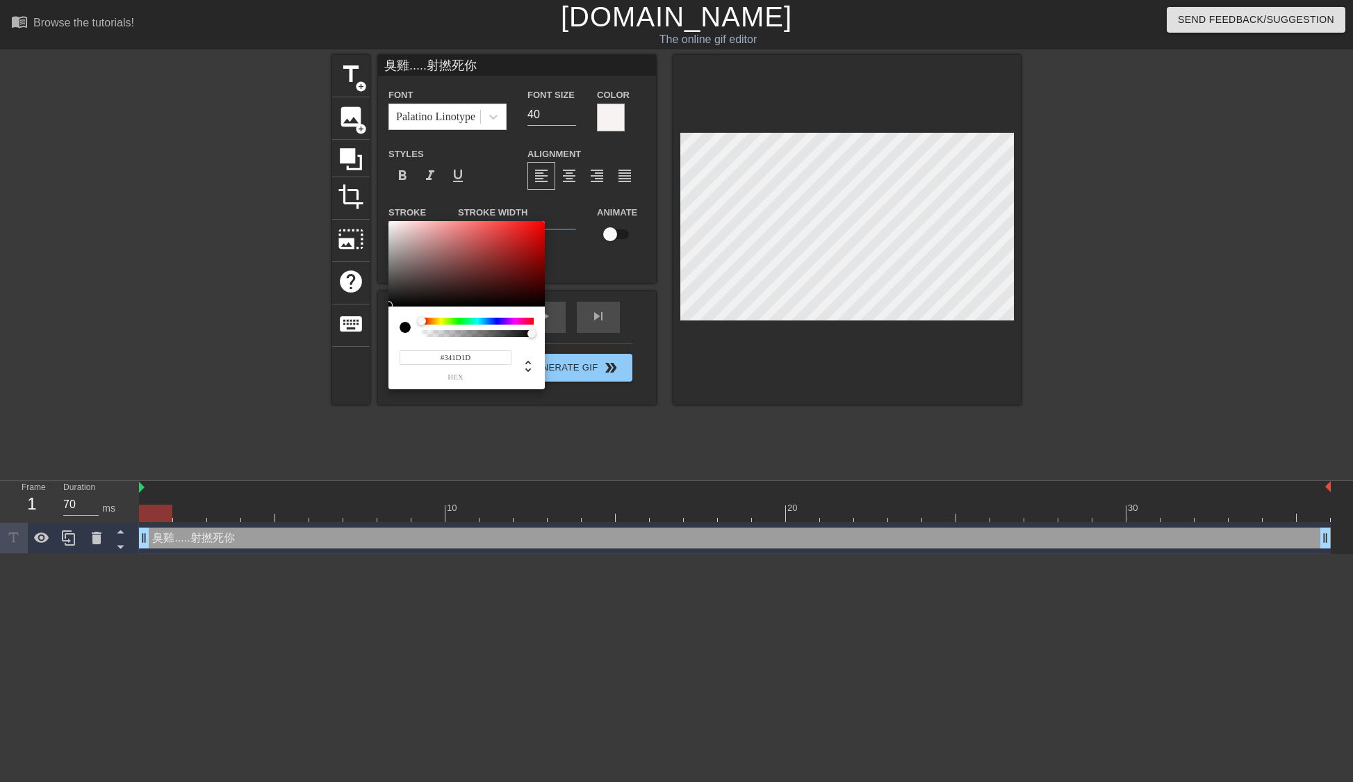
drag, startPoint x: 400, startPoint y: 295, endPoint x: 405, endPoint y: 313, distance: 18.2
click at [388, 307] on div "#341D1D hex" at bounding box center [466, 305] width 156 height 169
type input "#000000"
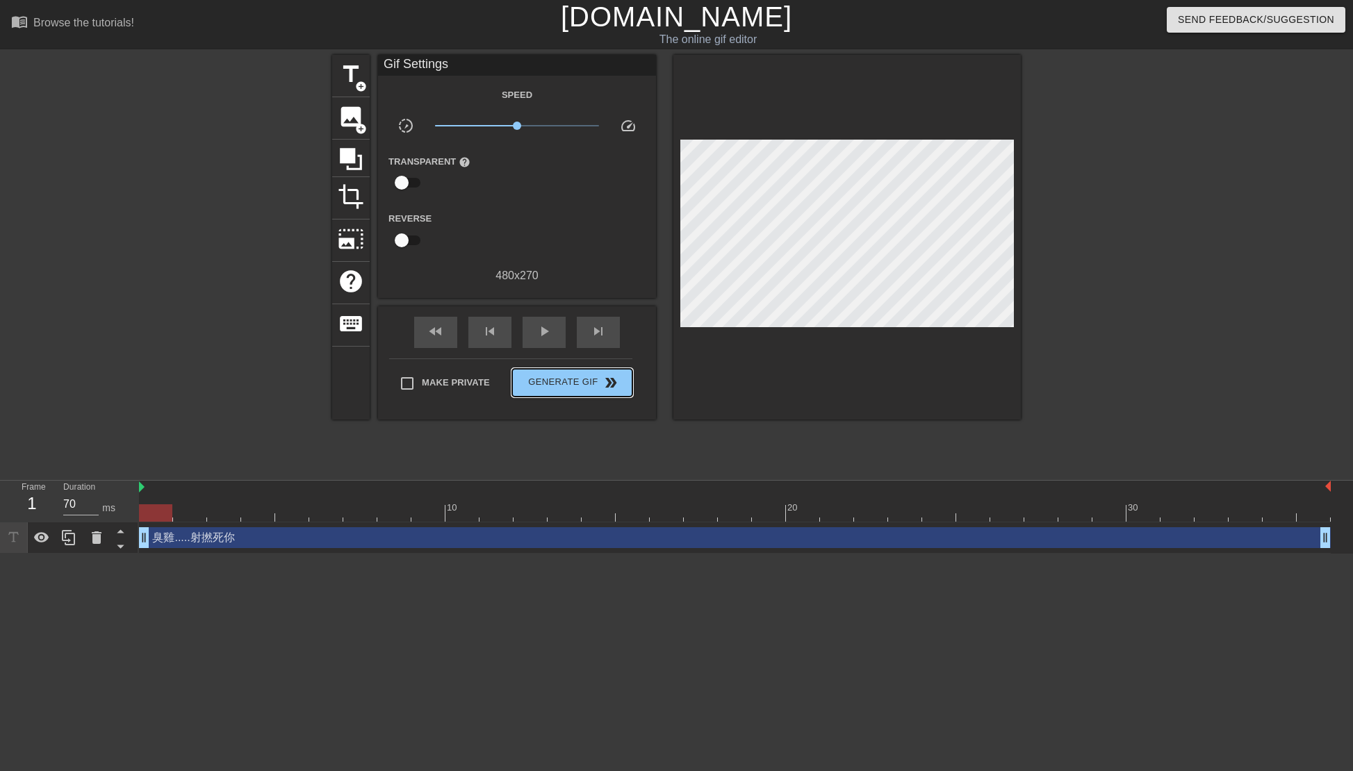
click at [556, 365] on div "Make Private Generate Gif double_arrow" at bounding box center [510, 386] width 243 height 55
click at [607, 388] on span "double_arrow" at bounding box center [610, 383] width 17 height 17
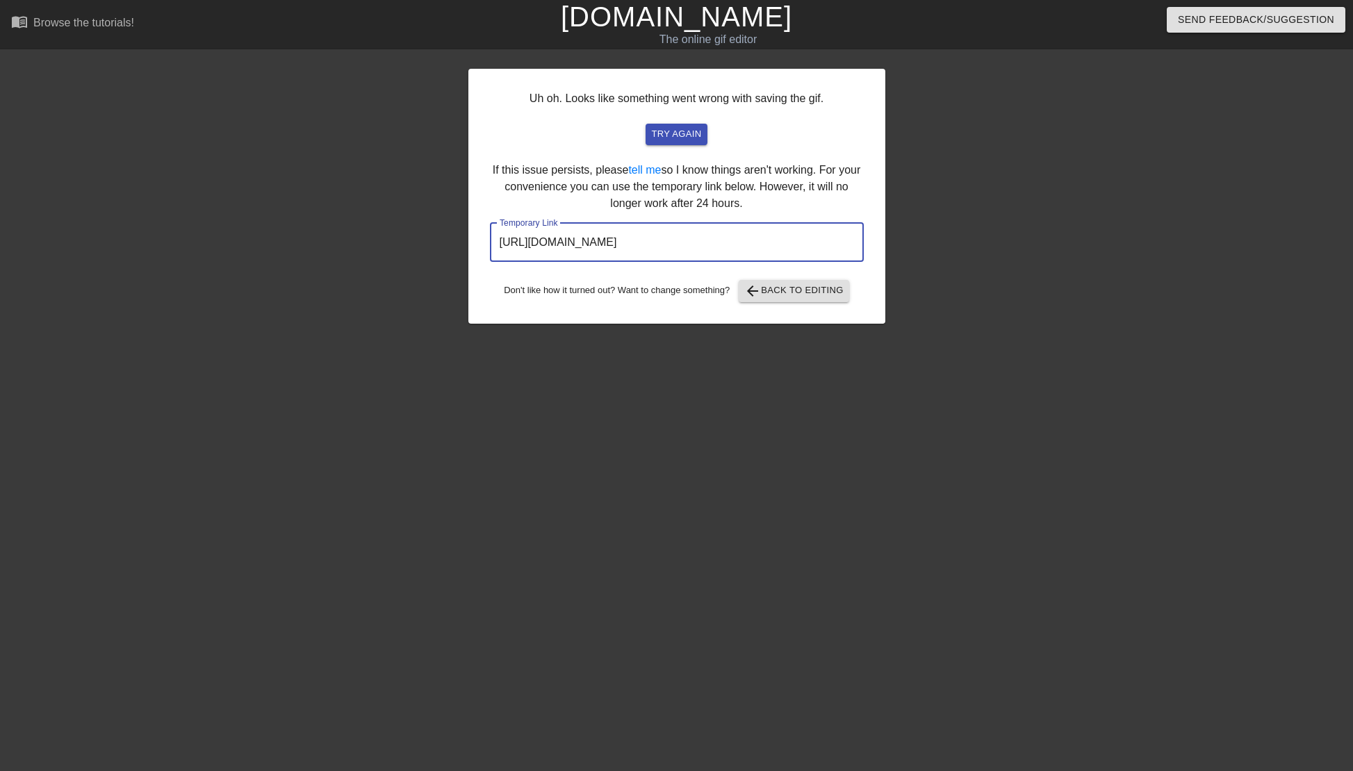
click at [809, 251] on input "[URL][DOMAIN_NAME]" at bounding box center [677, 242] width 374 height 39
click at [809, 250] on input "[URL][DOMAIN_NAME]" at bounding box center [677, 242] width 374 height 39
click at [808, 250] on input "[URL][DOMAIN_NAME]" at bounding box center [677, 242] width 374 height 39
